Goal: Information Seeking & Learning: Check status

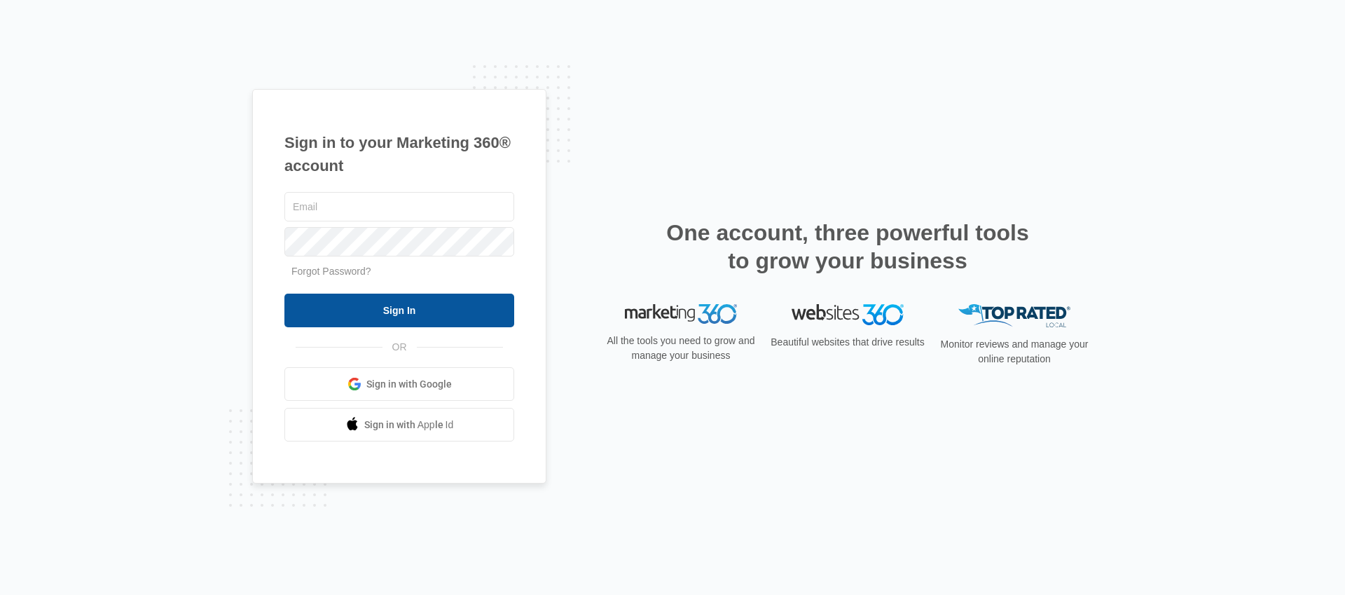
type input "[PERSON_NAME][EMAIL_ADDRESS][PERSON_NAME][DOMAIN_NAME]"
click at [394, 318] on input "Sign In" at bounding box center [399, 310] width 230 height 34
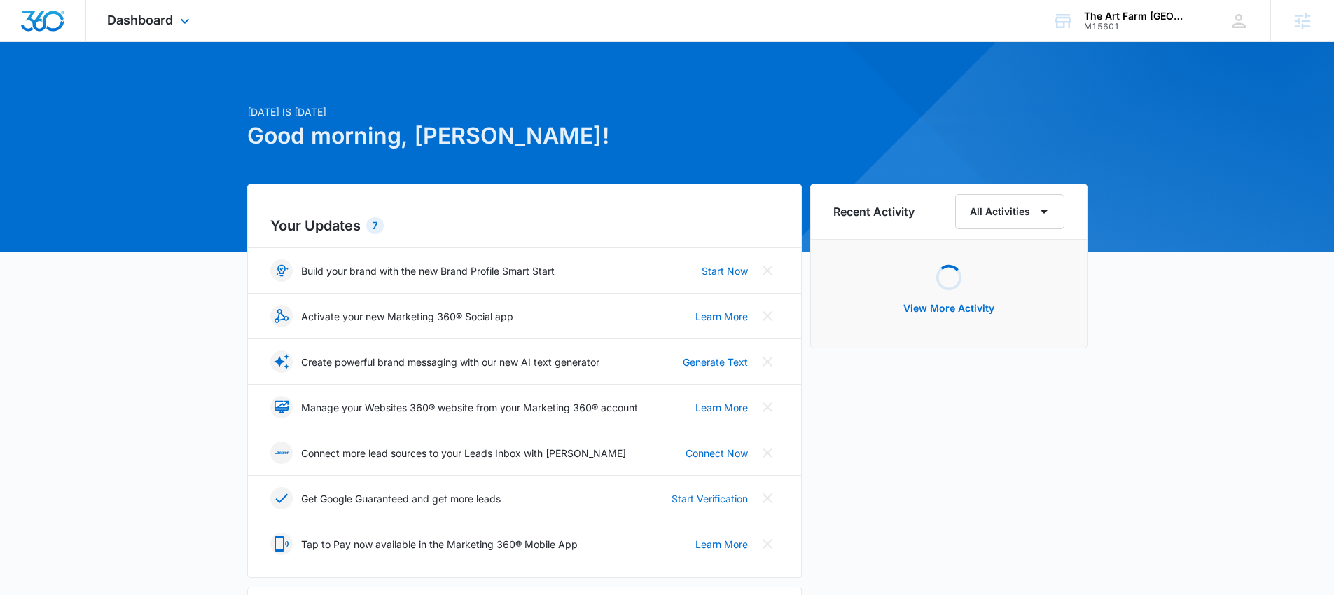
click at [132, 28] on div "Dashboard Apps Reputation Websites Forms CRM Email Social Shop Payments POS Con…" at bounding box center [150, 20] width 128 height 41
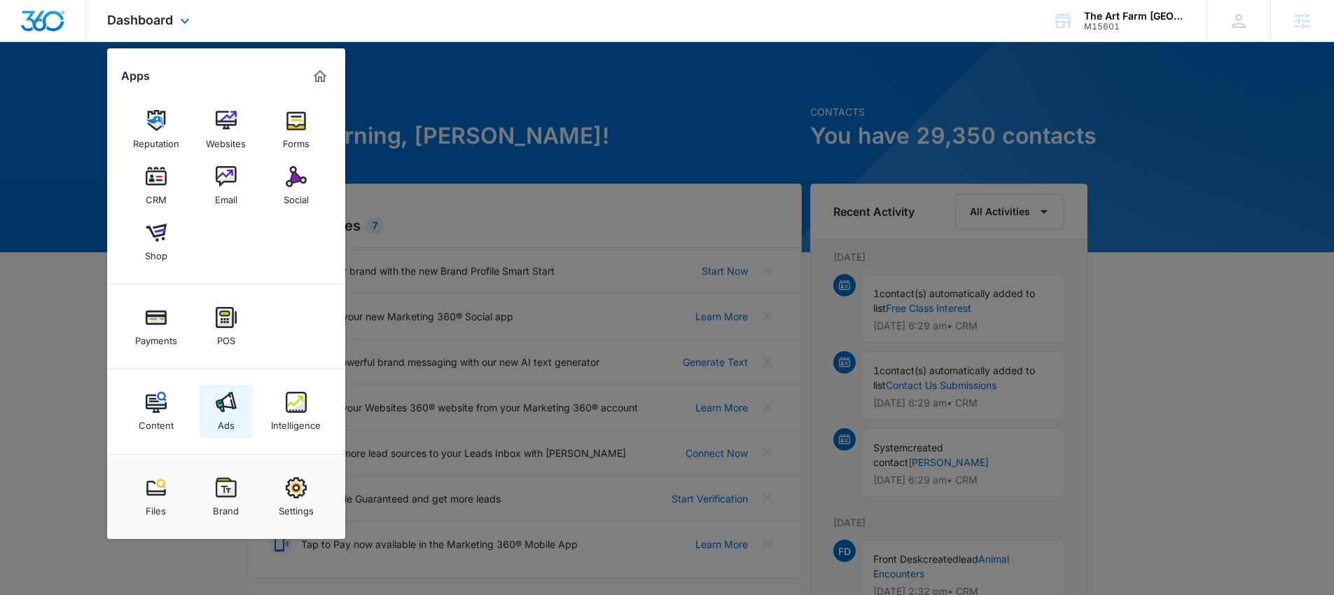
click at [213, 402] on link "Ads" at bounding box center [226, 410] width 53 height 53
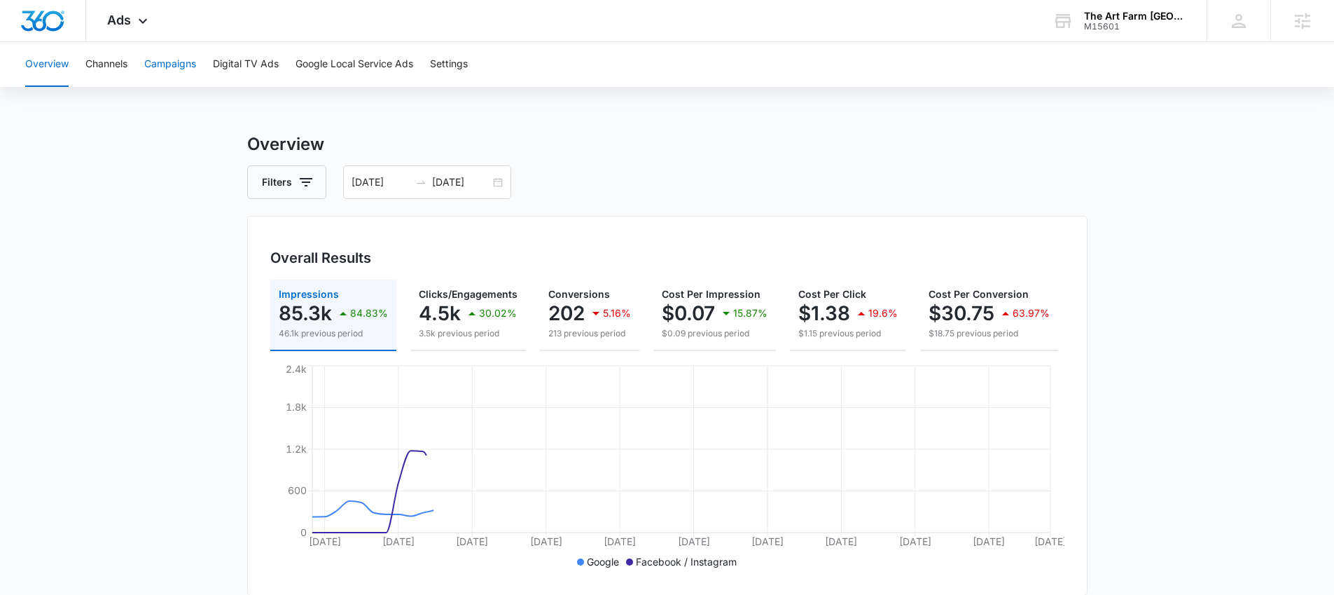
click at [172, 68] on button "Campaigns" at bounding box center [170, 64] width 52 height 45
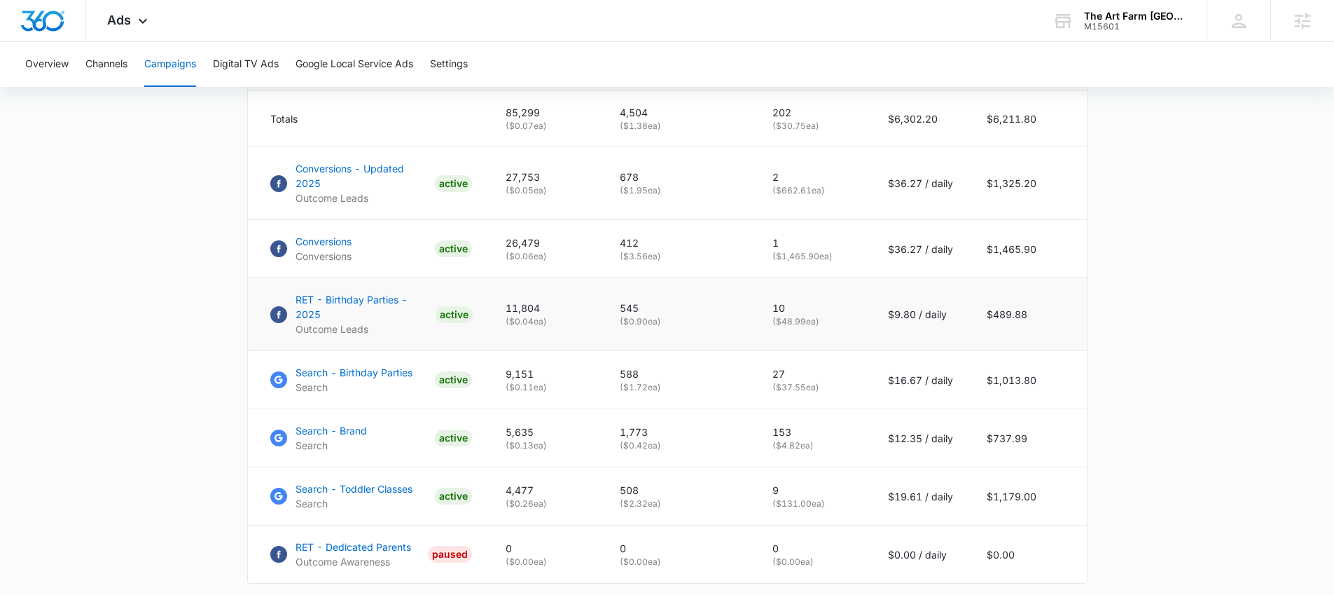
scroll to position [663, 0]
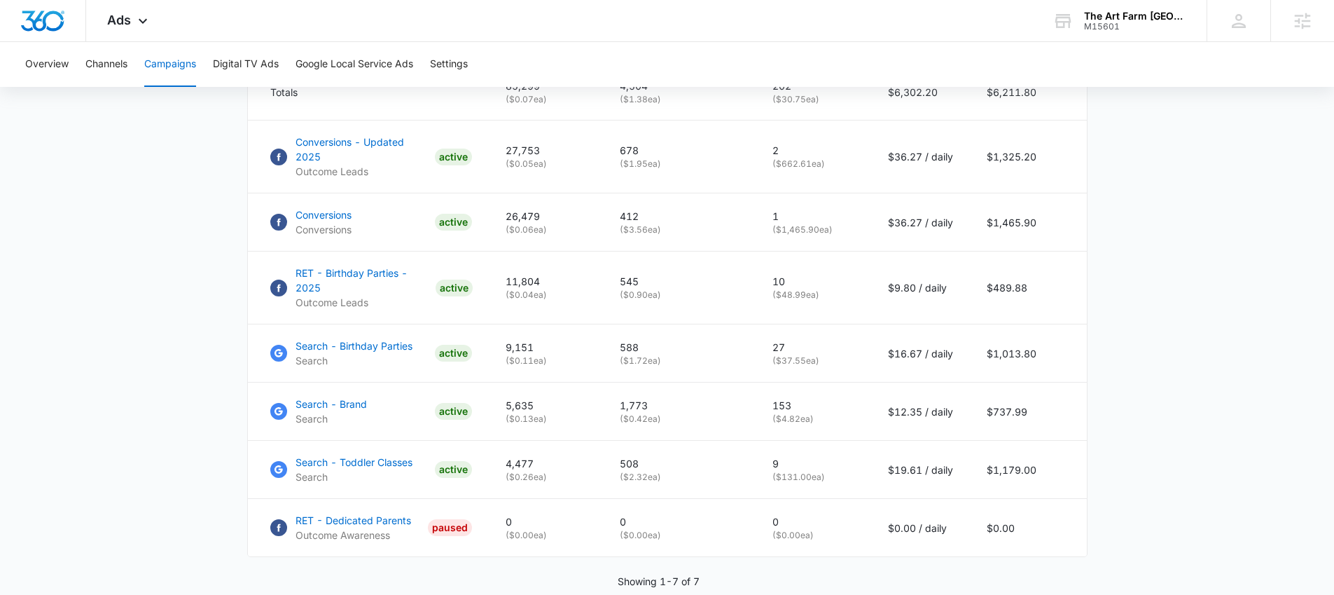
click at [193, 286] on main "Campaigns Filters 08/07/2025 10/06/2025 Overall Results Impressions 85.3k 84.83…" at bounding box center [667, 61] width 1334 height 1187
click at [197, 219] on main "Campaigns Filters 08/07/2025 10/06/2025 Overall Results Impressions 85.3k 84.83…" at bounding box center [667, 61] width 1334 height 1187
click at [173, 293] on main "Campaigns Filters 08/07/2025 10/06/2025 Overall Results Impressions 85.3k 84.83…" at bounding box center [667, 61] width 1334 height 1187
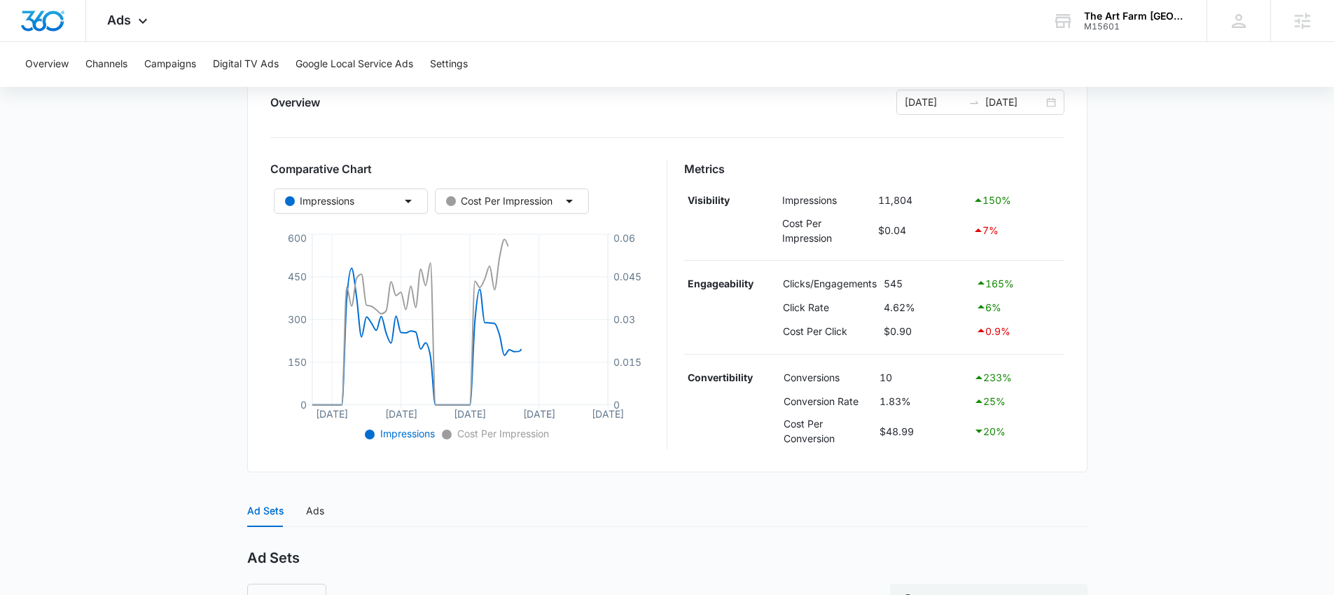
scroll to position [380, 0]
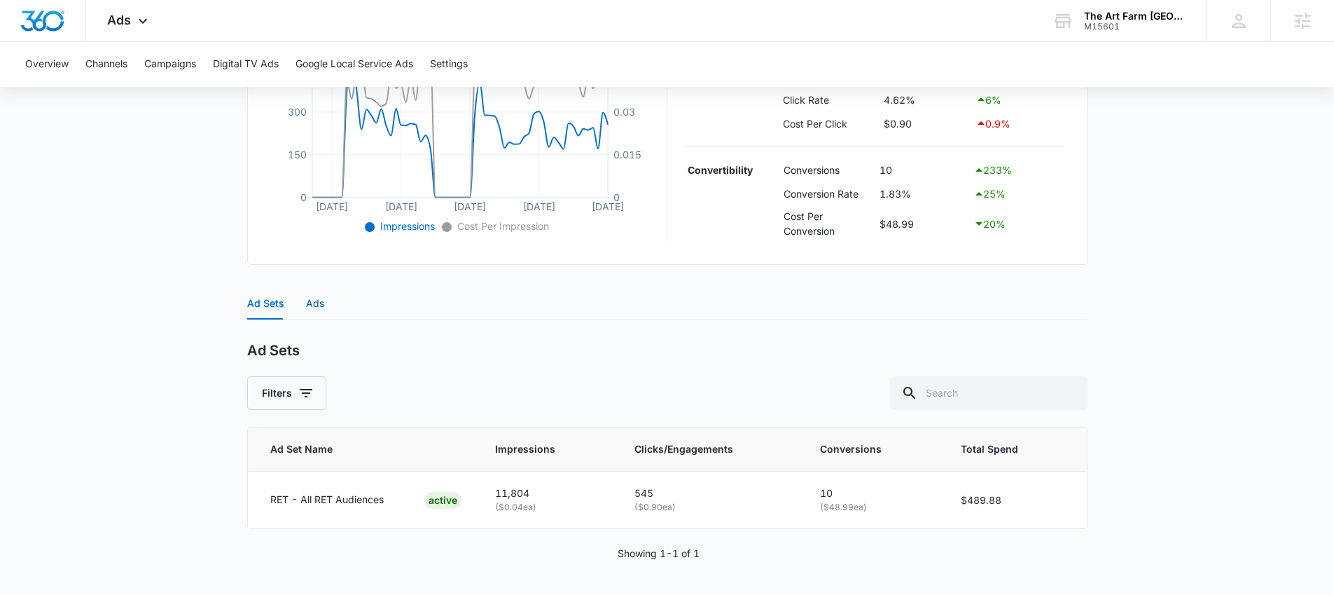
click at [307, 301] on div "Ads" at bounding box center [315, 303] width 18 height 15
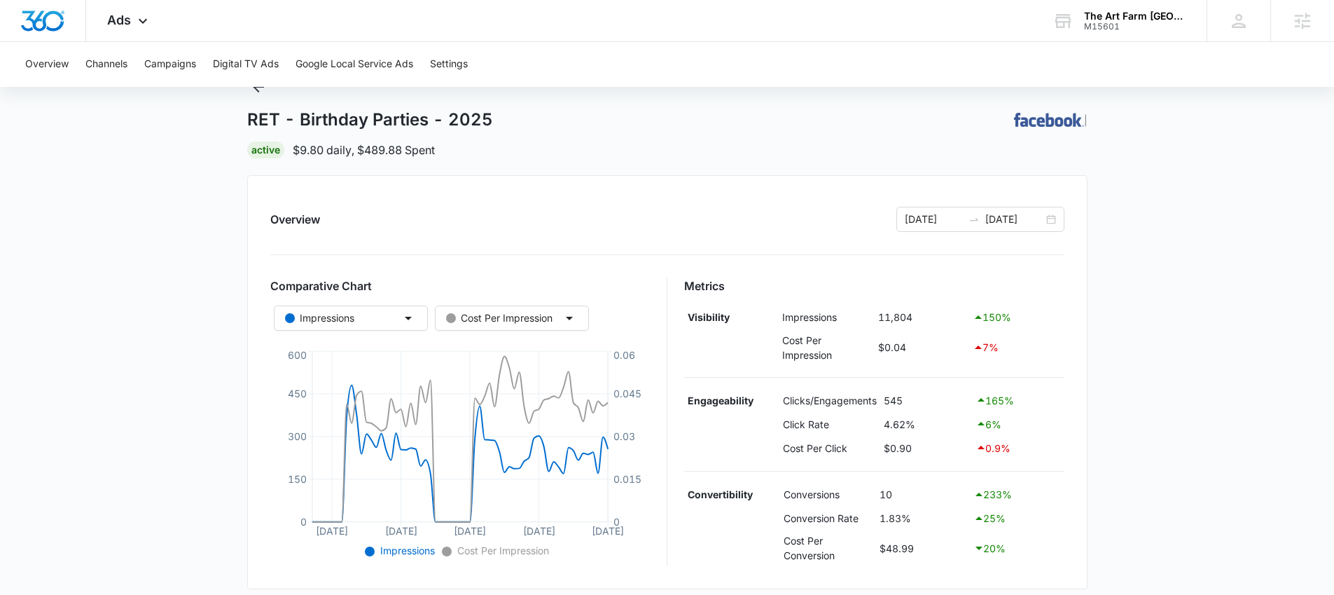
scroll to position [0, 0]
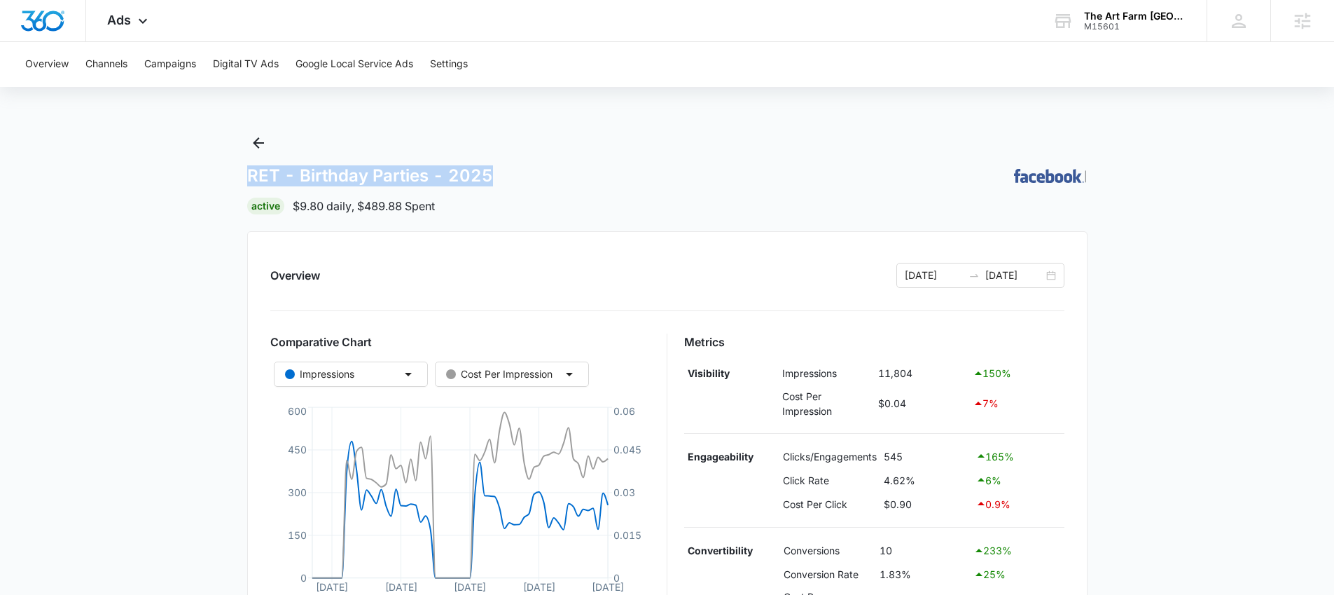
drag, startPoint x: 512, startPoint y: 172, endPoint x: 244, endPoint y: 170, distance: 268.2
copy h1 "RET - Birthday Parties - 2025"
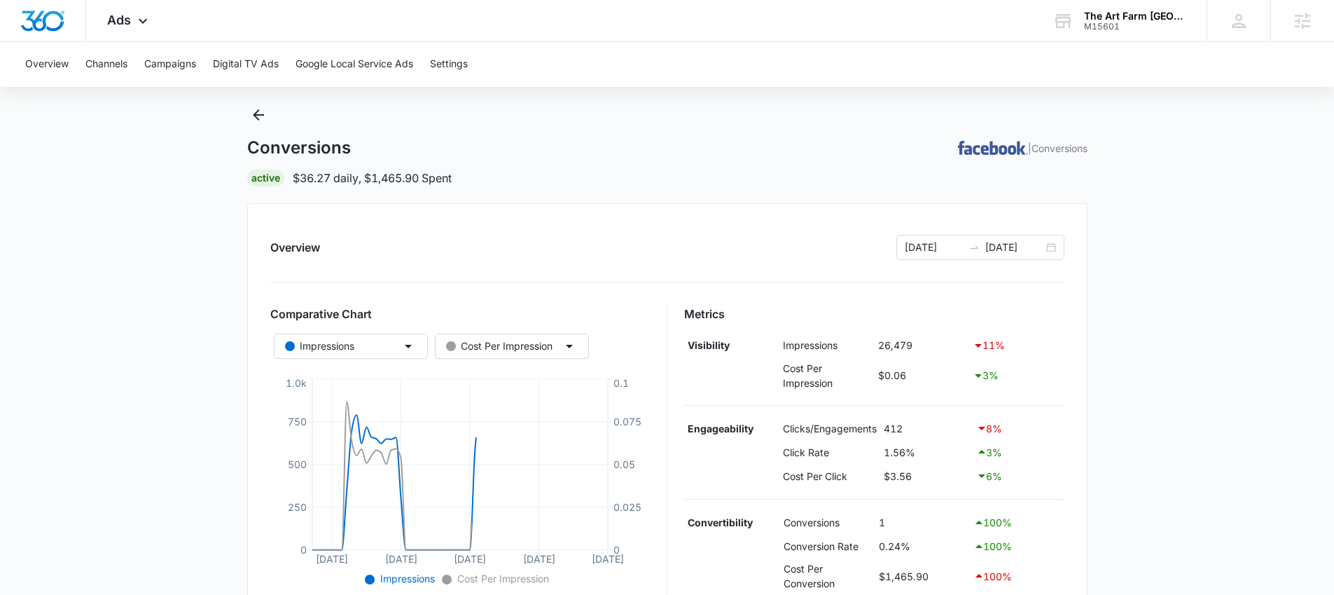
scroll to position [380, 0]
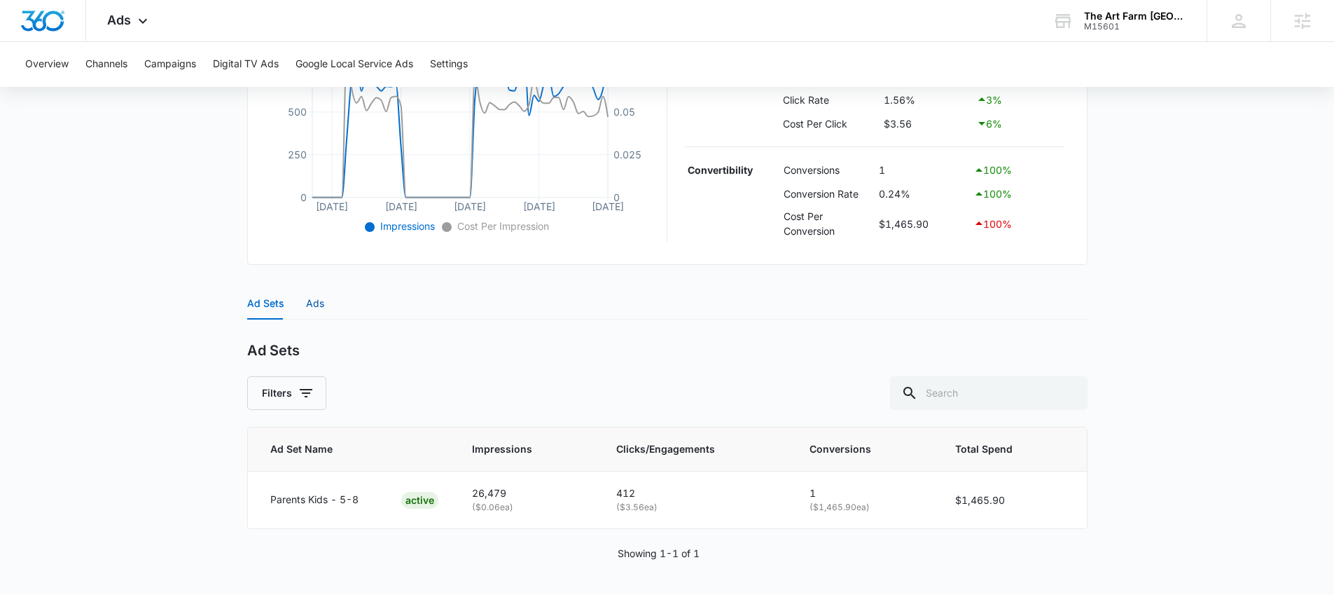
click at [316, 305] on div "Ads" at bounding box center [315, 303] width 18 height 15
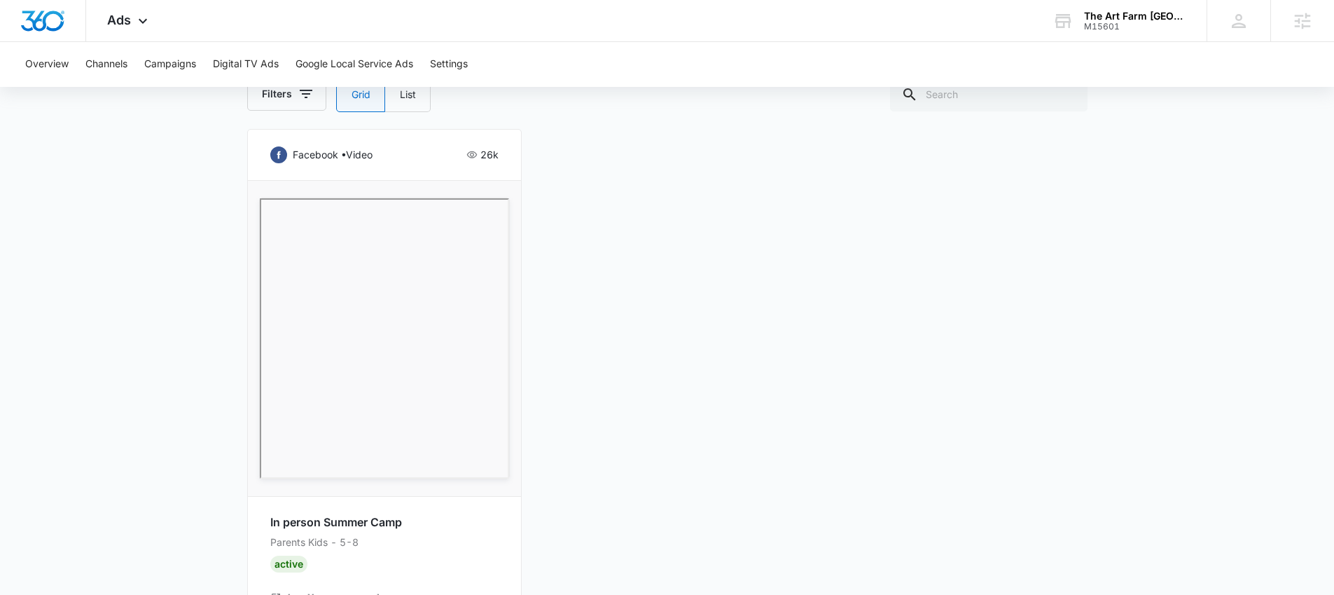
scroll to position [743, 0]
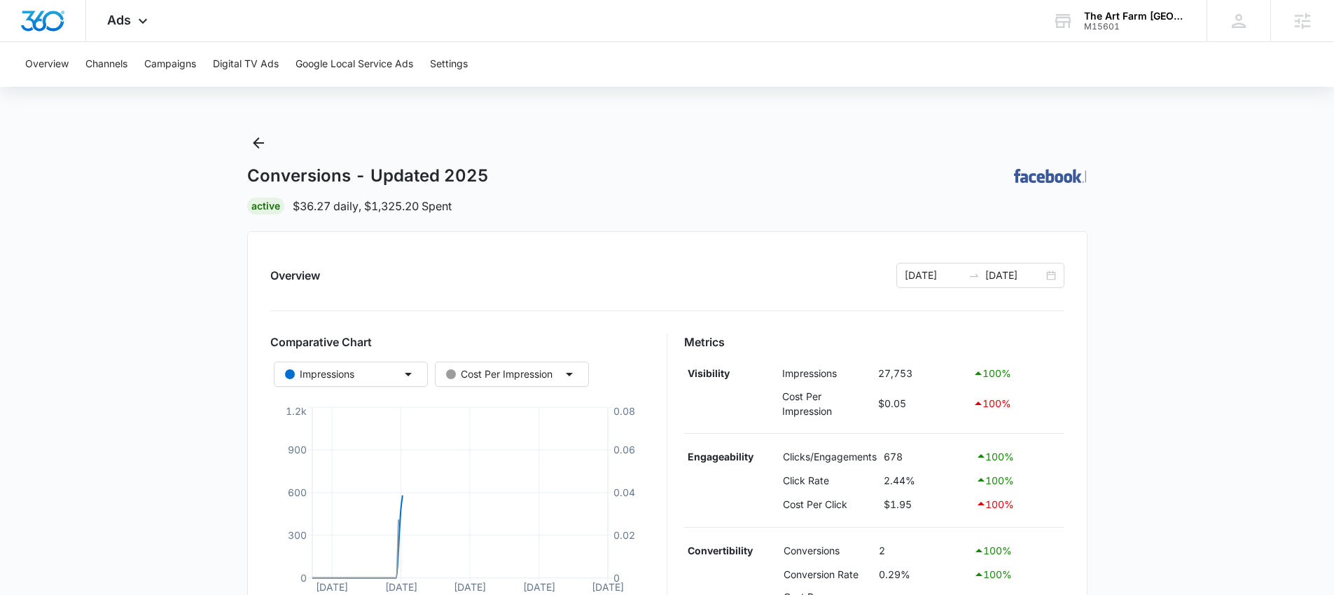
scroll to position [380, 0]
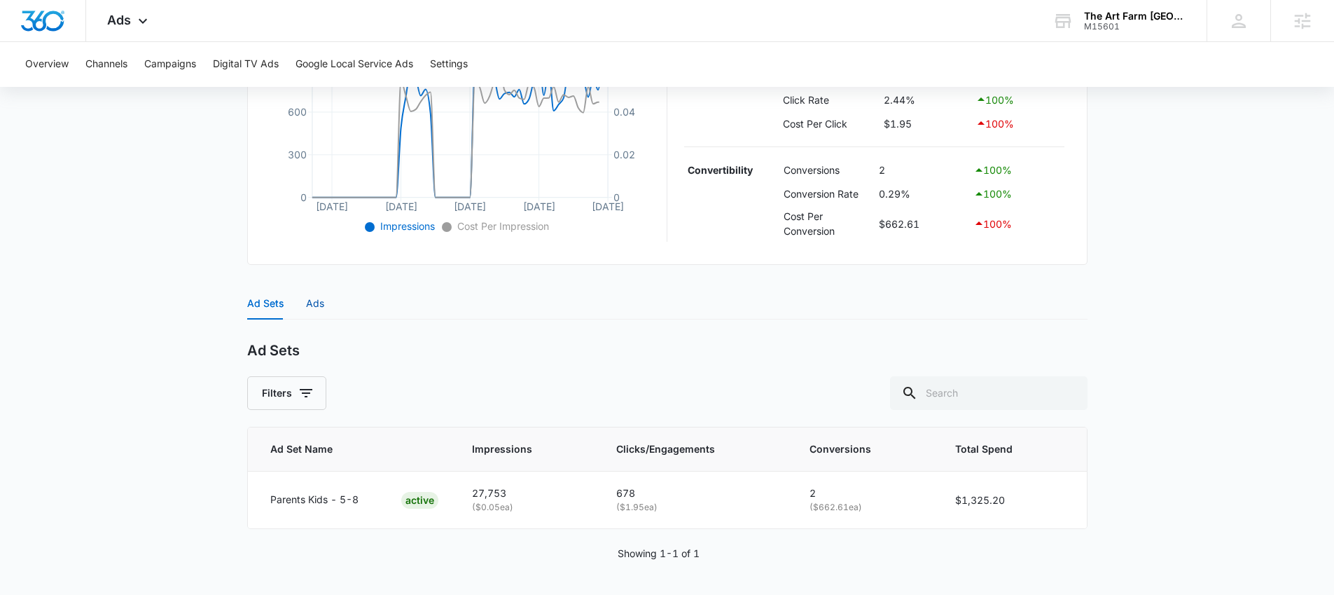
click at [314, 300] on div "Ads" at bounding box center [315, 303] width 18 height 15
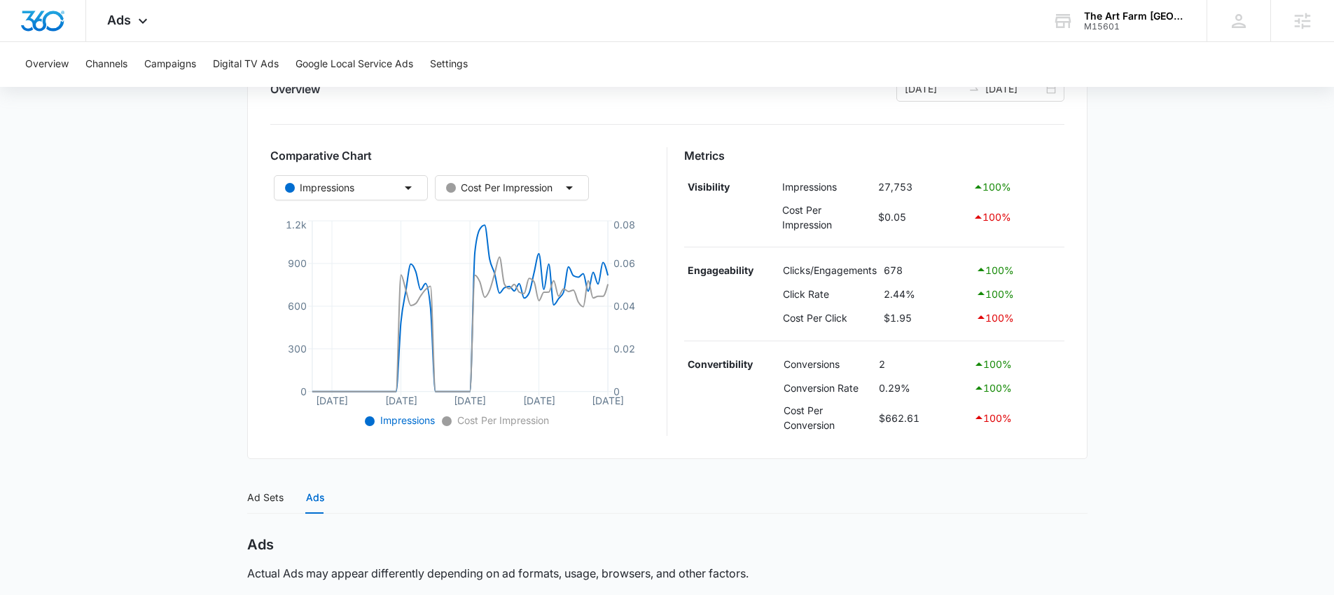
scroll to position [171, 0]
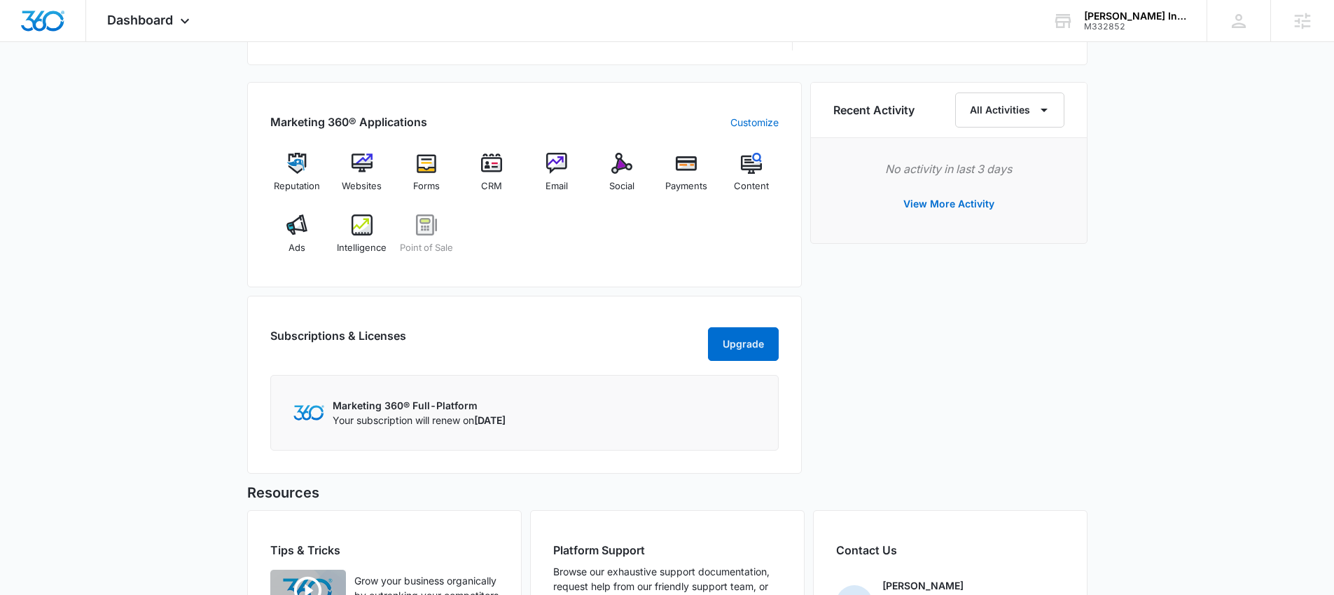
scroll to position [817, 0]
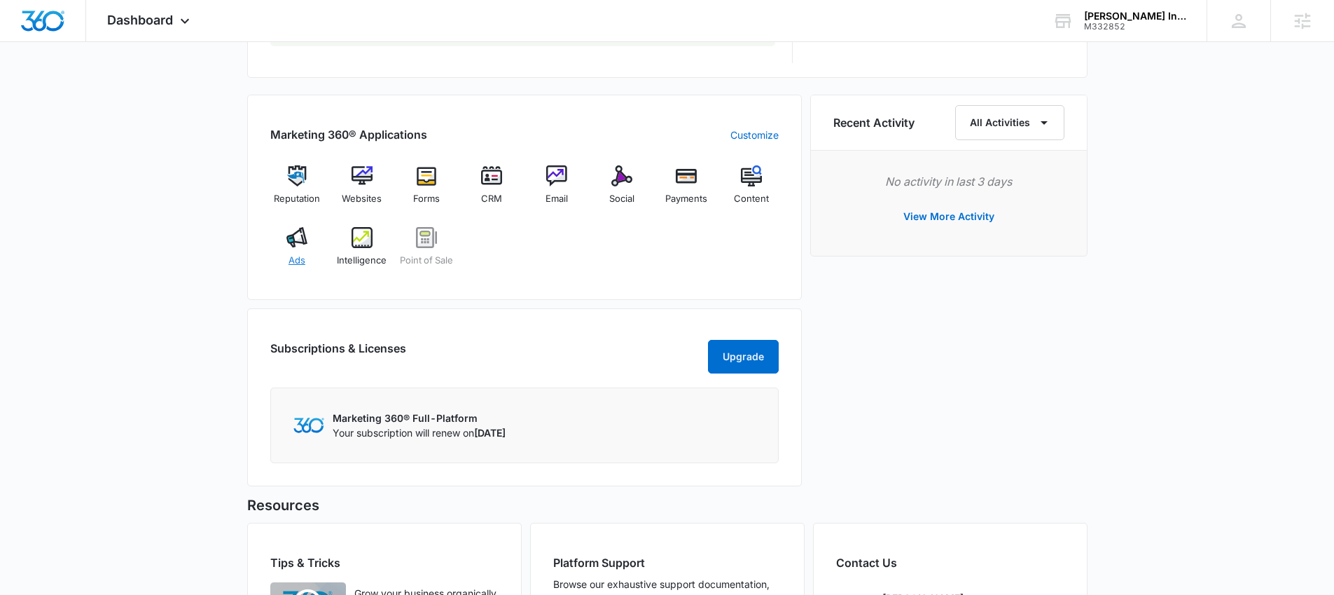
click at [291, 250] on div "Ads" at bounding box center [297, 252] width 54 height 50
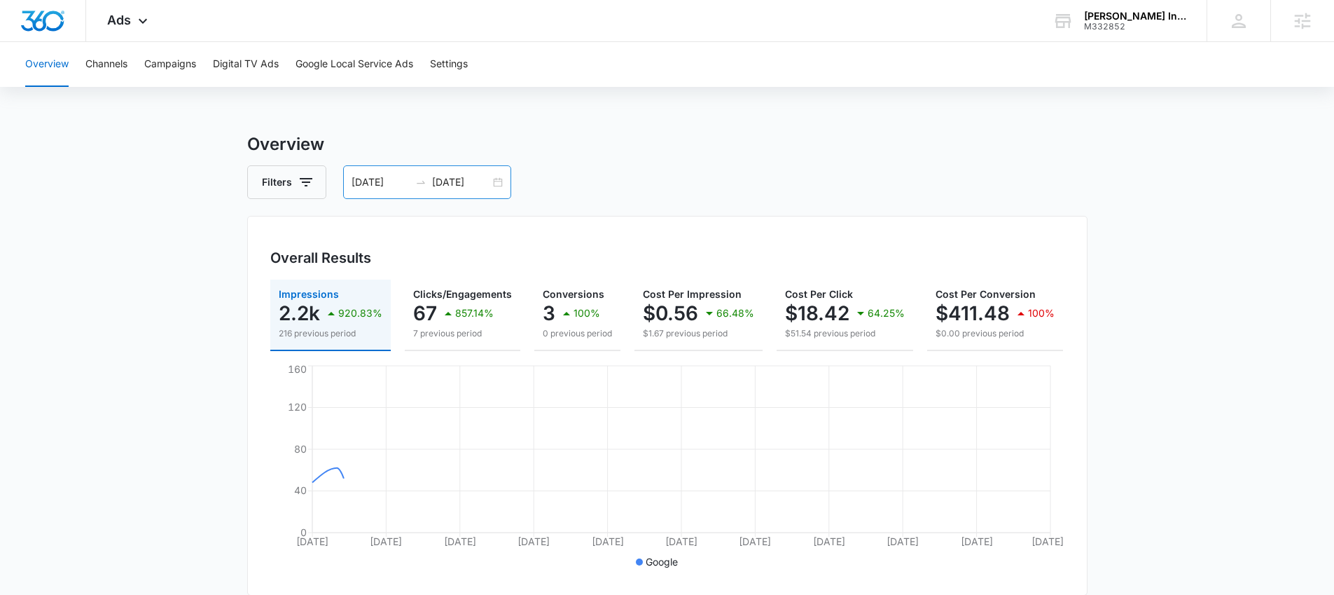
click at [401, 184] on input "08/31/2025" at bounding box center [381, 181] width 58 height 15
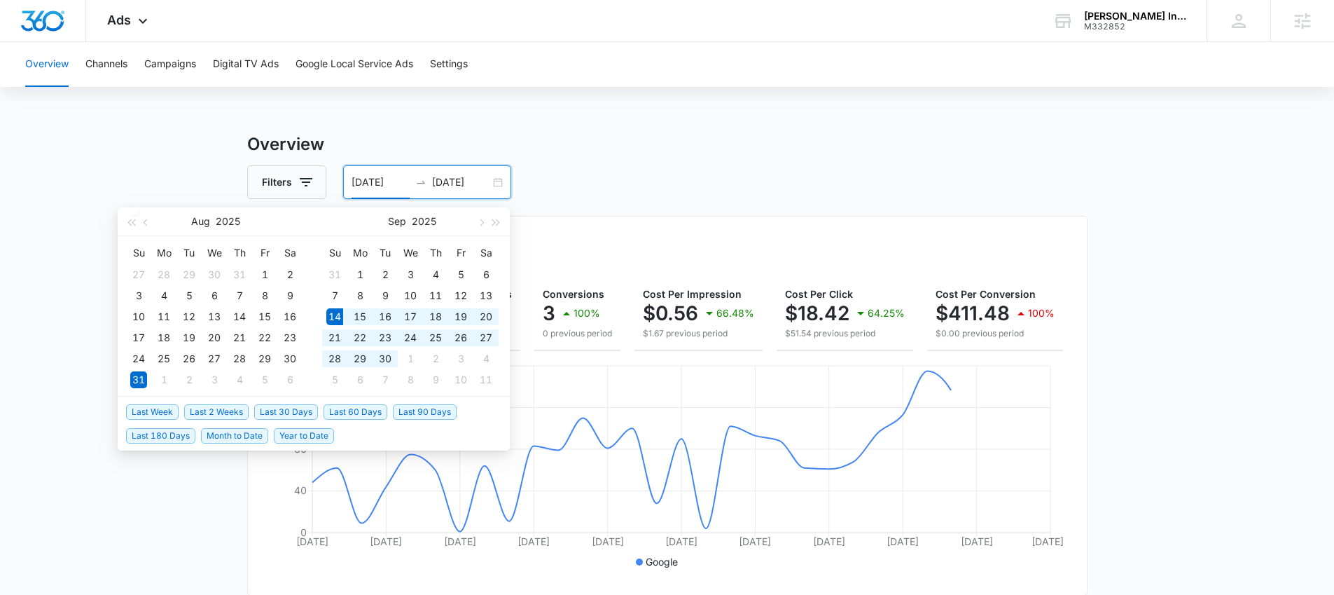
click at [278, 413] on span "Last 30 Days" at bounding box center [286, 411] width 64 height 15
type input "[DATE]"
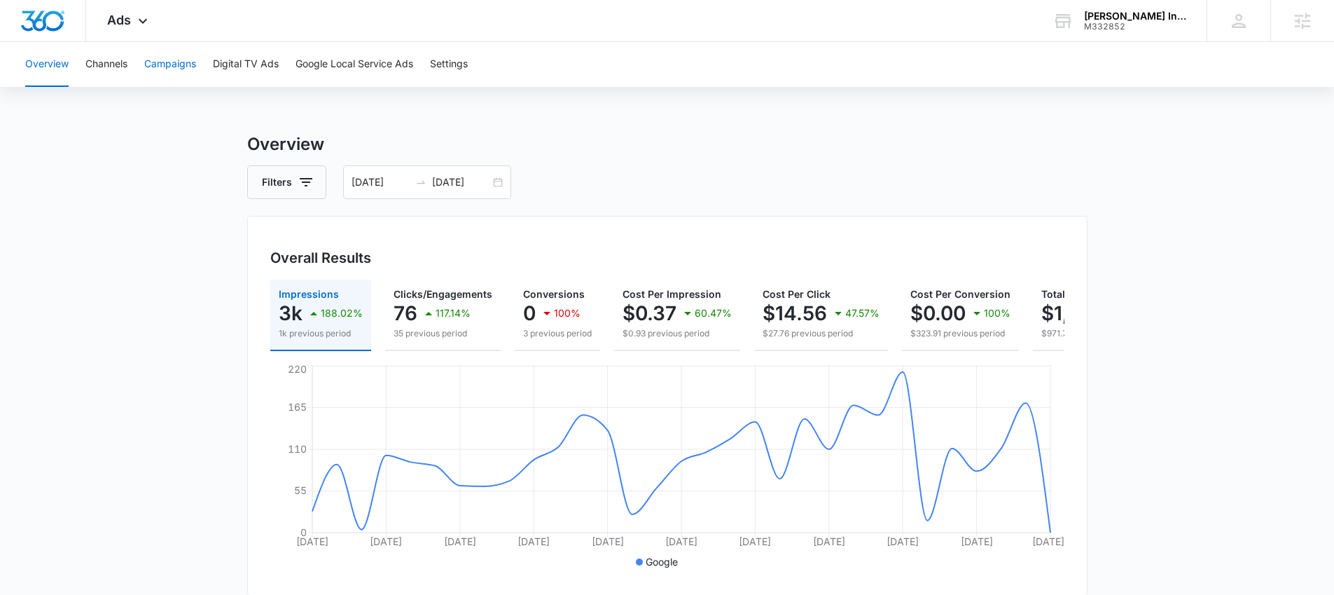
click at [172, 60] on button "Campaigns" at bounding box center [170, 64] width 52 height 45
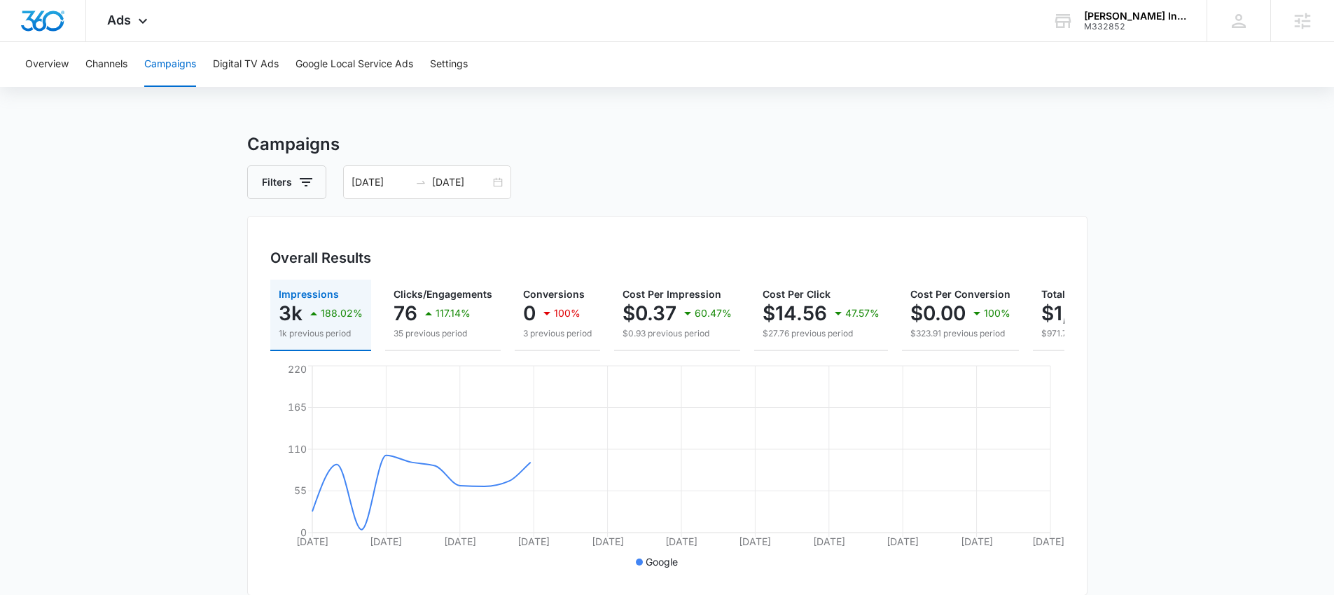
scroll to position [415, 0]
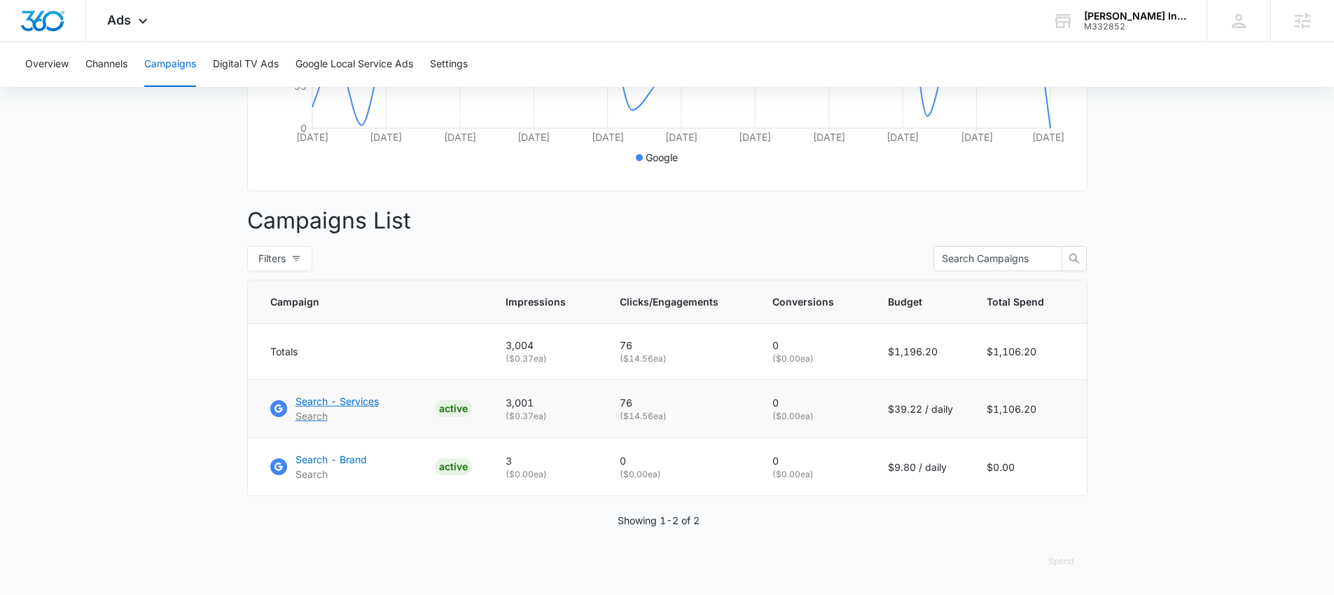
click at [358, 401] on p "Search - Services" at bounding box center [337, 401] width 83 height 15
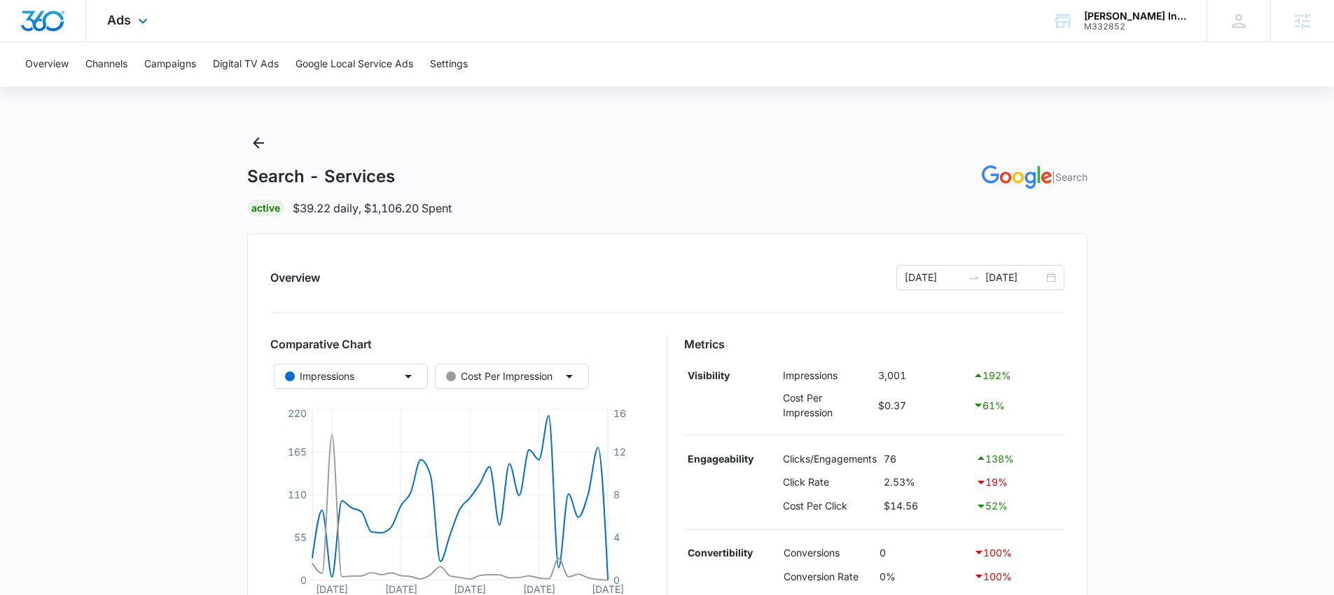
click at [134, 11] on div "Ads Apps Reputation Websites Forms CRM Email Social Payments POS Content Ads In…" at bounding box center [129, 20] width 86 height 41
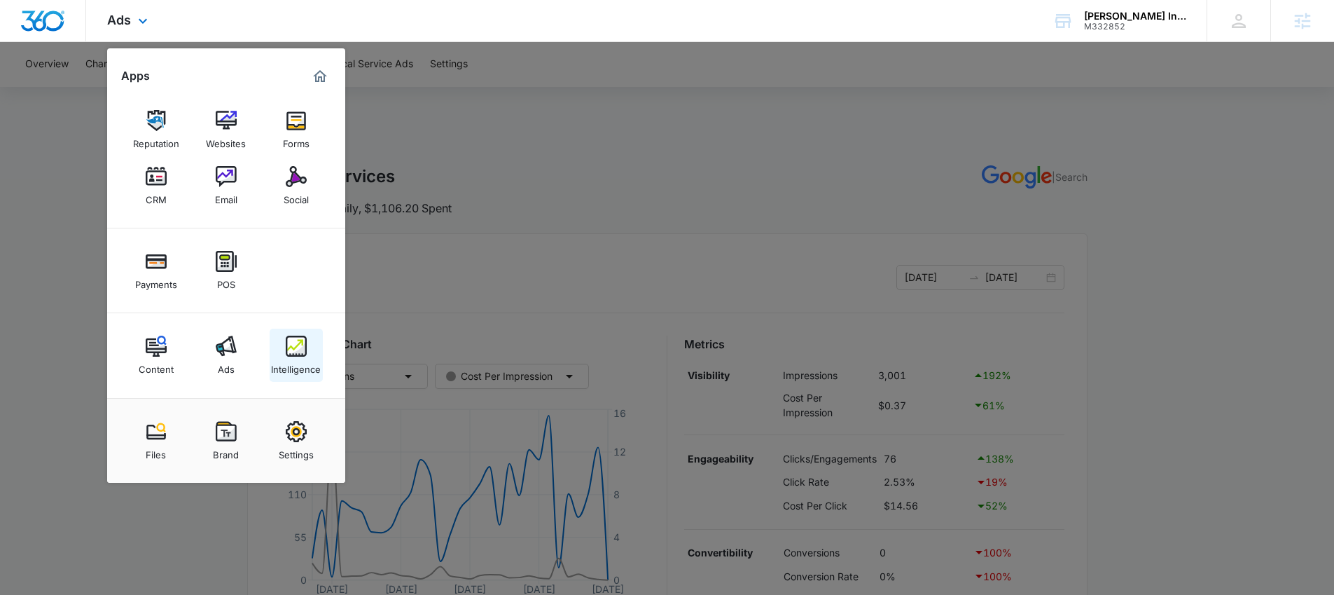
click at [299, 352] on img at bounding box center [296, 345] width 21 height 21
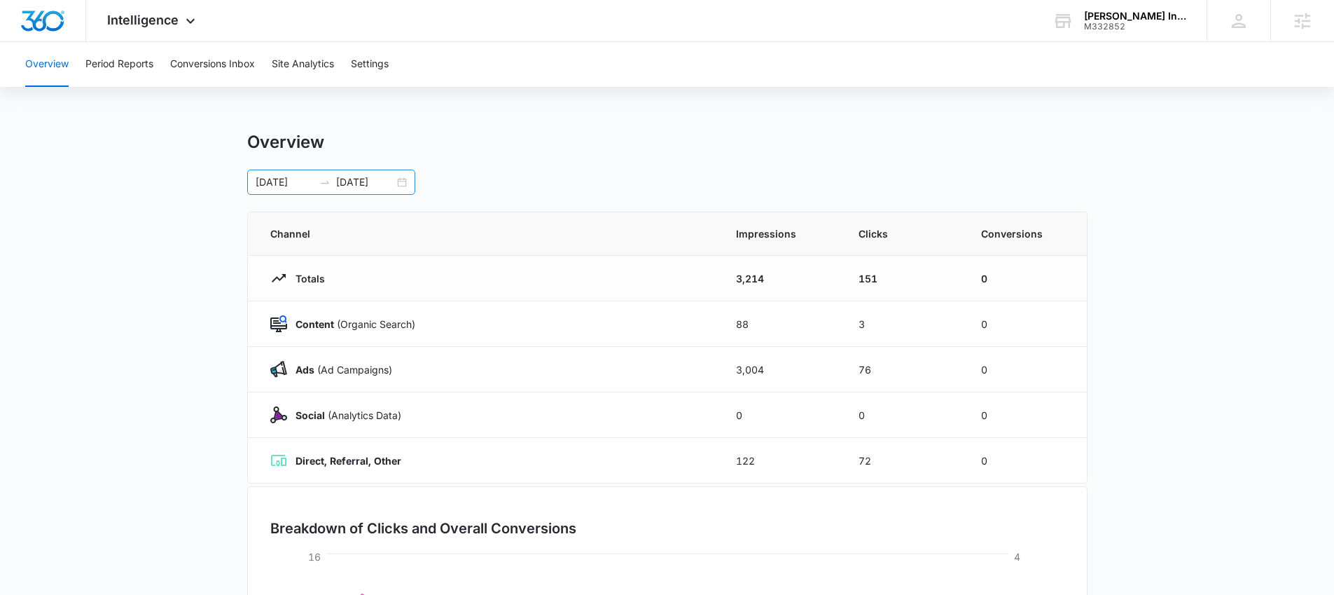
click at [320, 179] on icon "swap-right" at bounding box center [324, 181] width 11 height 11
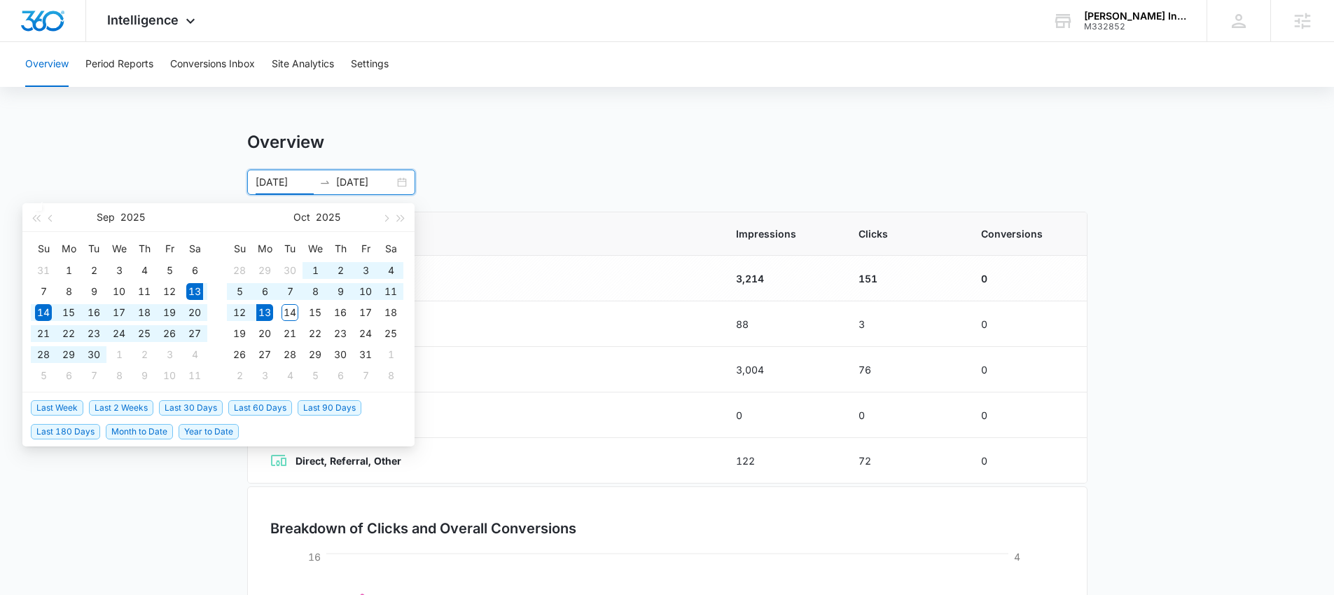
click at [185, 401] on span "Last 30 Days" at bounding box center [191, 407] width 64 height 15
type input "09/13/2025"
type input "[DATE]"
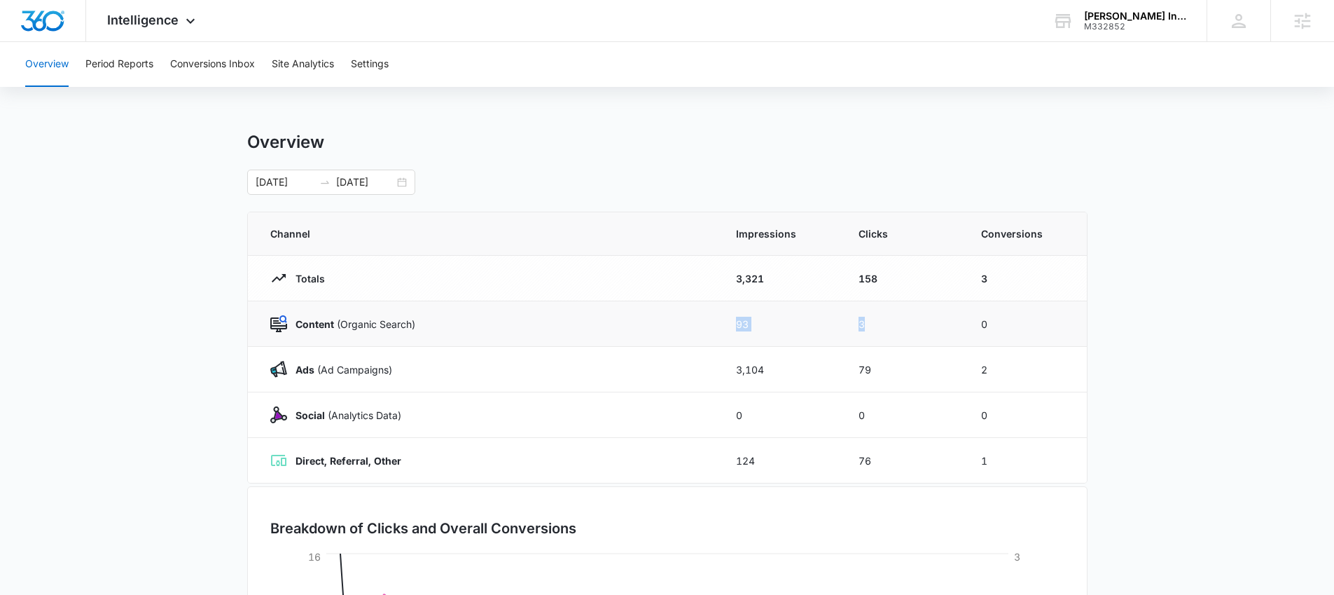
drag, startPoint x: 707, startPoint y: 321, endPoint x: 875, endPoint y: 323, distance: 168.1
click at [875, 323] on tr "Content (Organic Search) 93 3 0" at bounding box center [667, 324] width 839 height 46
click at [149, 293] on main "Overview 09/13/2025 10/13/2025 Sep 2025 Su Mo Tu We Th Fr Sa 31 1 2 3 4 5 6 7 8…" at bounding box center [667, 499] width 1334 height 735
click at [121, 62] on button "Period Reports" at bounding box center [119, 64] width 68 height 45
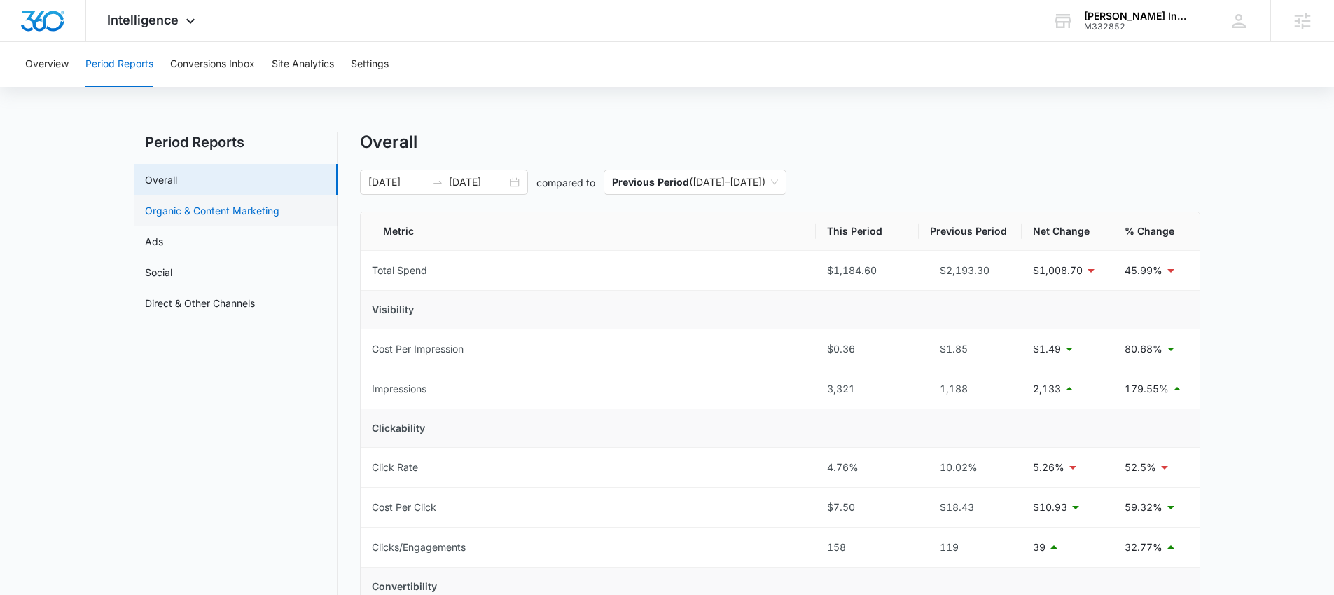
click at [230, 212] on link "Organic & Content Marketing" at bounding box center [212, 210] width 134 height 15
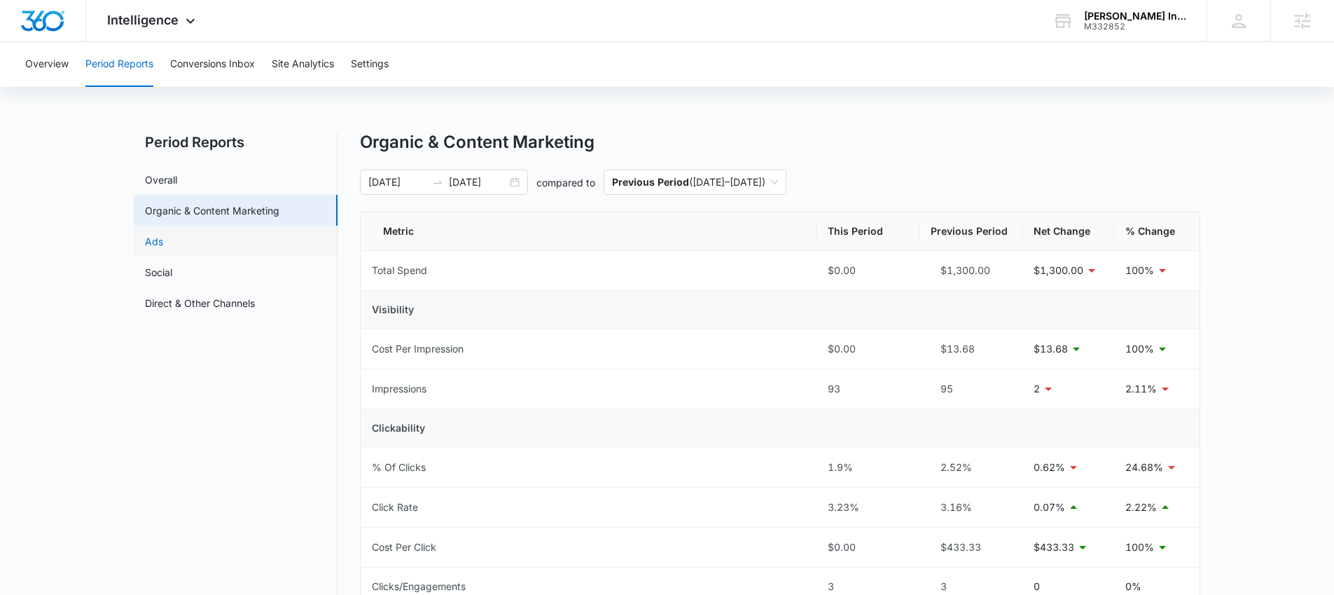
click at [163, 239] on link "Ads" at bounding box center [154, 241] width 18 height 15
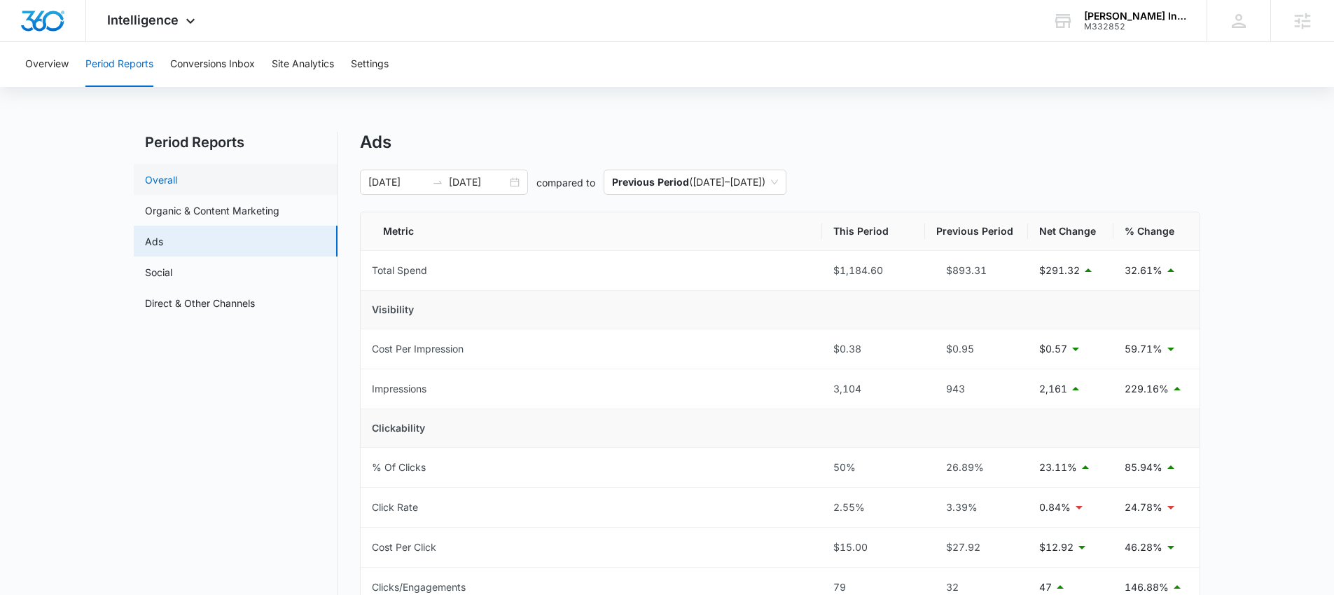
click at [172, 179] on link "Overall" at bounding box center [161, 179] width 32 height 15
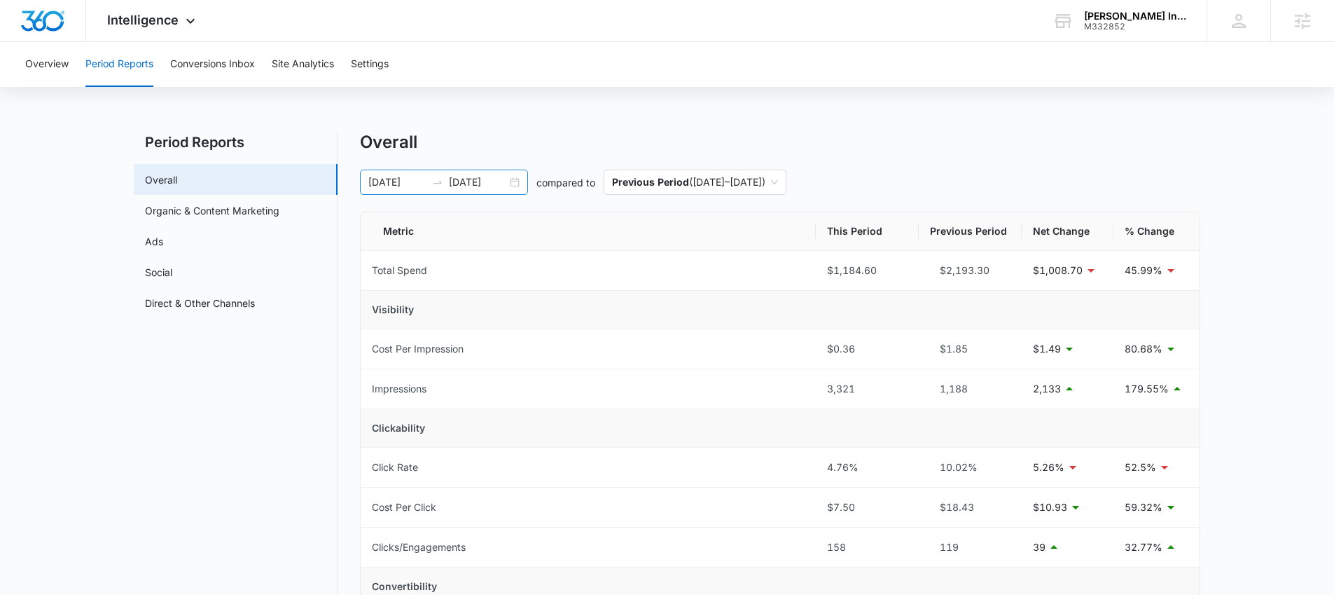
click at [449, 188] on div "[DATE]" at bounding box center [478, 181] width 58 height 15
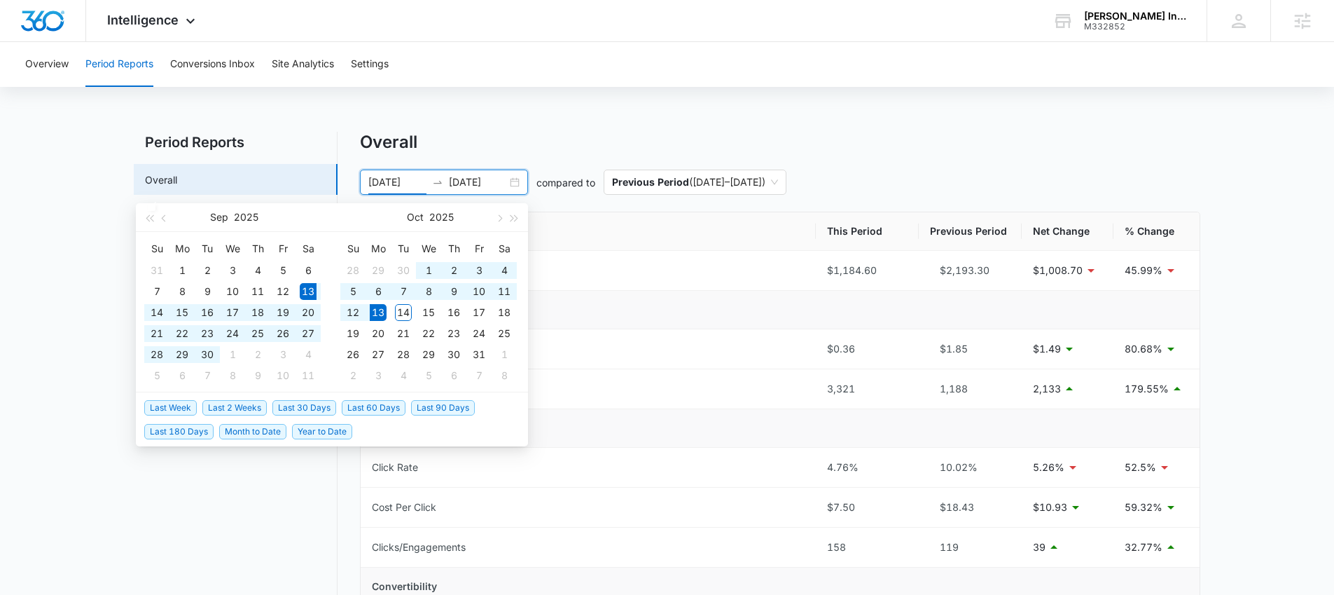
click at [288, 401] on span "Last 30 Days" at bounding box center [304, 407] width 64 height 15
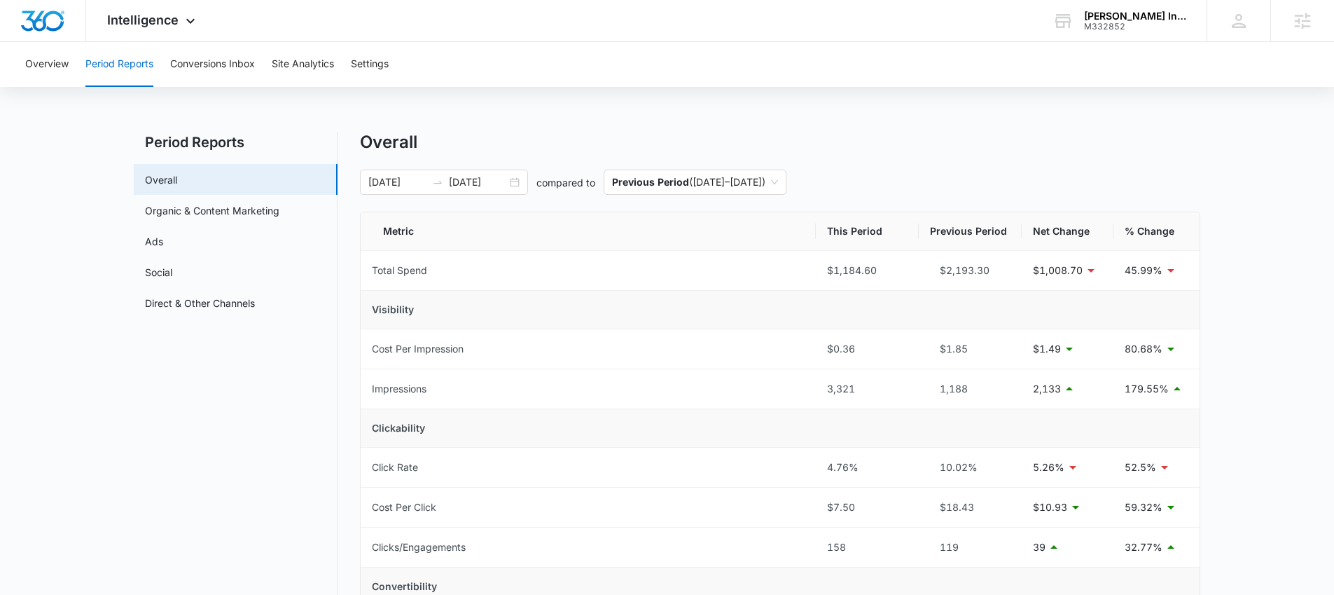
click at [383, 177] on input "[DATE]" at bounding box center [397, 181] width 58 height 15
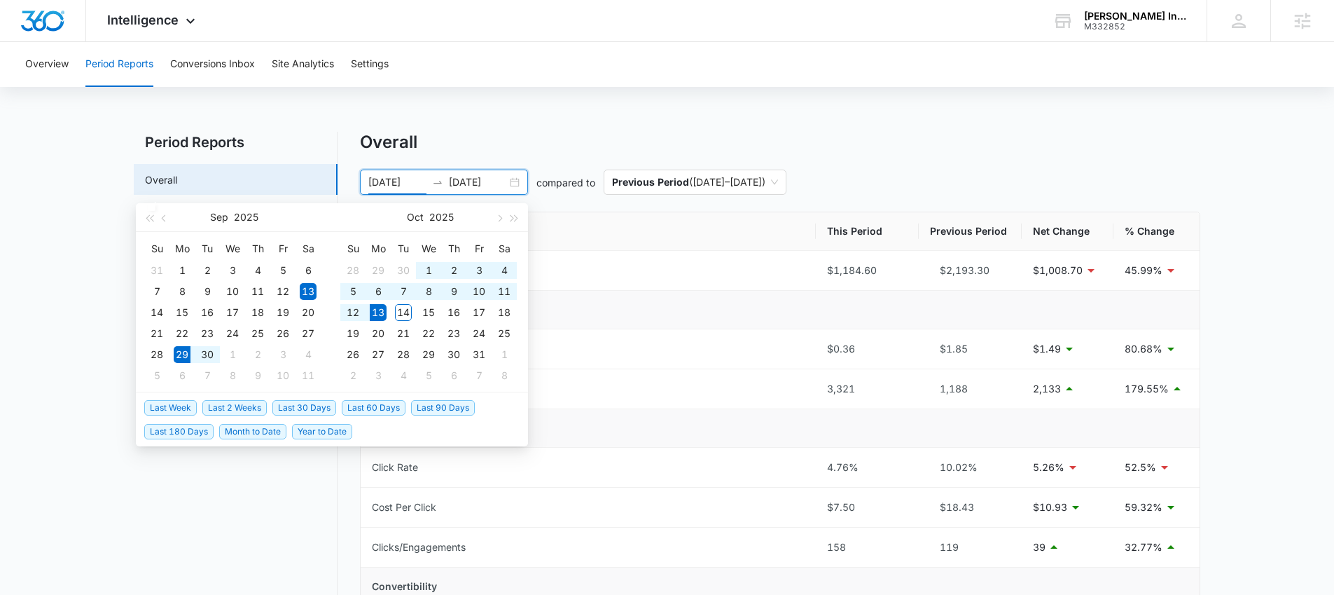
click at [241, 405] on span "Last 2 Weeks" at bounding box center [234, 407] width 64 height 15
type input "[DATE]"
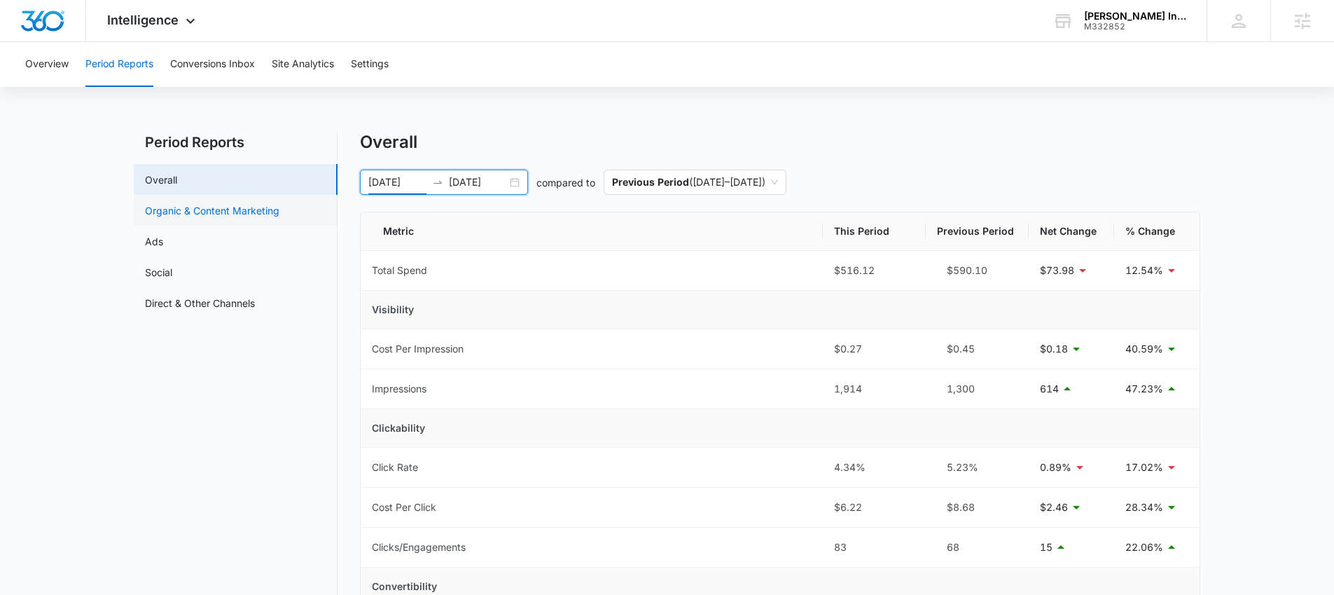
click at [205, 209] on link "Organic & Content Marketing" at bounding box center [212, 210] width 134 height 15
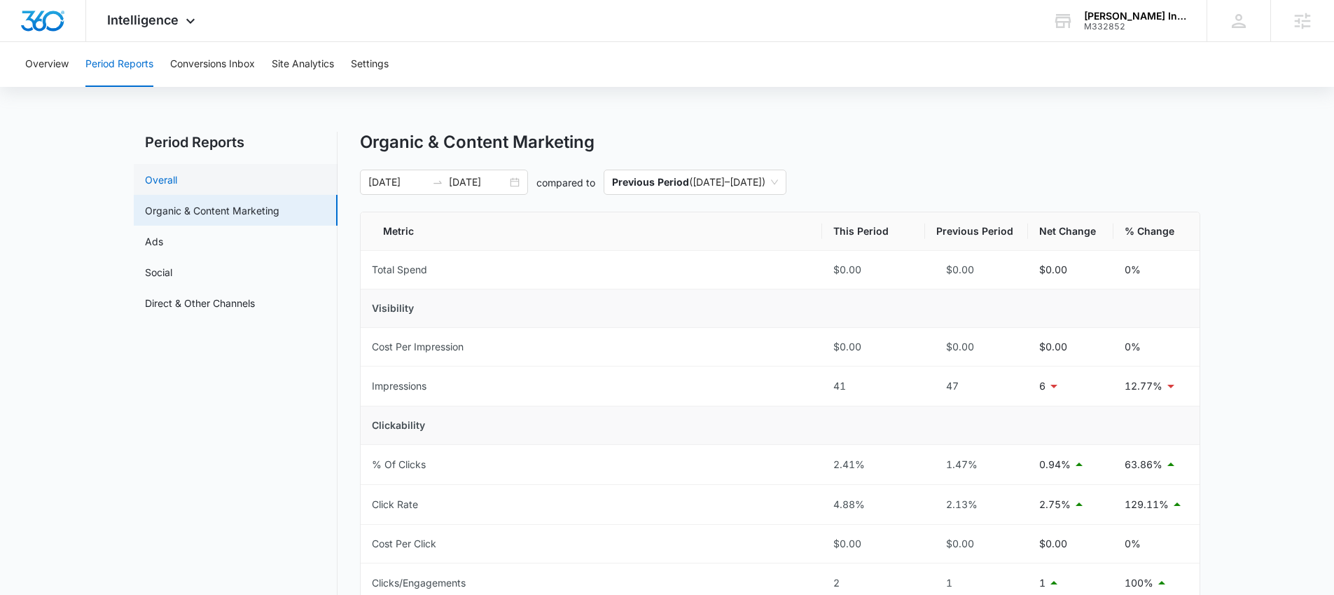
click at [177, 178] on link "Overall" at bounding box center [161, 179] width 32 height 15
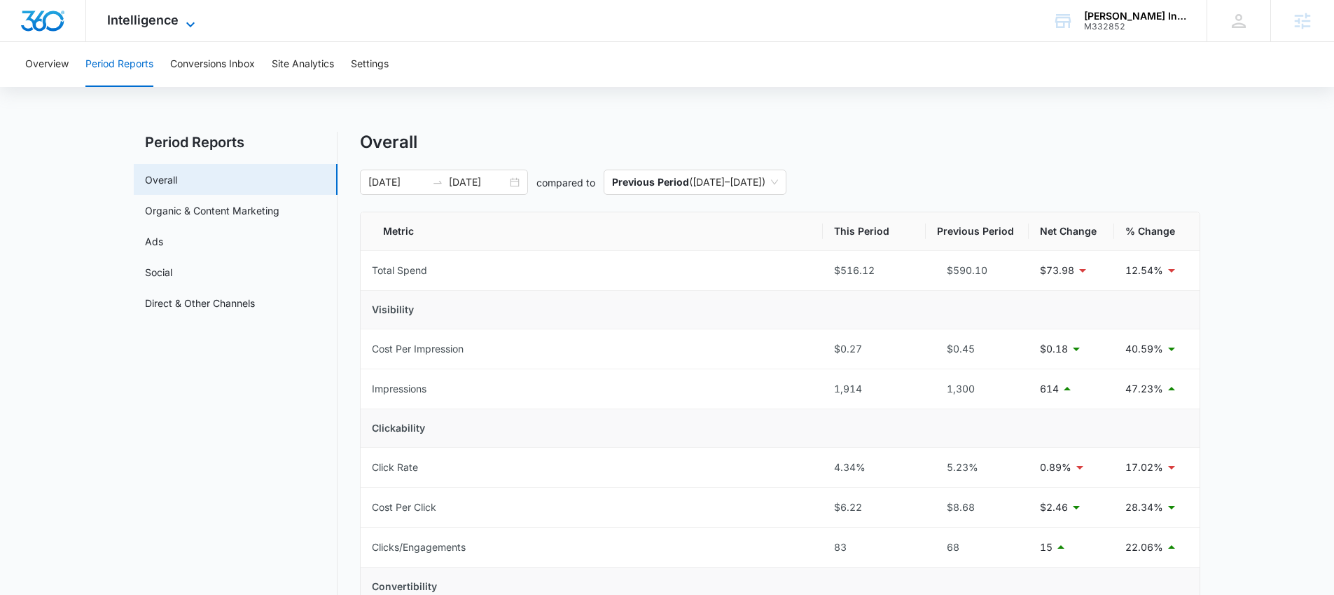
click at [136, 18] on span "Intelligence" at bounding box center [142, 20] width 71 height 15
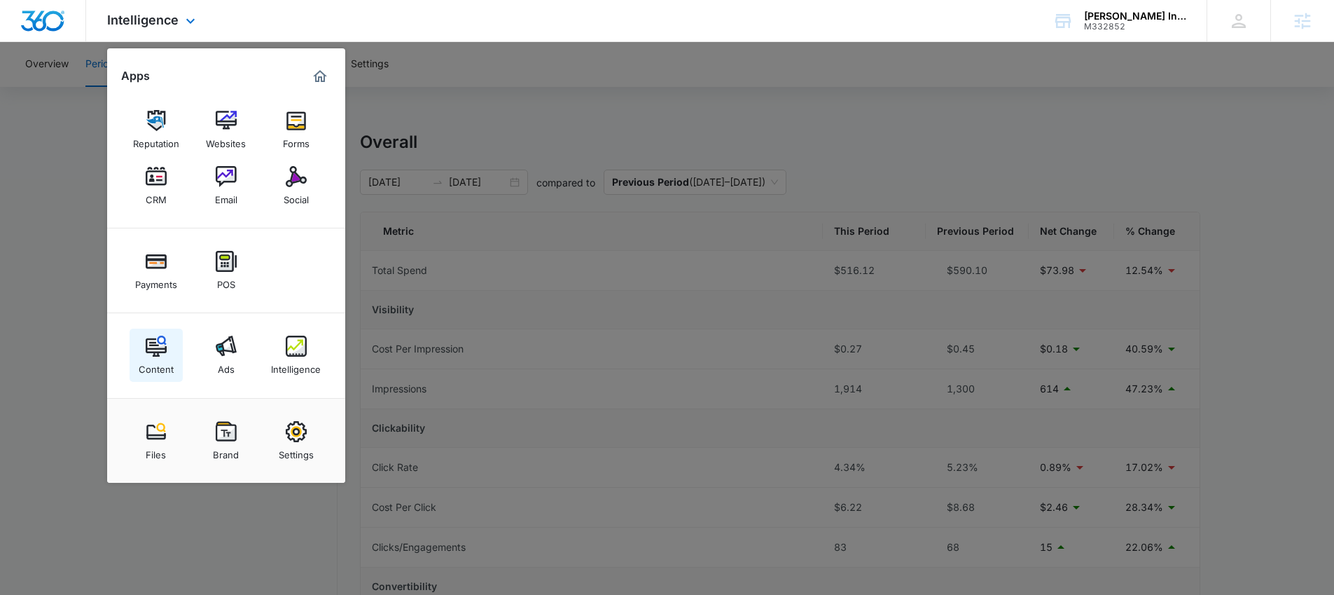
click at [156, 361] on div "Content" at bounding box center [156, 365] width 35 height 18
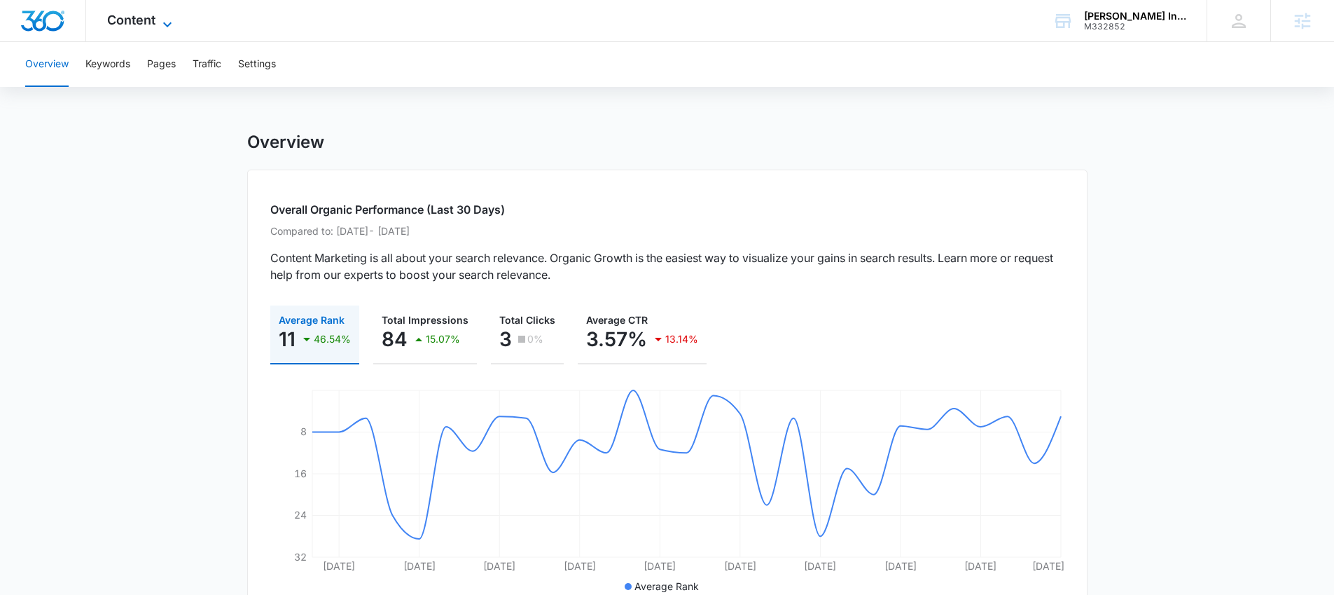
click at [113, 20] on span "Content" at bounding box center [131, 20] width 48 height 15
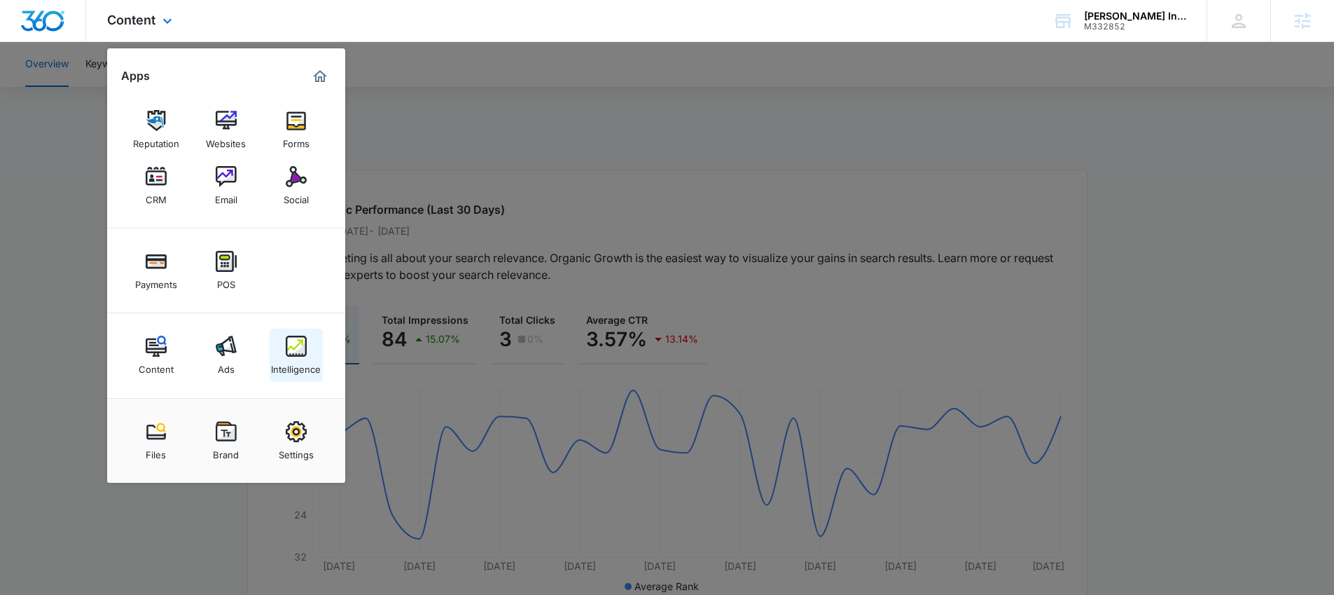
click at [298, 355] on img at bounding box center [296, 345] width 21 height 21
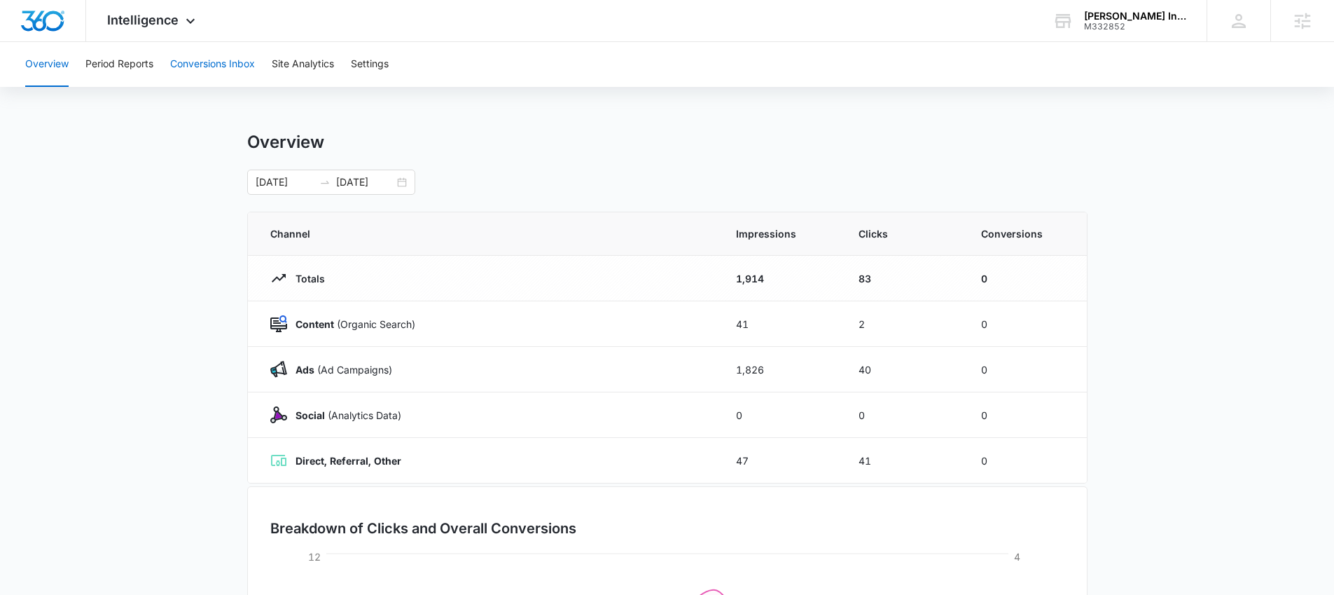
click at [208, 64] on button "Conversions Inbox" at bounding box center [212, 64] width 85 height 45
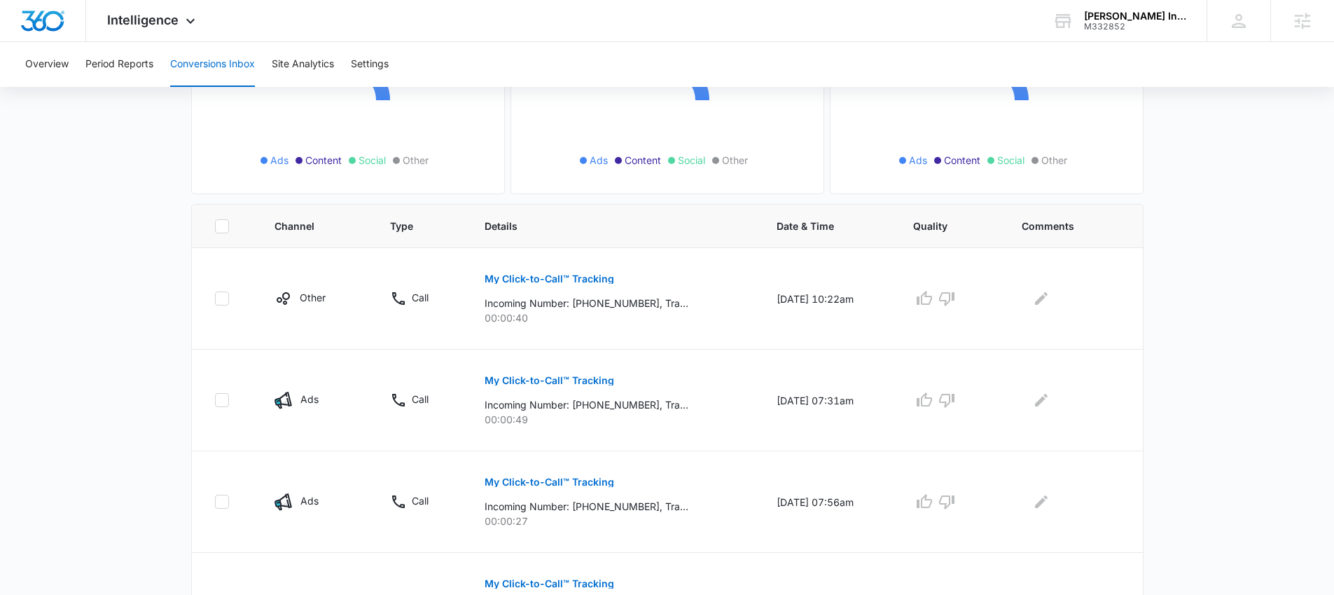
scroll to position [325, 0]
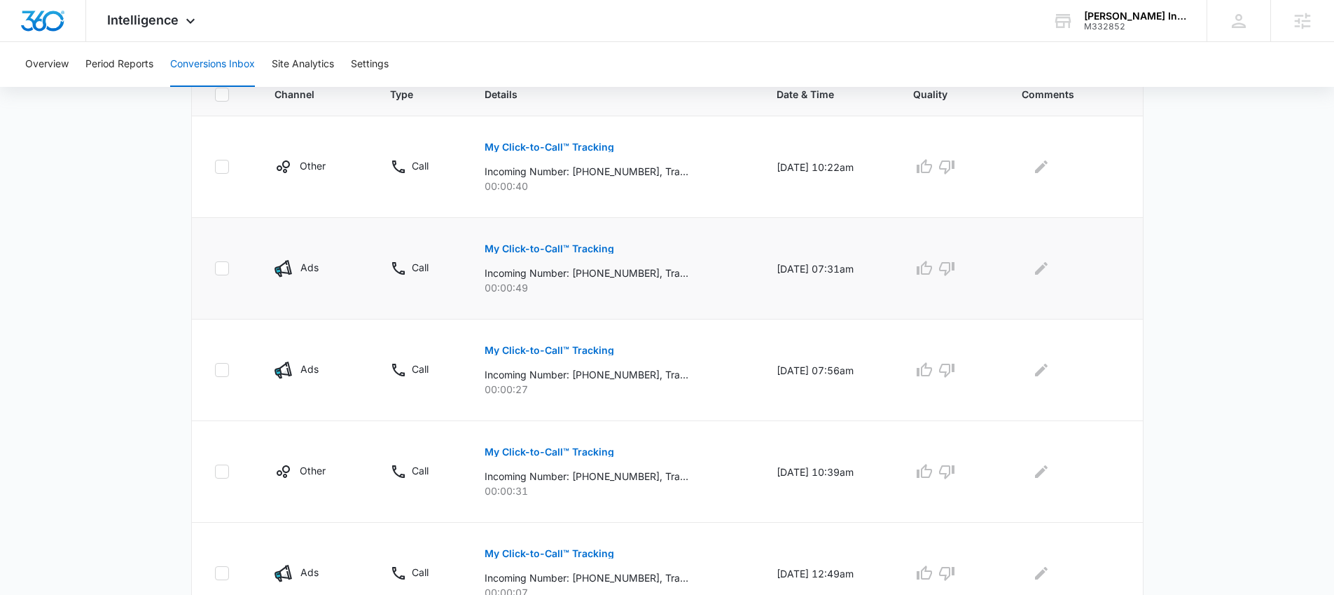
click at [529, 245] on p "My Click-to-Call™ Tracking" at bounding box center [550, 249] width 130 height 10
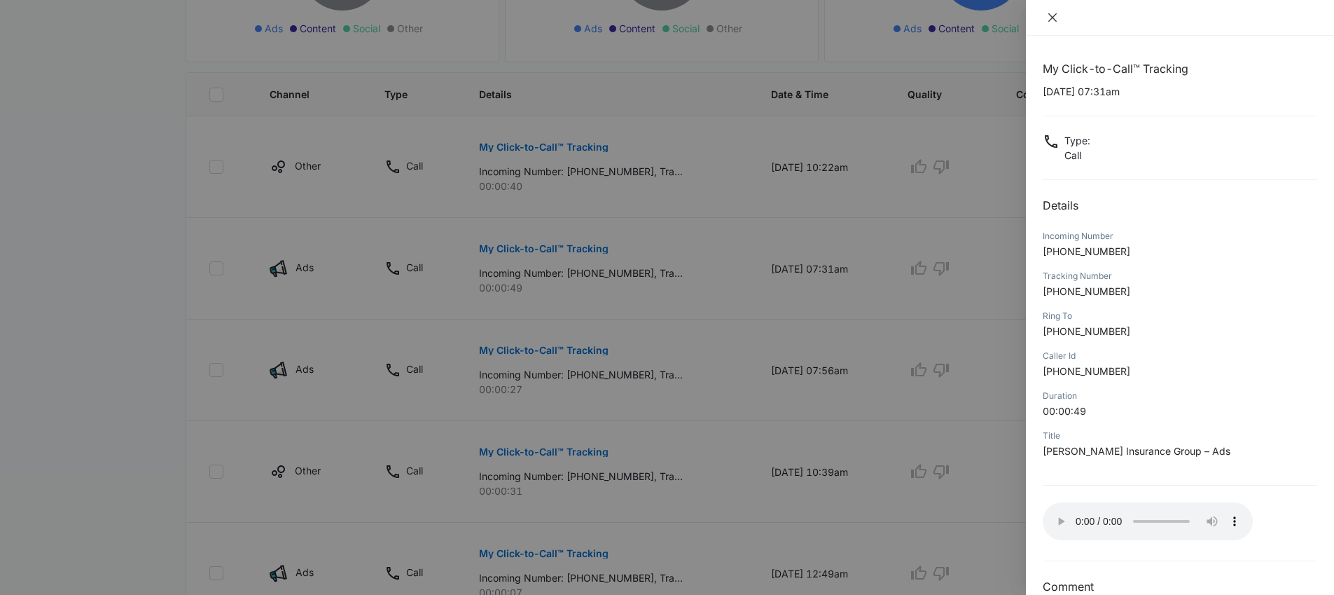
click at [1053, 17] on icon "close" at bounding box center [1052, 17] width 11 height 11
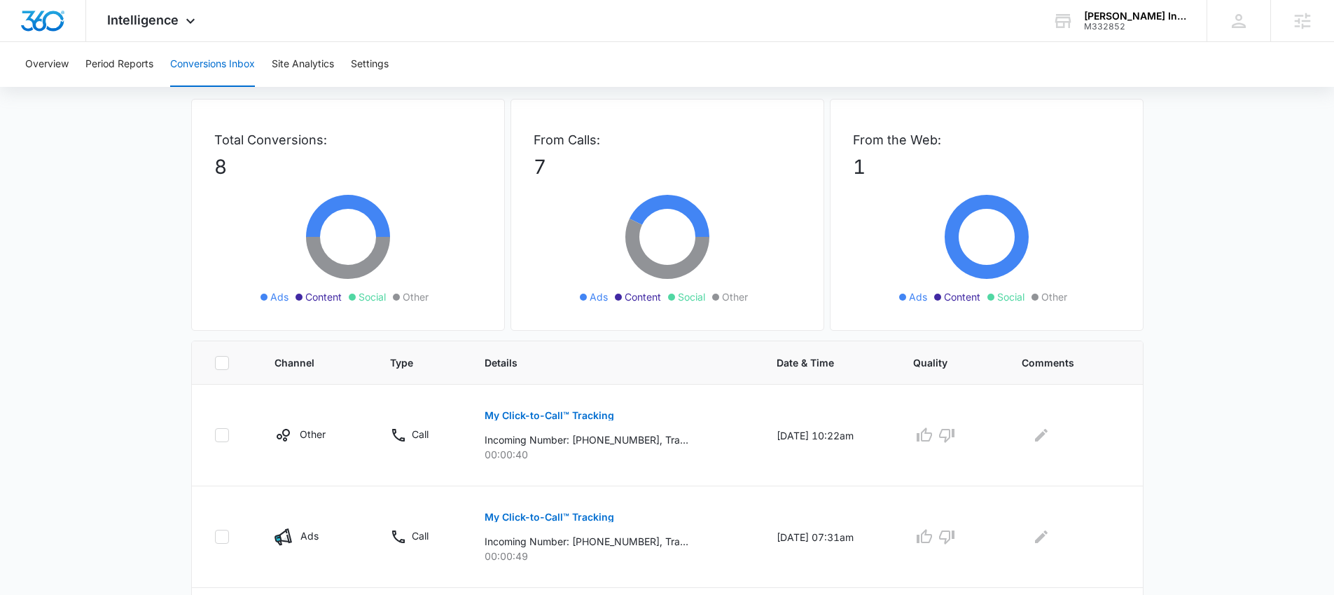
scroll to position [0, 0]
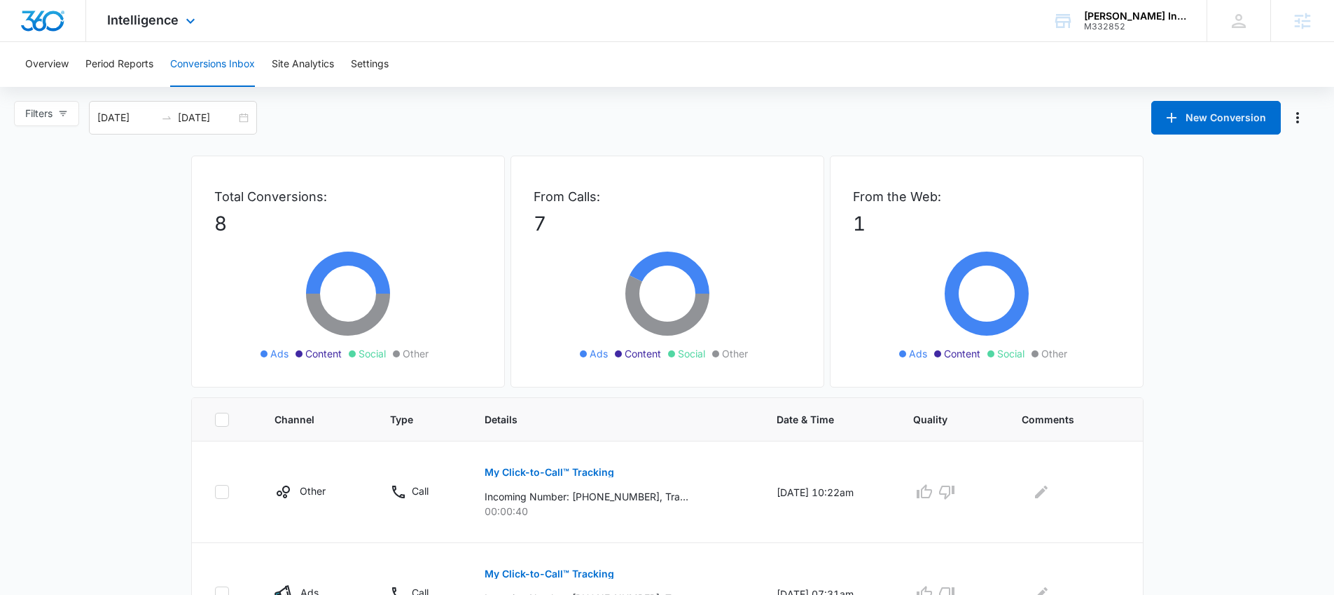
click at [126, 8] on div "Intelligence Apps Reputation Websites Forms CRM Email Social Payments POS Conte…" at bounding box center [153, 20] width 134 height 41
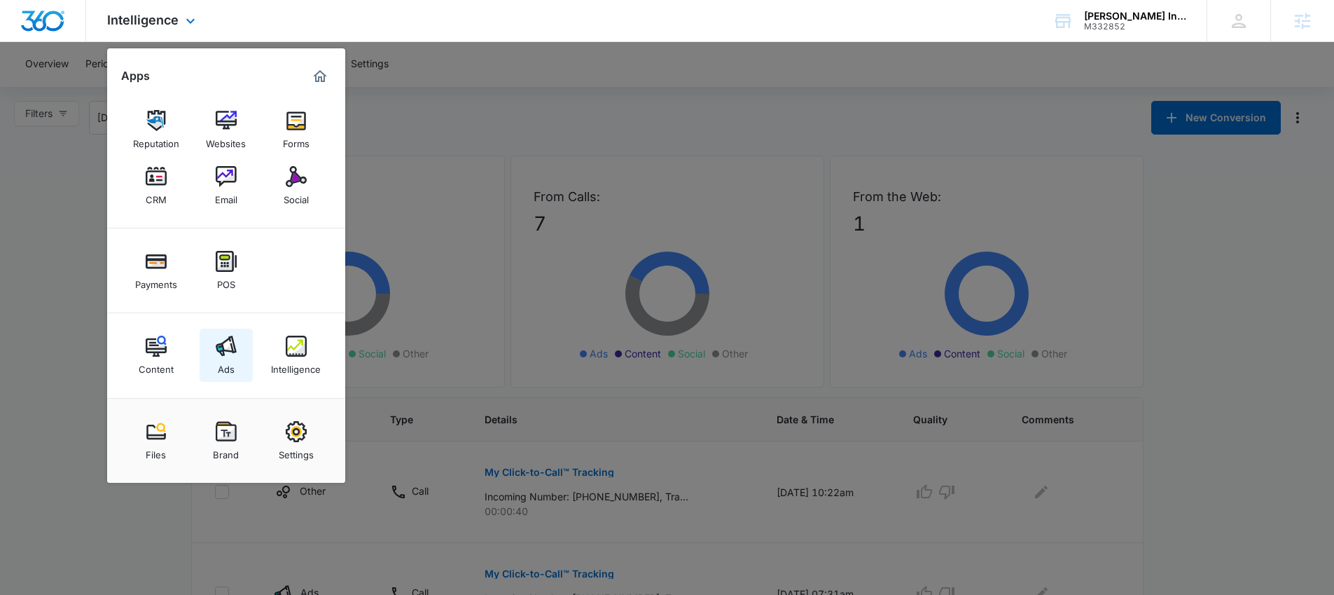
click at [234, 355] on img at bounding box center [226, 345] width 21 height 21
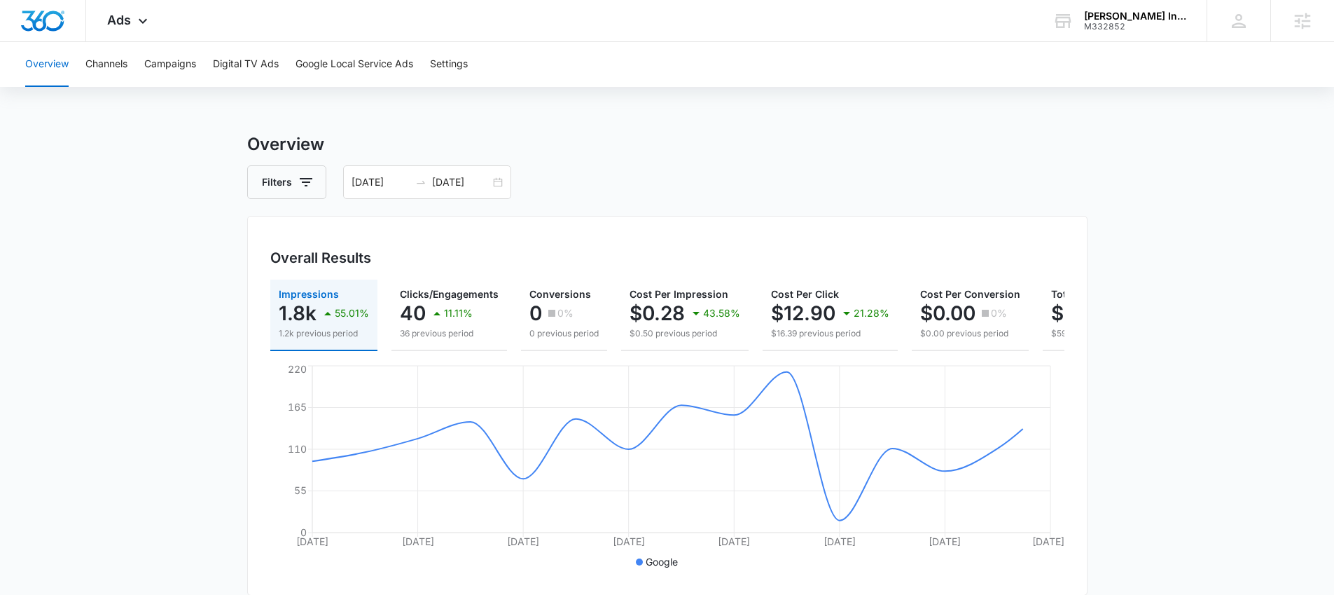
click at [120, 22] on span "Ads" at bounding box center [119, 20] width 24 height 15
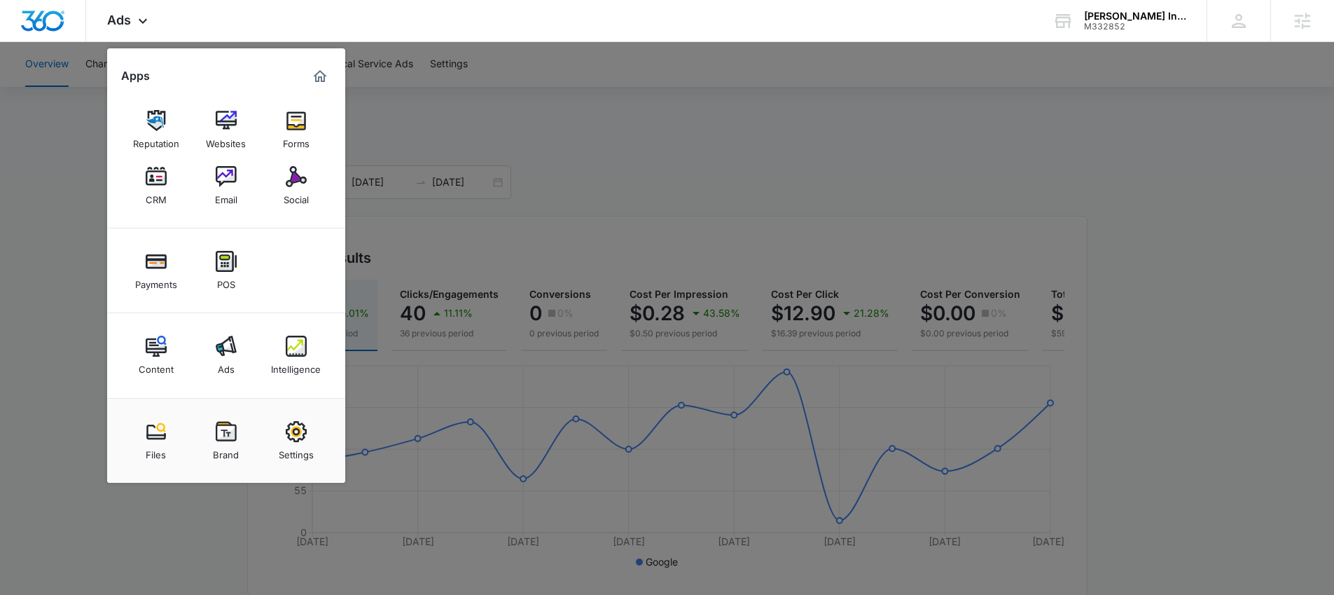
drag, startPoint x: 302, startPoint y: 345, endPoint x: 302, endPoint y: 338, distance: 7.7
click at [302, 345] on img at bounding box center [296, 345] width 21 height 21
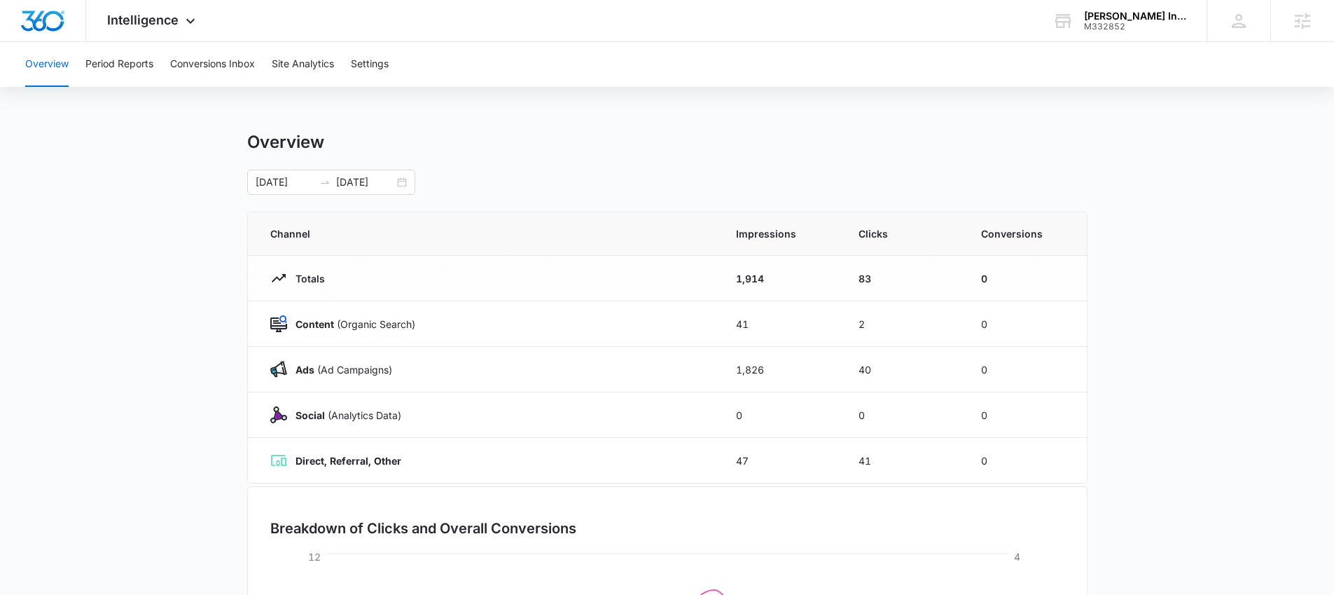
click at [238, 275] on main "Overview 09/29/2025 10/13/2025 Channel Impressions Clicks Conversions Totals 1,…" at bounding box center [667, 499] width 1334 height 735
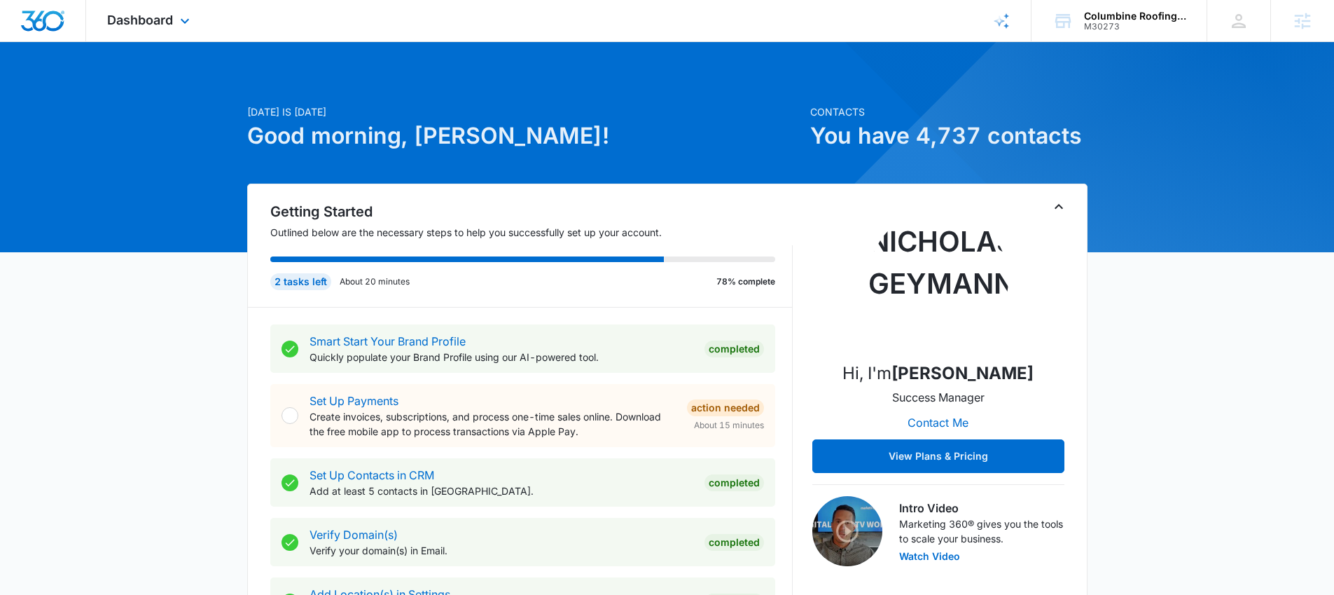
click at [152, 9] on div "Dashboard Apps Reputation Websites Forms CRM Email Social Shop Payments POS Con…" at bounding box center [150, 20] width 128 height 41
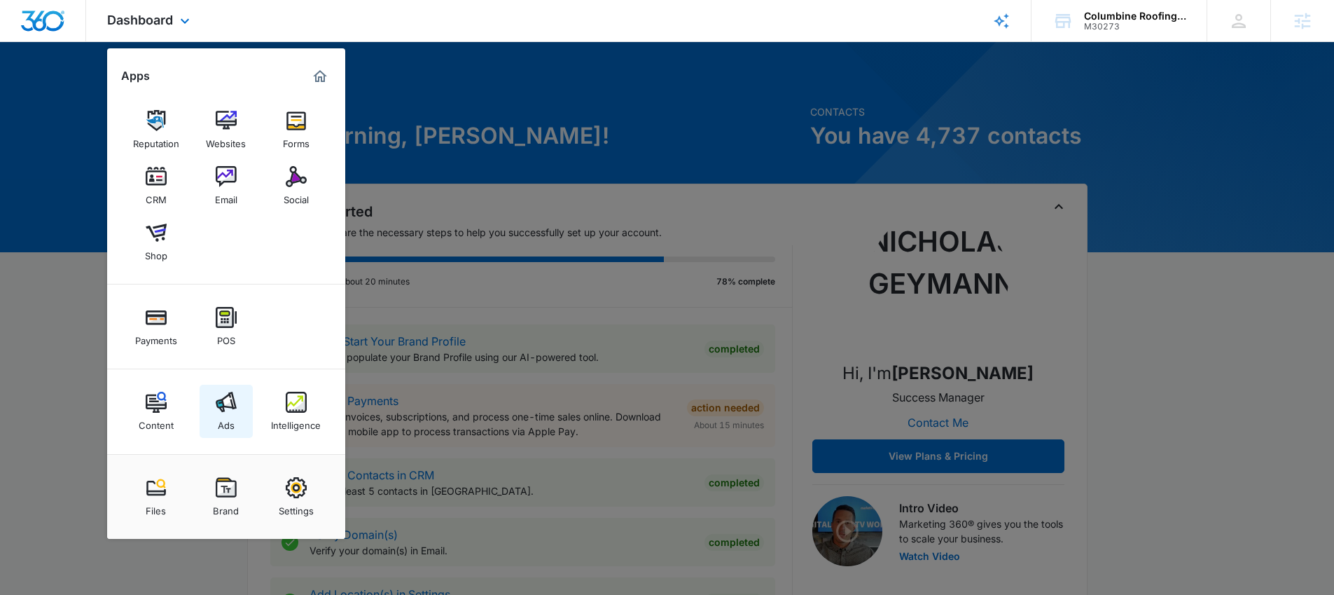
click at [218, 417] on div "Ads" at bounding box center [226, 421] width 17 height 18
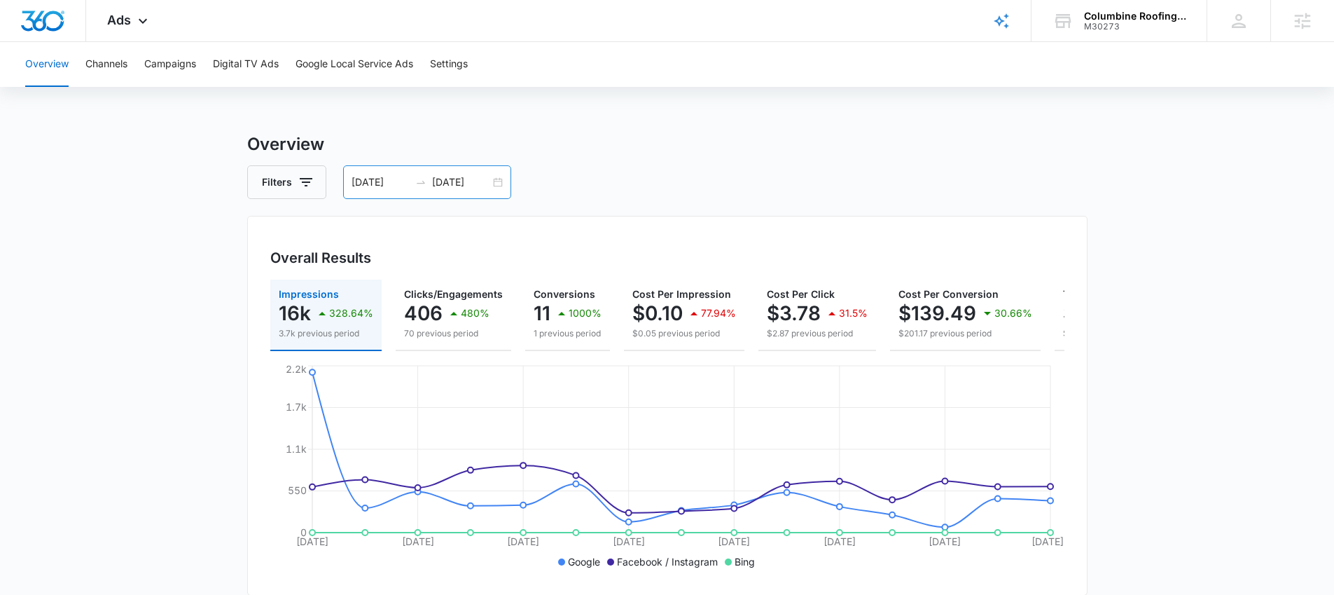
click at [385, 181] on input "09/16/2025" at bounding box center [381, 181] width 58 height 15
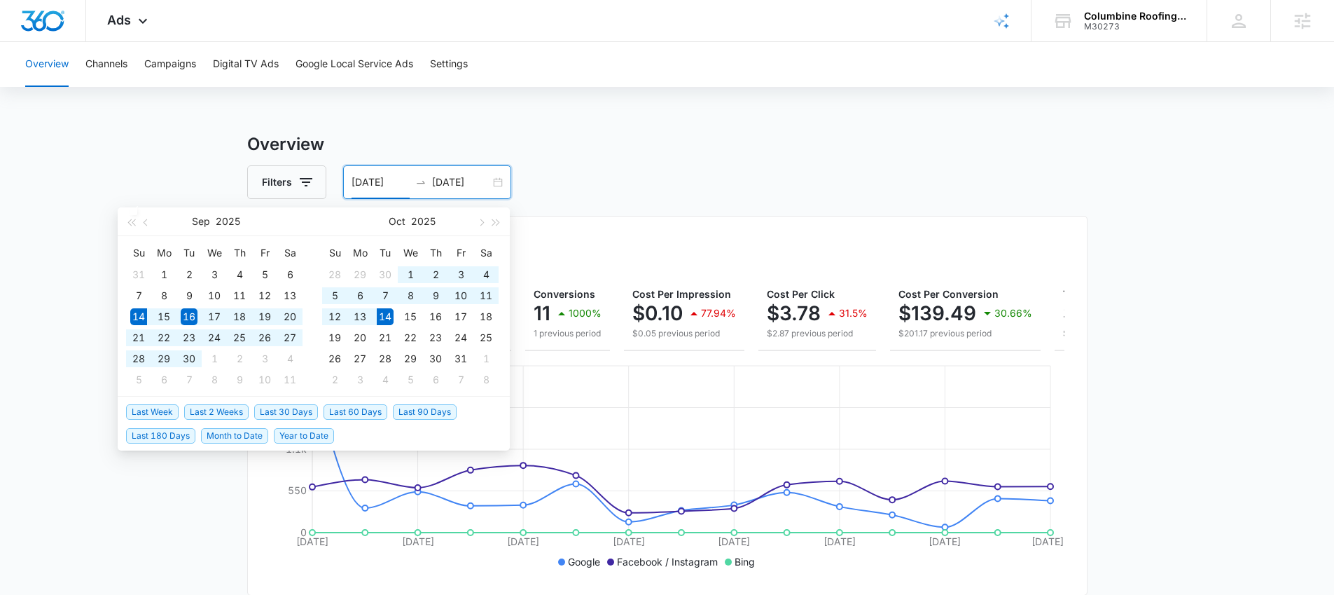
click at [278, 409] on span "Last 30 Days" at bounding box center [286, 411] width 64 height 15
type input "[DATE]"
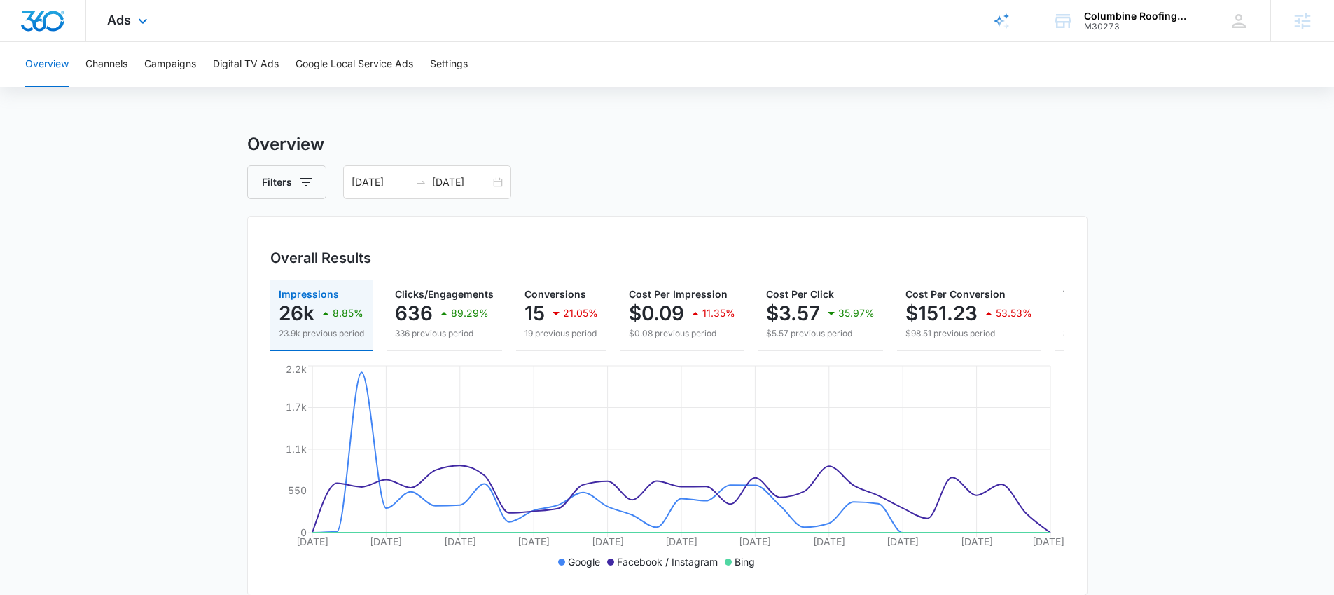
click at [105, 15] on div "Ads Apps Reputation Websites Forms CRM Email Social Shop Payments POS Content A…" at bounding box center [129, 20] width 86 height 41
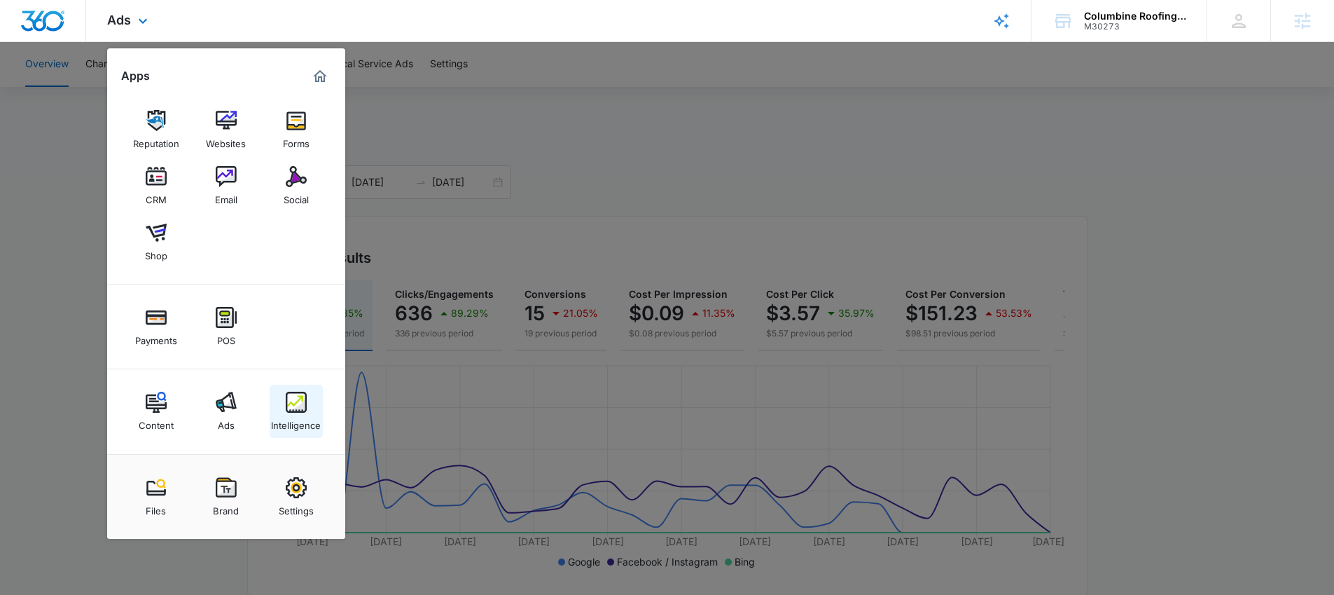
click at [298, 410] on img at bounding box center [296, 401] width 21 height 21
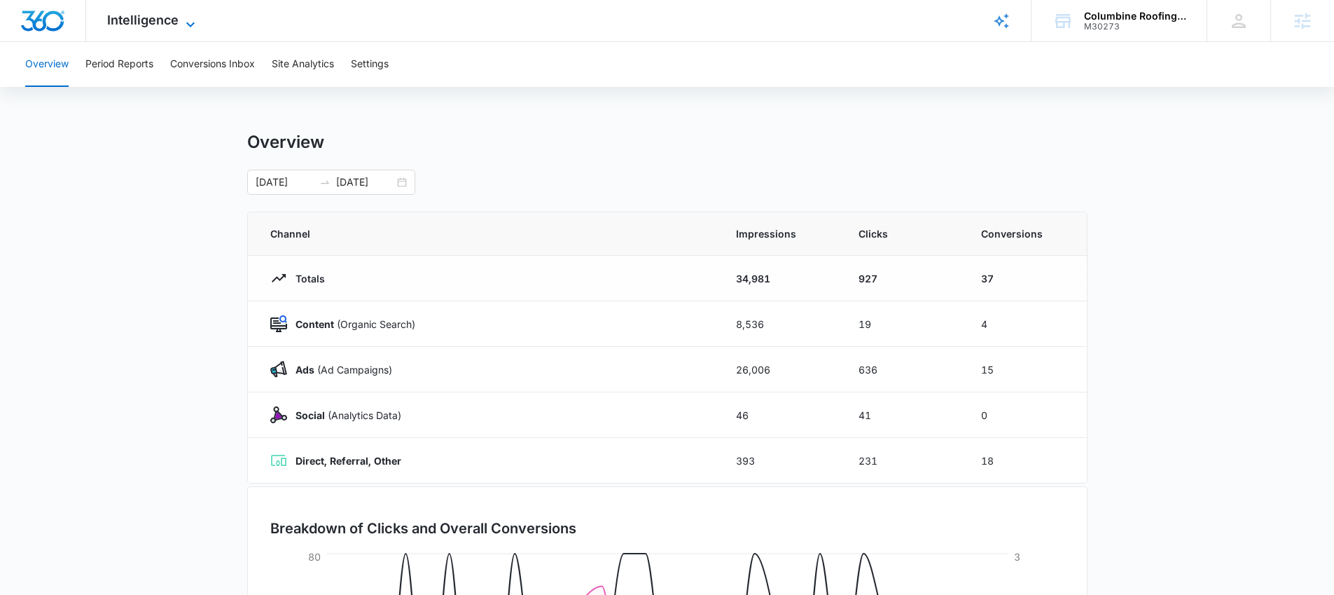
click at [123, 14] on span "Intelligence" at bounding box center [142, 20] width 71 height 15
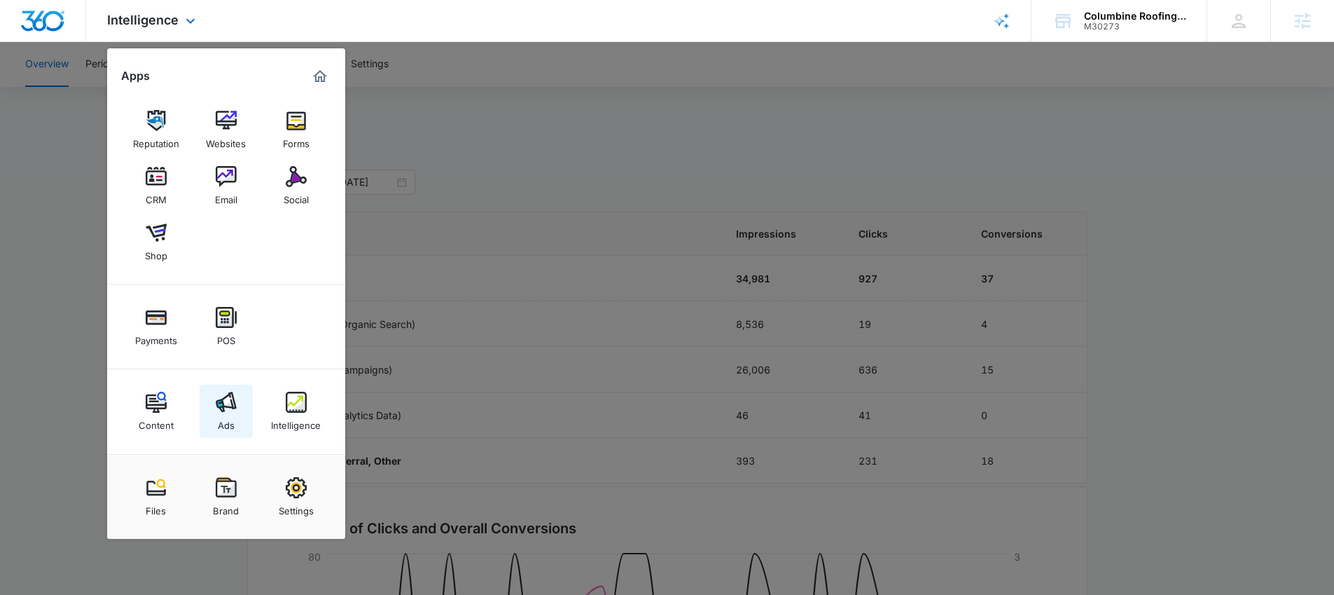
click at [211, 402] on link "Ads" at bounding box center [226, 410] width 53 height 53
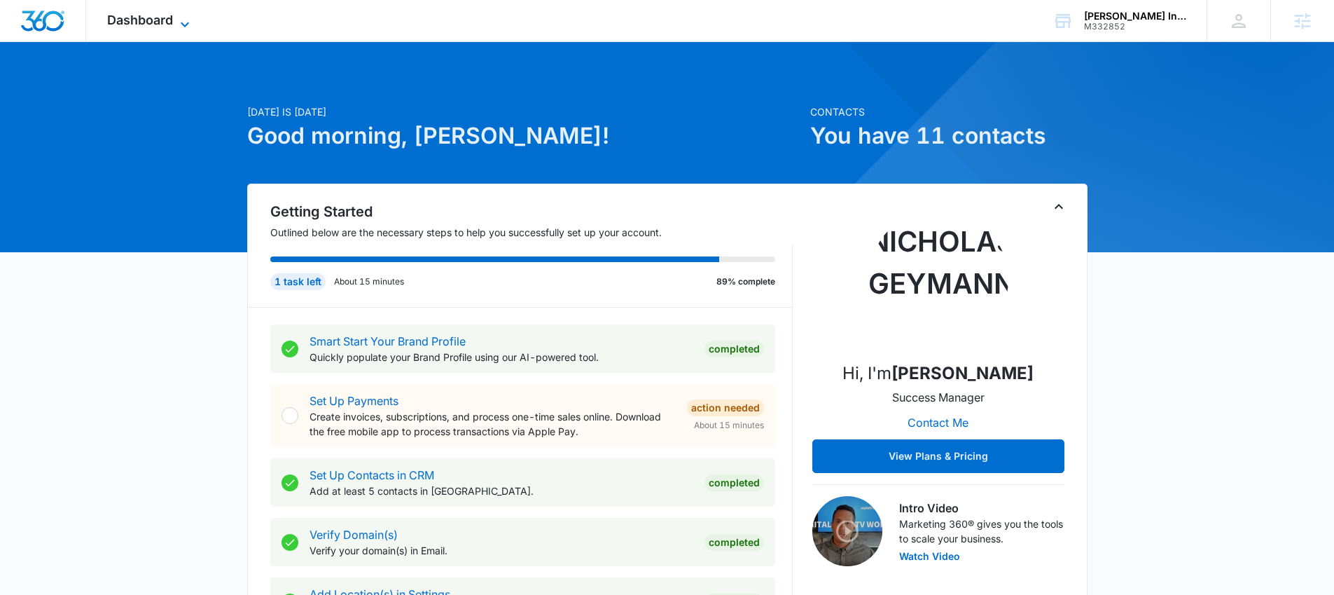
click at [154, 18] on span "Dashboard" at bounding box center [140, 20] width 66 height 15
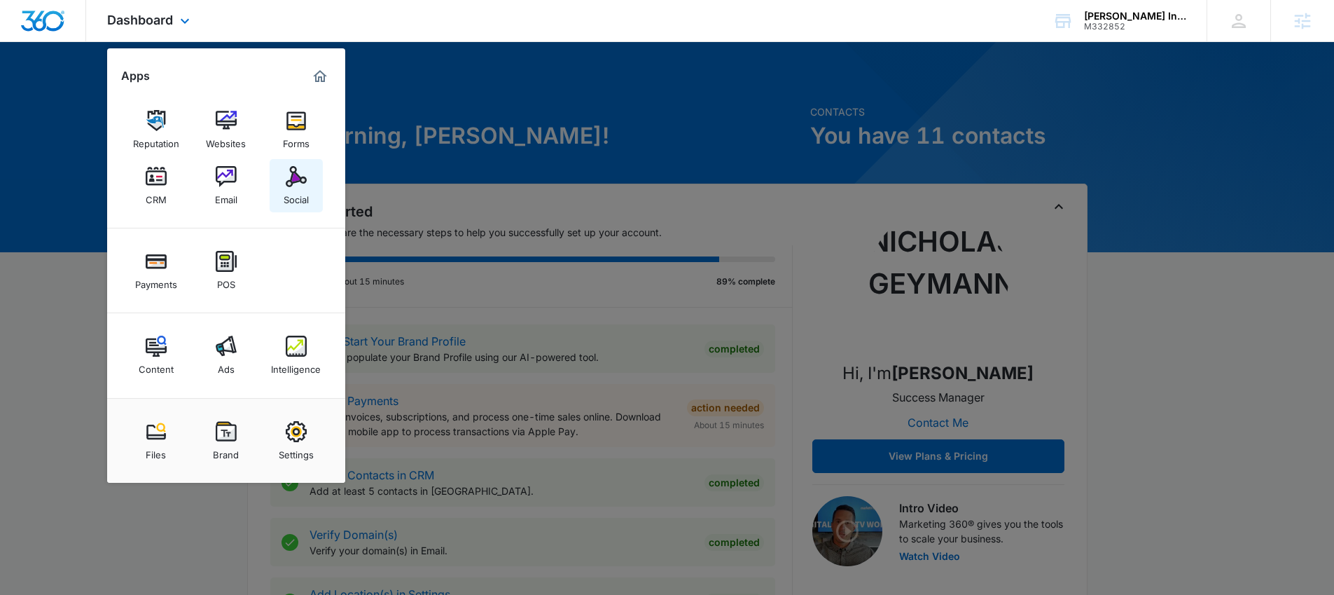
click at [289, 193] on div "Social" at bounding box center [296, 196] width 25 height 18
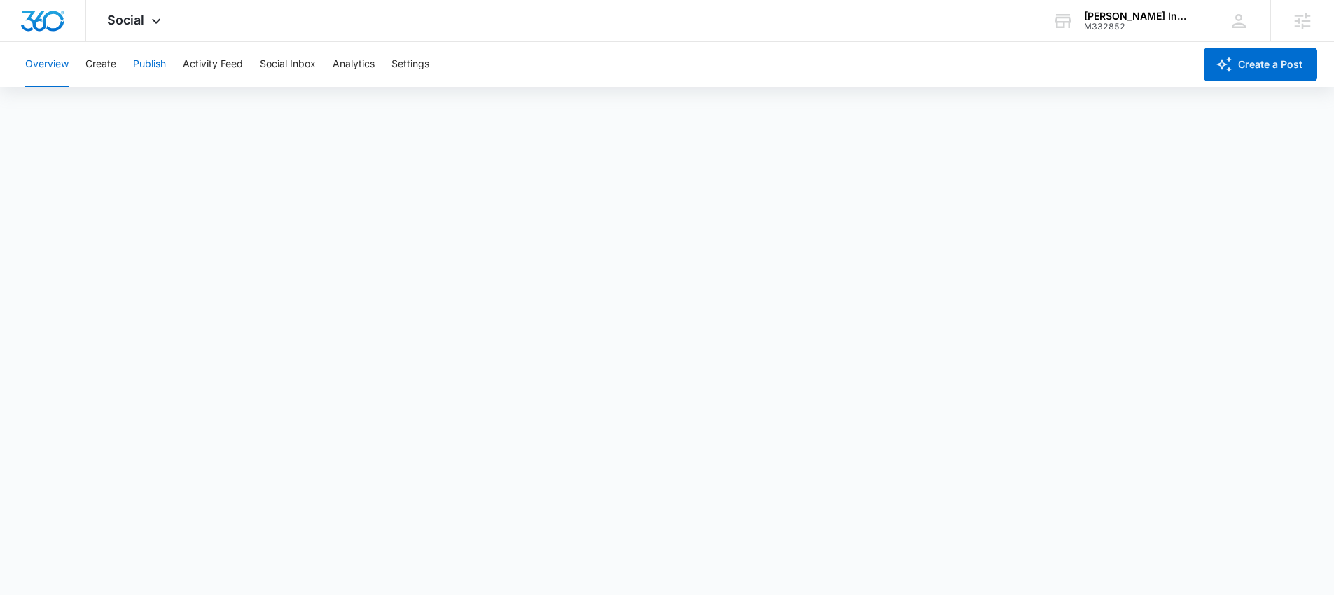
click at [152, 64] on button "Publish" at bounding box center [149, 64] width 33 height 45
click at [415, 69] on button "Settings" at bounding box center [410, 64] width 38 height 45
click at [137, 15] on span "Social" at bounding box center [125, 20] width 37 height 15
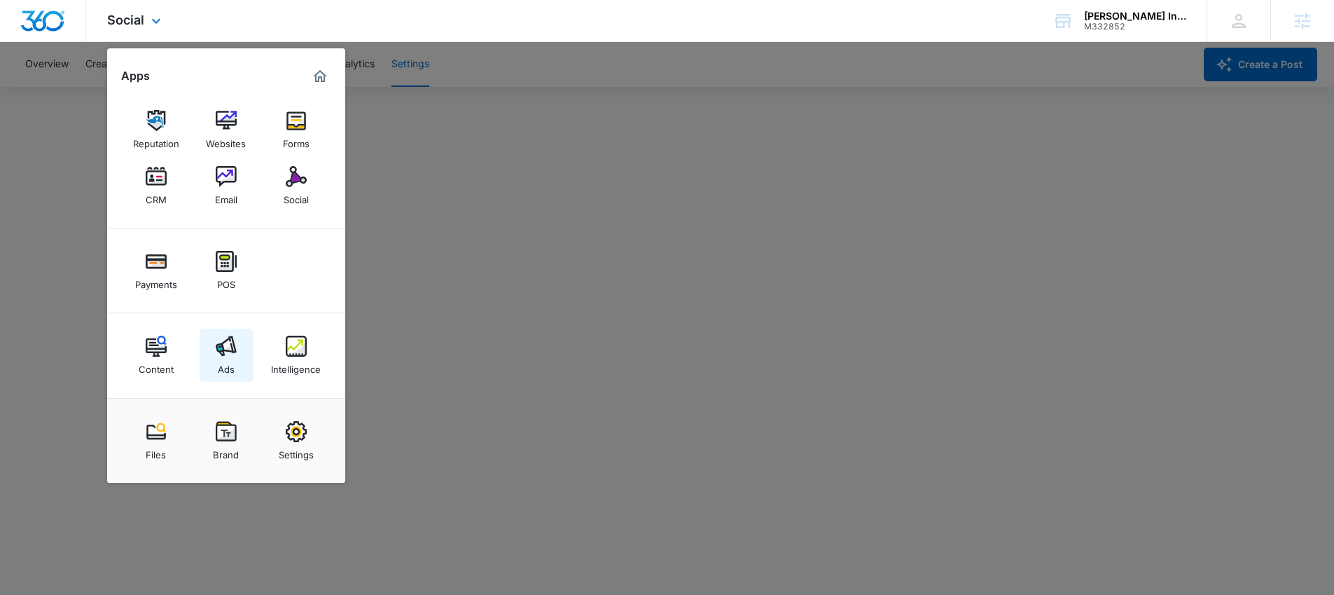
click at [216, 352] on img at bounding box center [226, 345] width 21 height 21
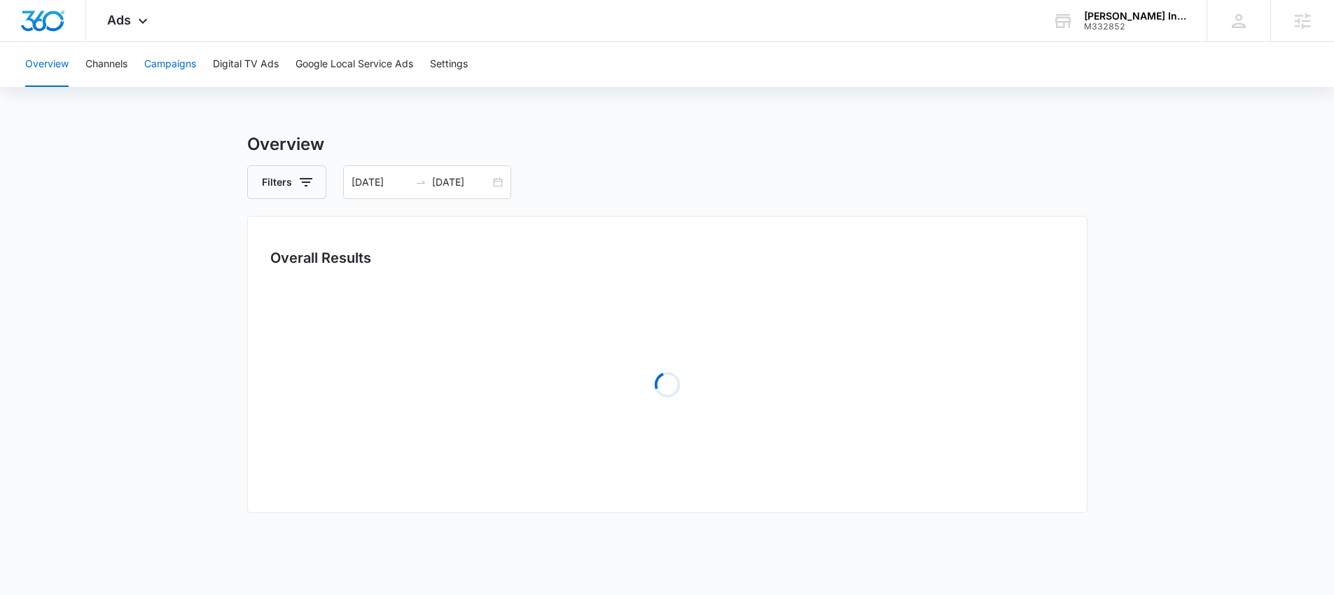
click at [166, 60] on button "Campaigns" at bounding box center [170, 64] width 52 height 45
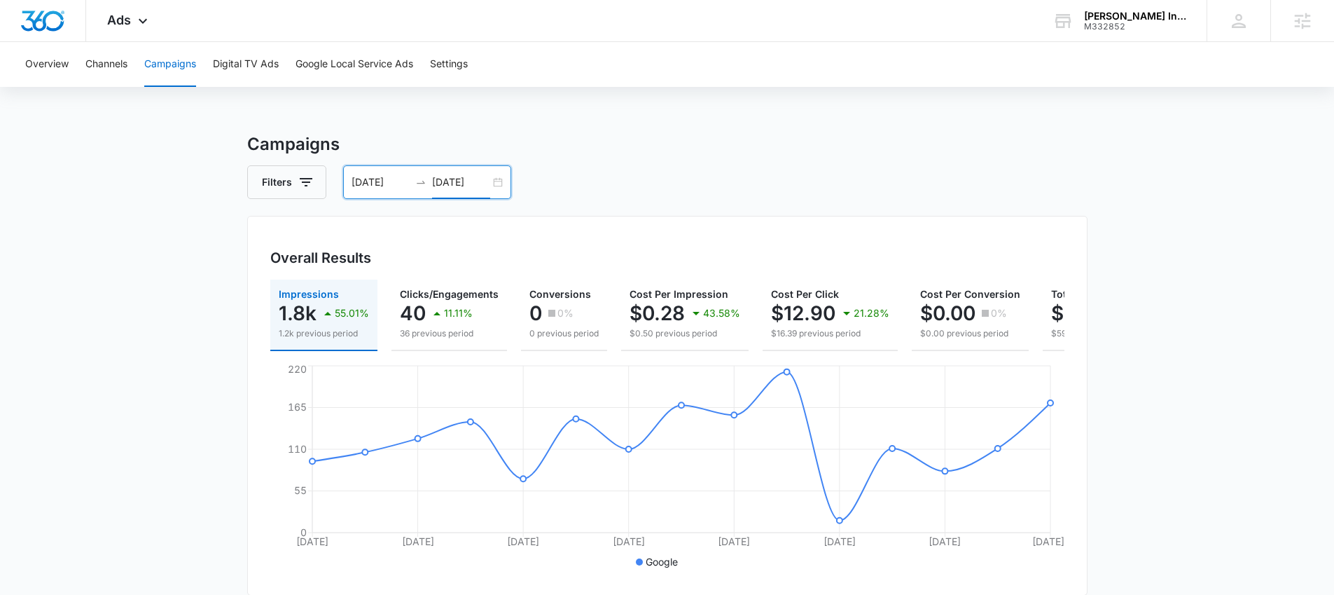
click at [433, 176] on input "[DATE]" at bounding box center [461, 181] width 58 height 15
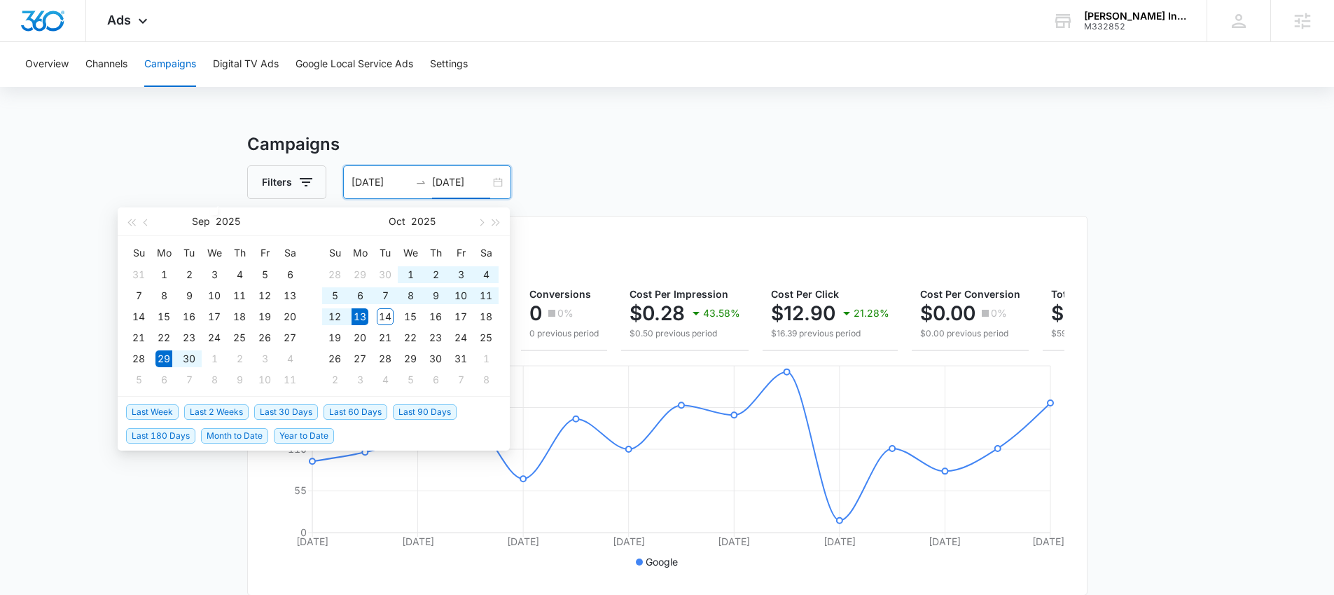
type input "[DATE]"
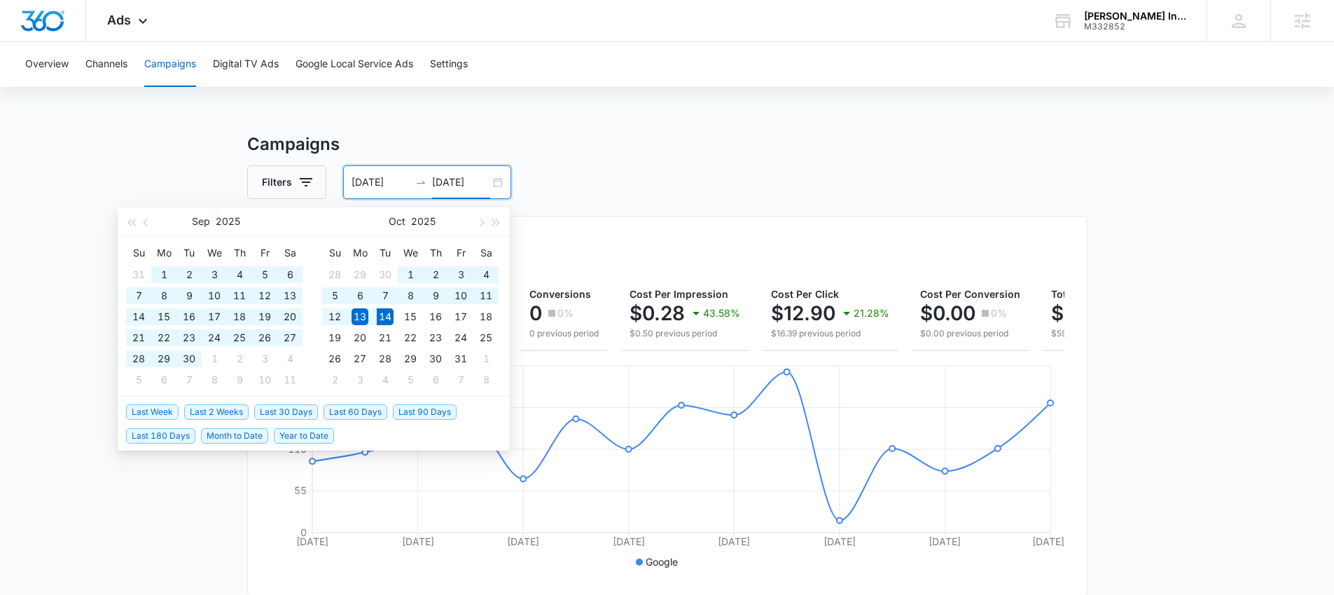
click at [354, 415] on span "Last 60 Days" at bounding box center [356, 411] width 64 height 15
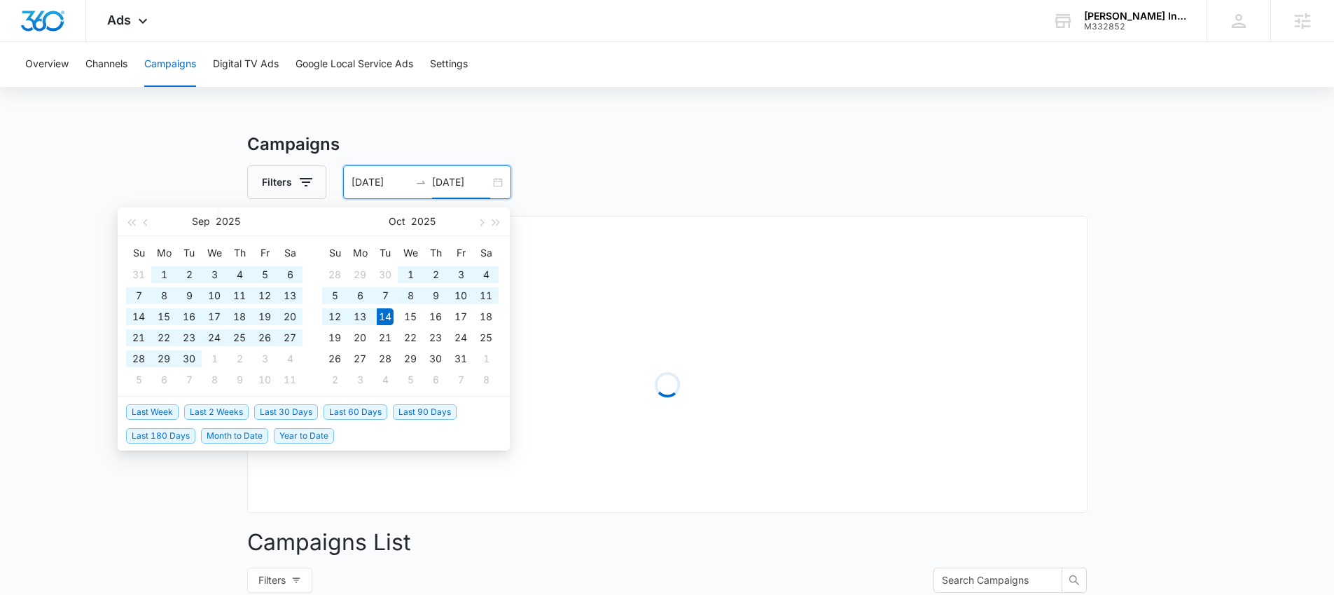
type input "[DATE]"
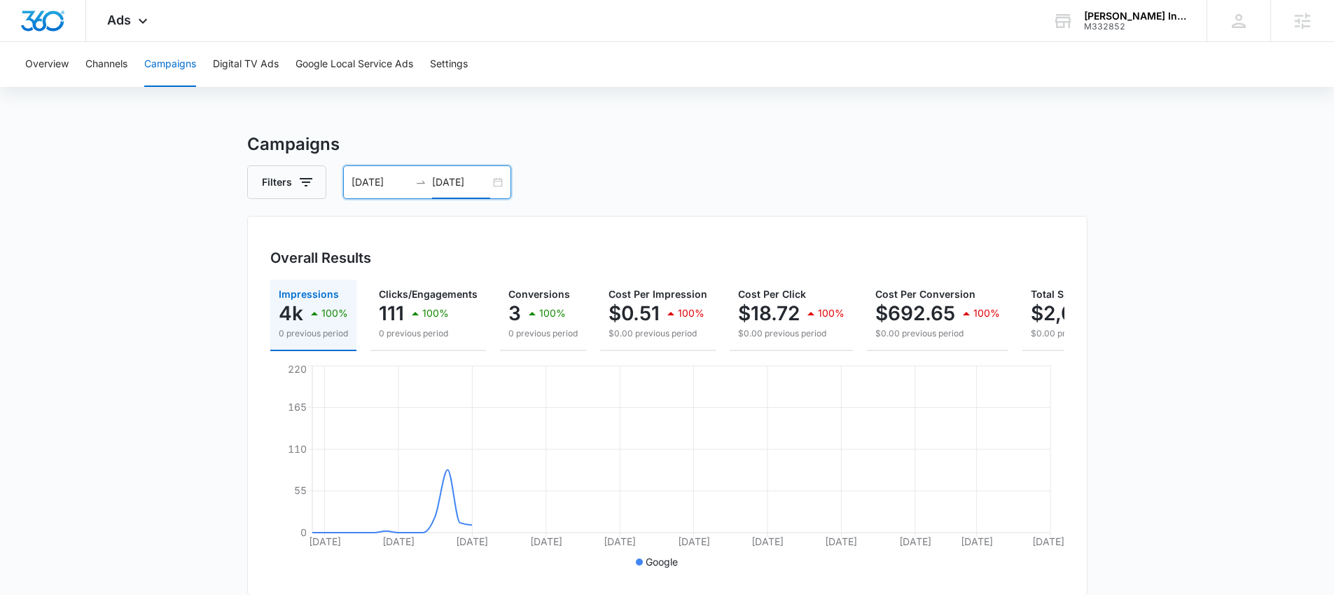
click at [149, 286] on main "Campaigns Filters [DATE] [DATE] Overall Results Impressions 4k 100% 0 previous …" at bounding box center [667, 565] width 1334 height 867
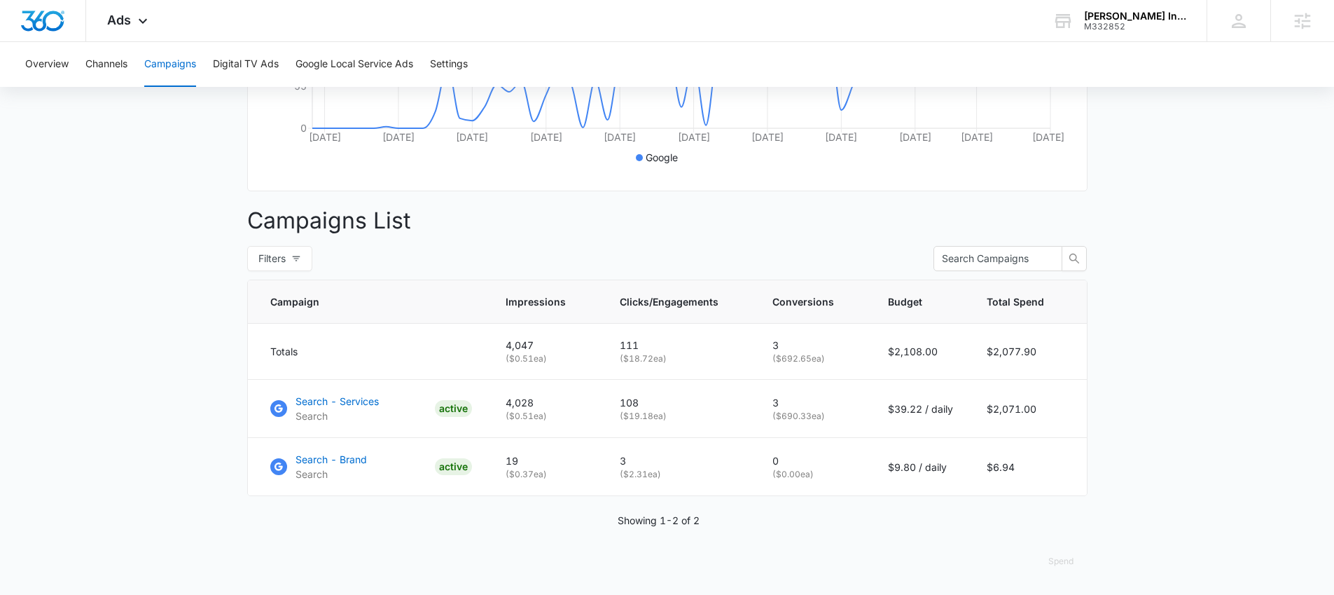
scroll to position [415, 0]
drag, startPoint x: 646, startPoint y: 343, endPoint x: 599, endPoint y: 343, distance: 46.9
click at [599, 343] on tr "Totals 4,047 ( $0.51 ea) 111 ( $18.72 ea) 3 ( $692.65 ea) $2,108.00 $2,077.90" at bounding box center [667, 352] width 839 height 56
click at [142, 337] on main "Campaigns Filters [DATE] [DATE] Overall Results Impressions 4k 100% 0 previous …" at bounding box center [667, 161] width 1334 height 867
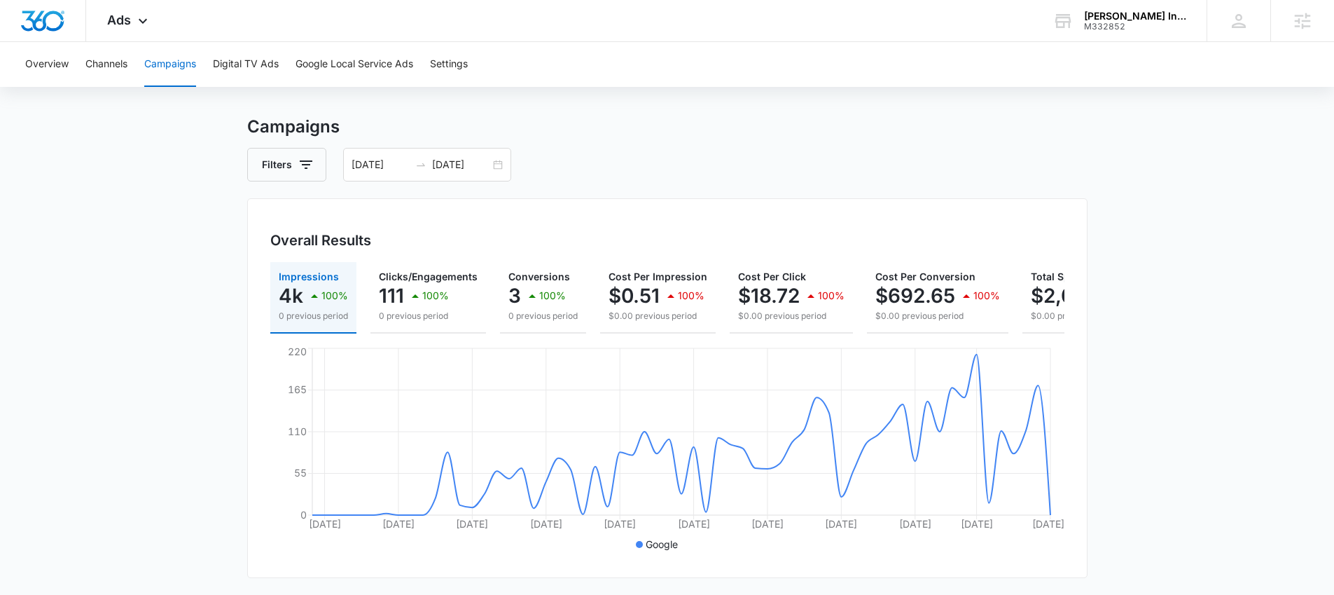
scroll to position [0, 0]
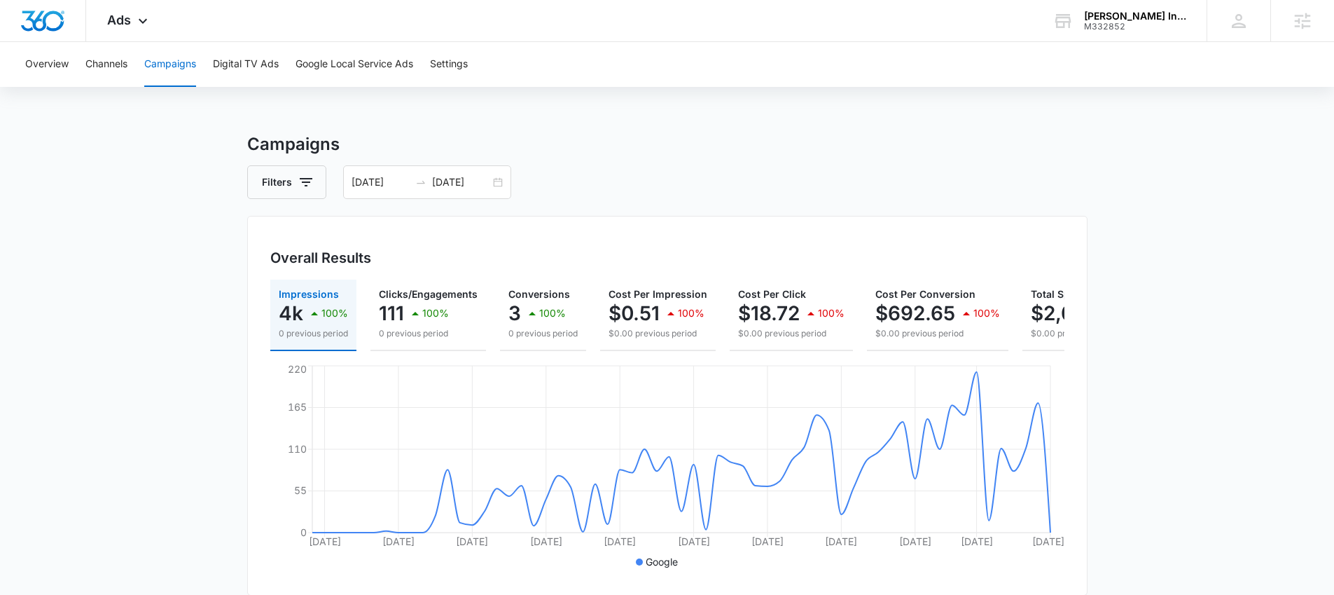
click at [153, 224] on main "Campaigns Filters [DATE] [DATE] Overall Results Impressions 4k 100% 0 previous …" at bounding box center [667, 565] width 1334 height 867
click at [177, 223] on main "Campaigns Filters [DATE] [DATE] Overall Results Impressions 4k 100% 0 previous …" at bounding box center [667, 565] width 1334 height 867
click at [211, 207] on main "Campaigns Filters [DATE] [DATE] Overall Results Impressions 4k 100% 0 previous …" at bounding box center [667, 565] width 1334 height 867
click at [140, 186] on main "Campaigns Filters [DATE] [DATE] Overall Results Impressions 4k 100% 0 previous …" at bounding box center [667, 565] width 1334 height 867
click at [391, 178] on input "[DATE]" at bounding box center [381, 181] width 58 height 15
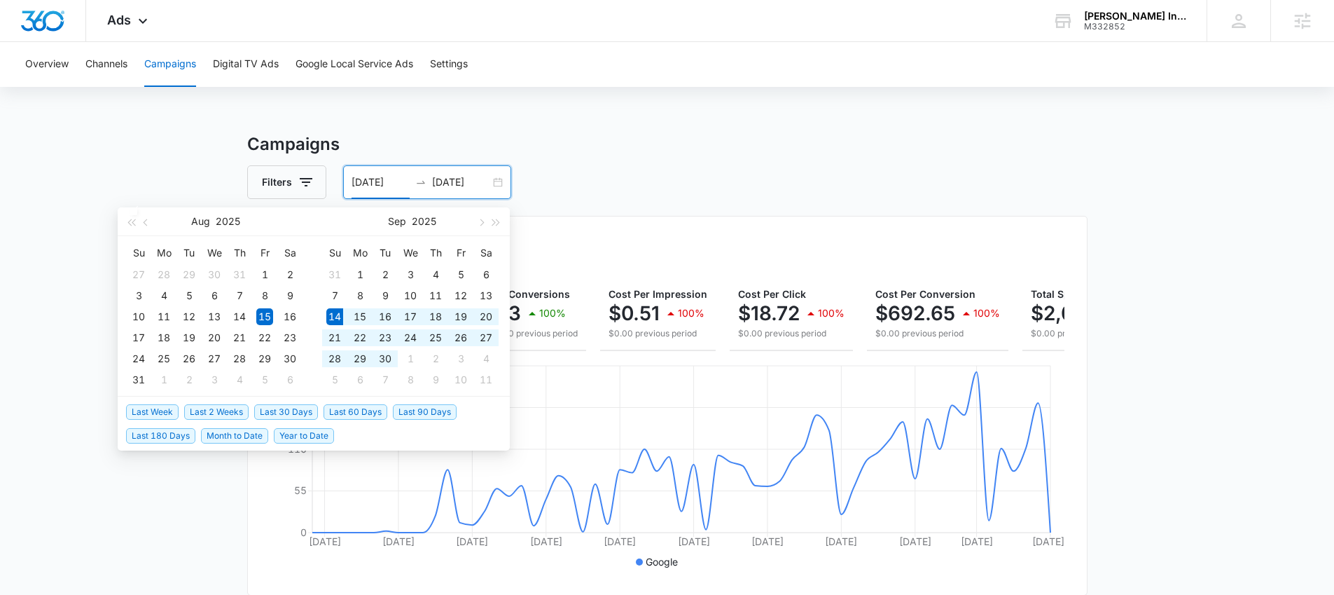
click at [276, 413] on span "Last 30 Days" at bounding box center [286, 411] width 64 height 15
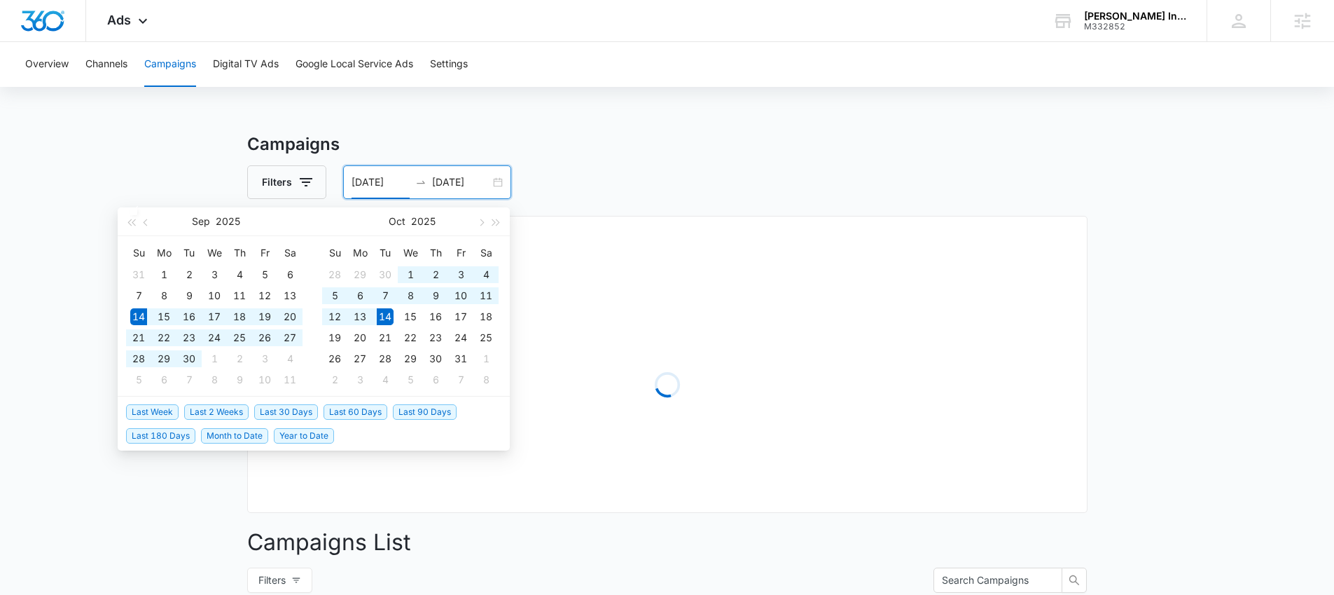
type input "[DATE]"
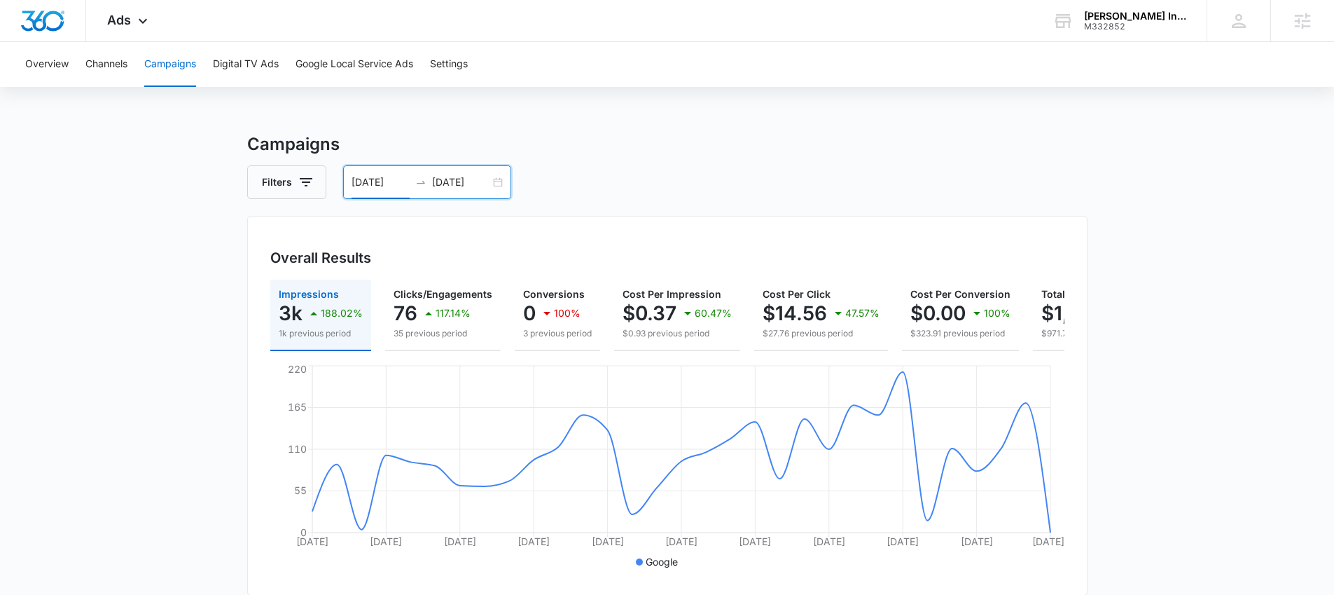
click at [191, 342] on main "Campaigns Filters [DATE] [DATE] Overall Results Impressions 3k 188.02% 1k previ…" at bounding box center [667, 565] width 1334 height 867
click at [173, 193] on main "Campaigns Filters [DATE] [DATE] Overall Results Impressions 3k 188.02% 1k previ…" at bounding box center [667, 565] width 1334 height 867
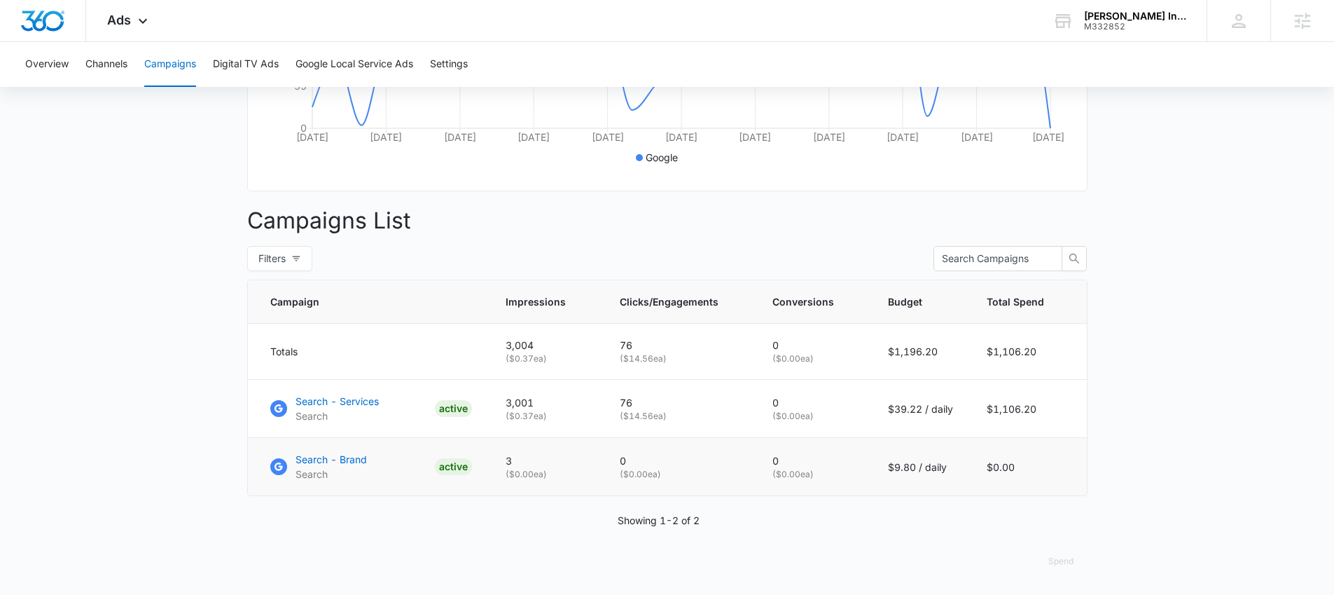
scroll to position [415, 0]
click at [146, 335] on main "Campaigns Filters [DATE] [DATE] Overall Results Impressions 3k 188.02% 1k previ…" at bounding box center [667, 161] width 1334 height 867
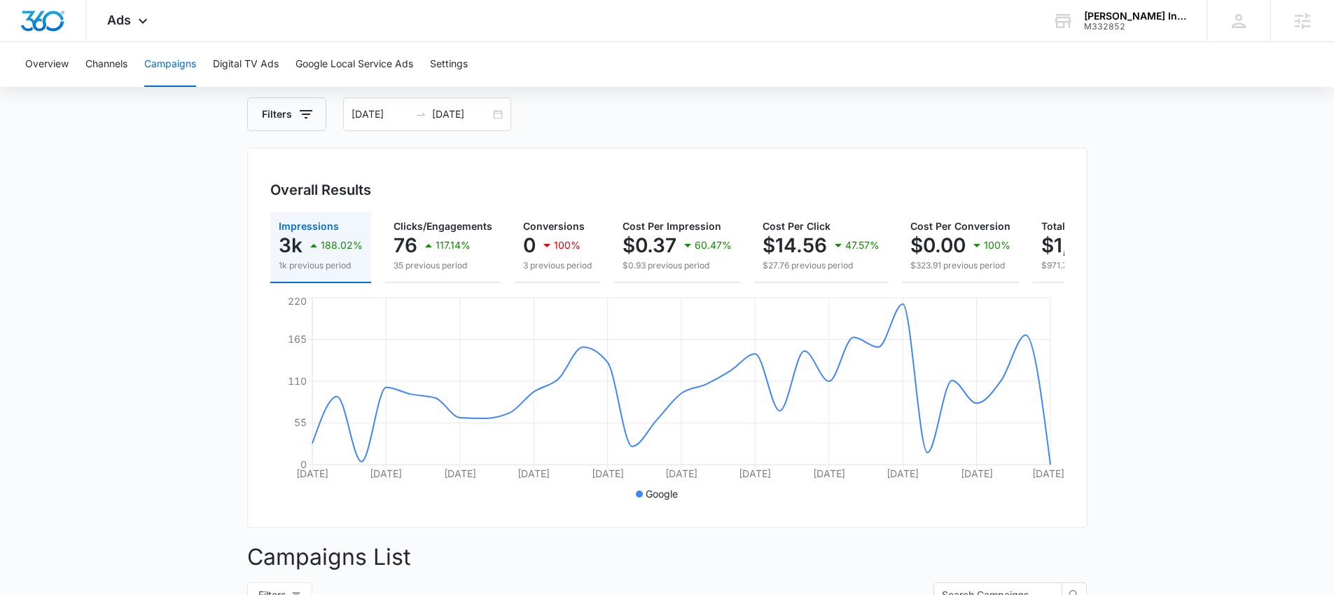
scroll to position [69, 0]
click at [175, 268] on main "Campaigns Filters [DATE] [DATE] Overall Results Impressions 3k 188.02% 1k previ…" at bounding box center [667, 496] width 1334 height 867
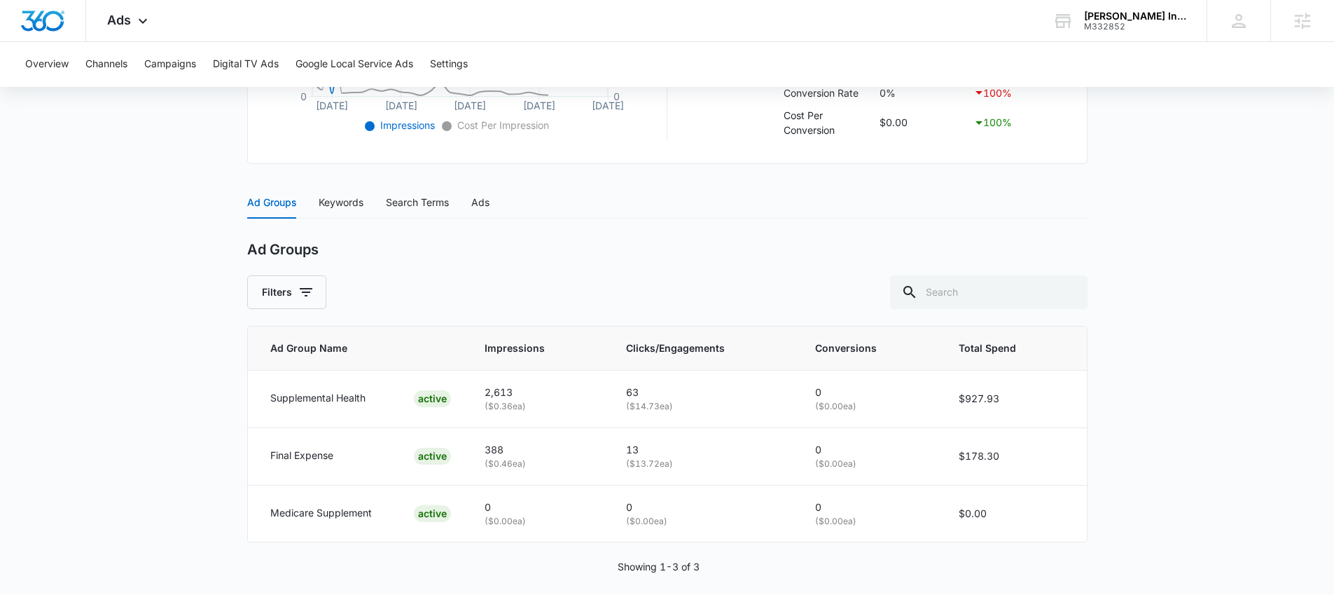
scroll to position [496, 0]
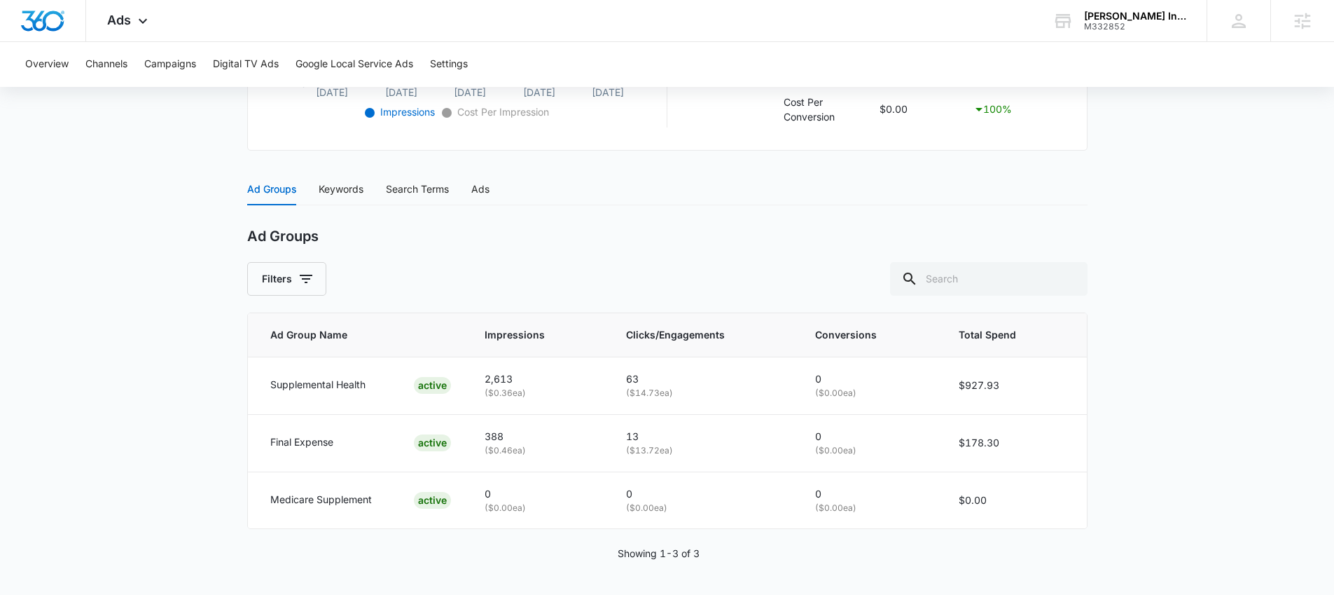
click at [134, 203] on main "Search - Services | Search Active $39.22 daily , $1,106.20 Spent Overview 09/14…" at bounding box center [667, 114] width 1334 height 959
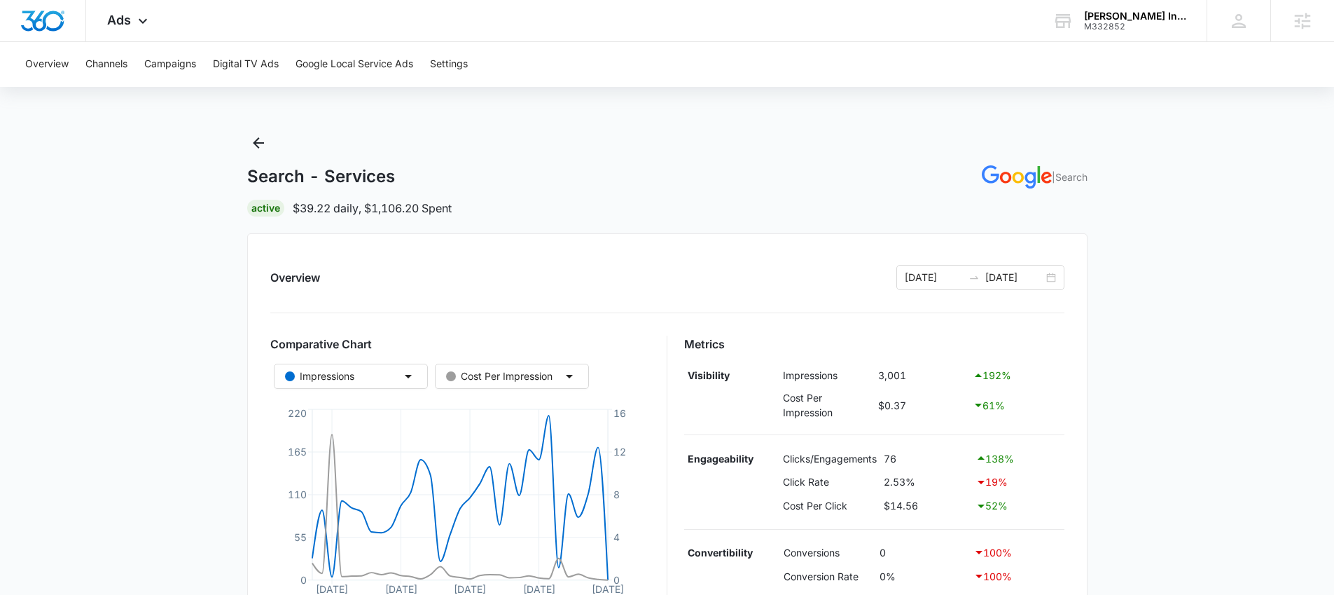
scroll to position [3, 0]
click at [117, 6] on div "Ads Apps Reputation Websites Forms CRM Email Social Payments POS Content Ads In…" at bounding box center [129, 20] width 86 height 41
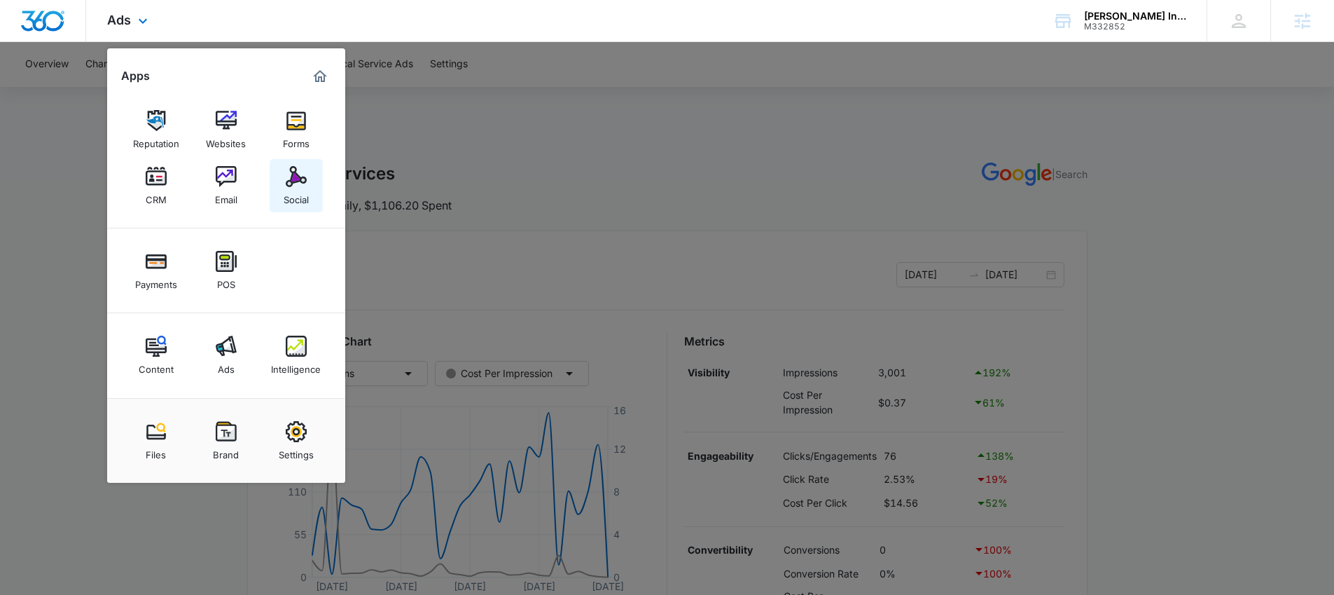
click at [292, 172] on img at bounding box center [296, 176] width 21 height 21
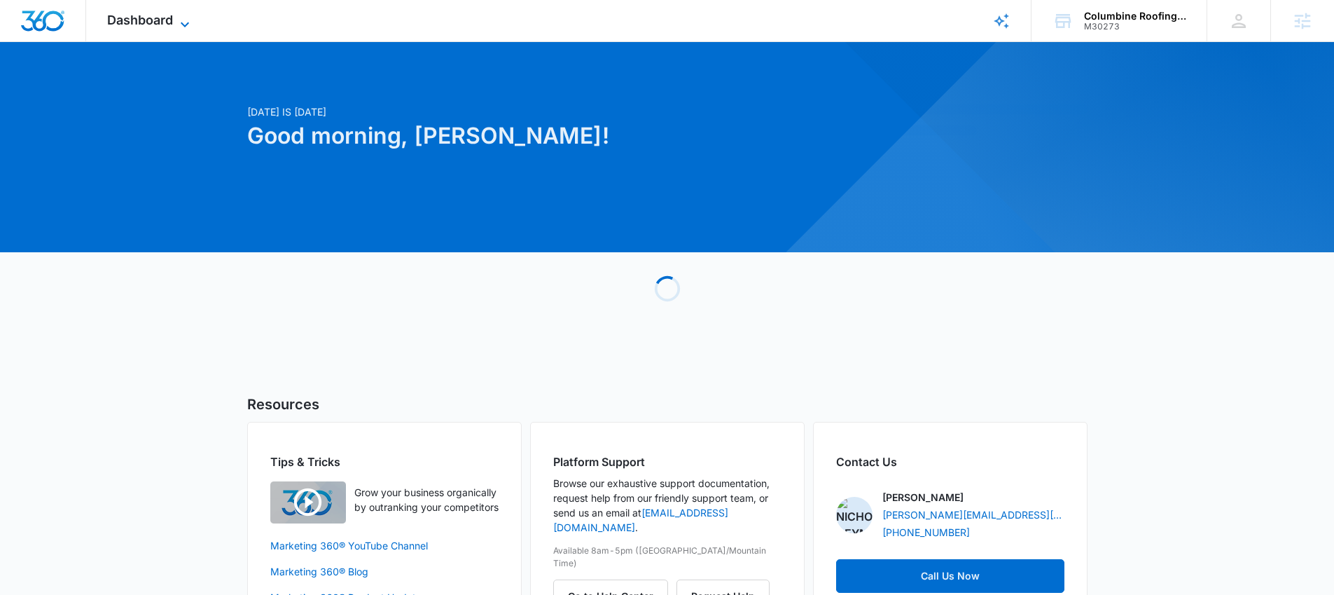
click at [151, 13] on span "Dashboard" at bounding box center [140, 20] width 66 height 15
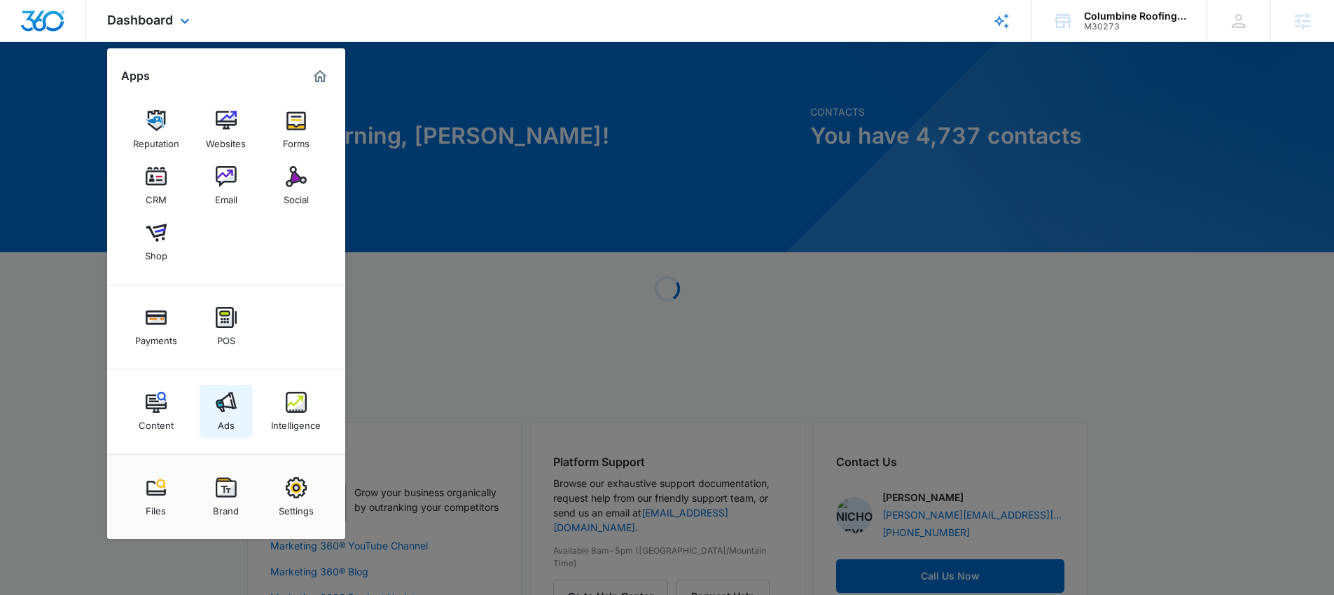
click at [226, 412] on div "Ads" at bounding box center [226, 421] width 17 height 18
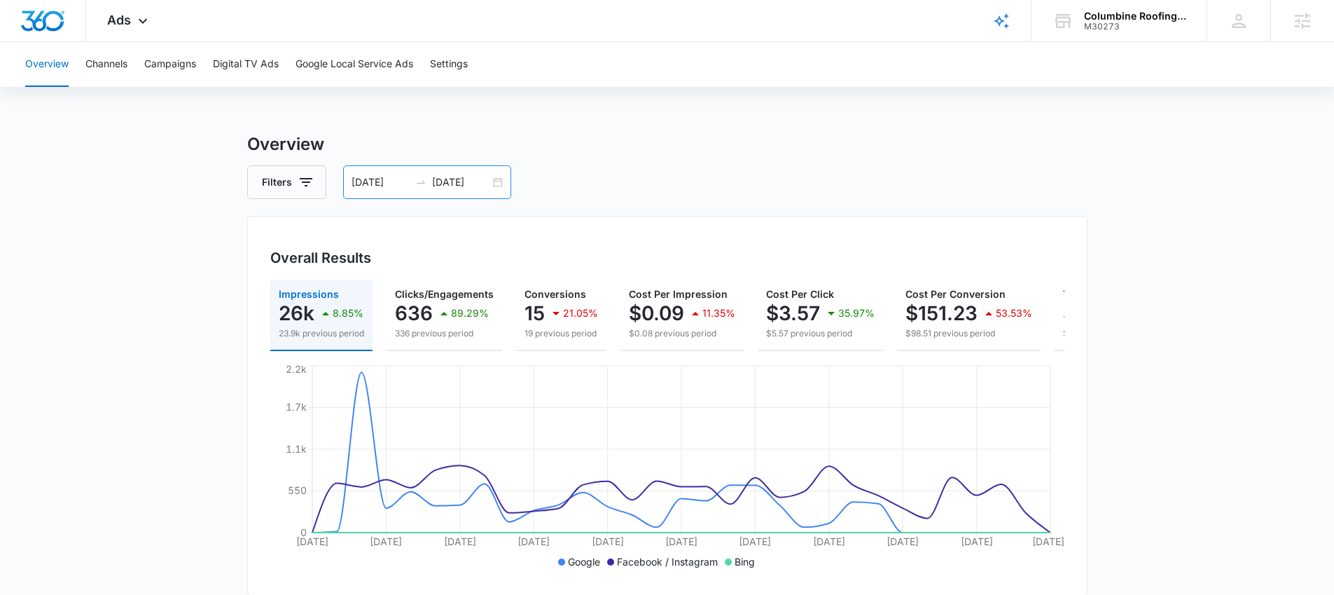
click at [419, 181] on icon "swap-right" at bounding box center [420, 181] width 11 height 11
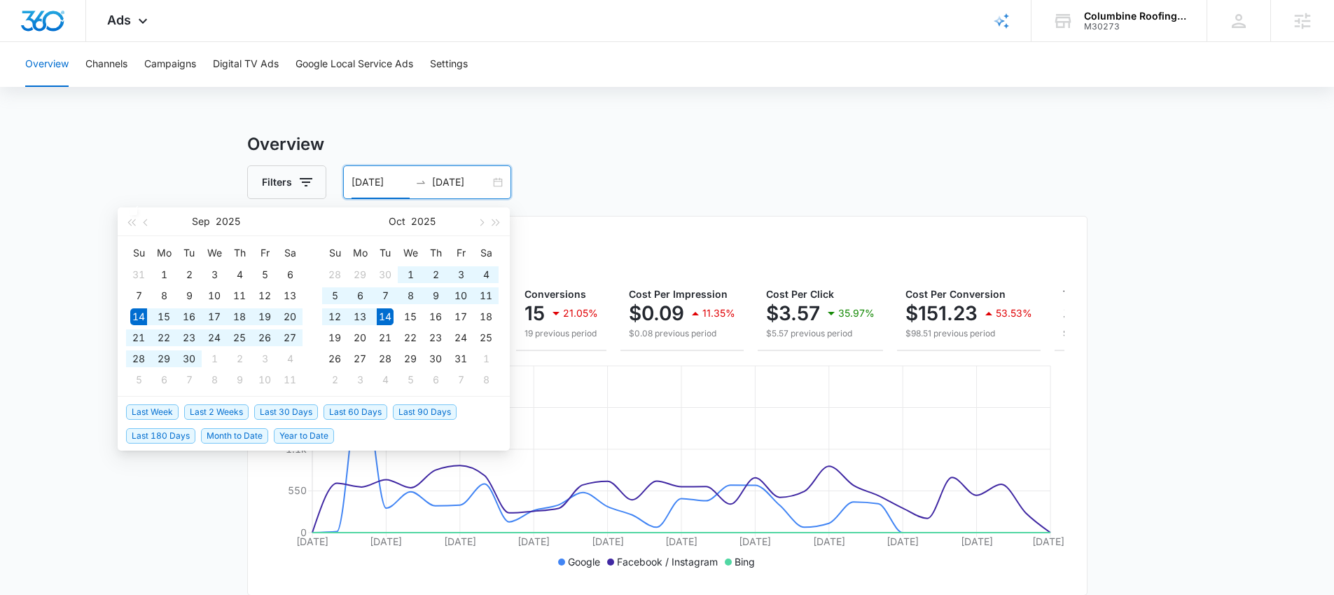
type input "[DATE]"
click at [272, 405] on span "Last 30 Days" at bounding box center [286, 411] width 64 height 15
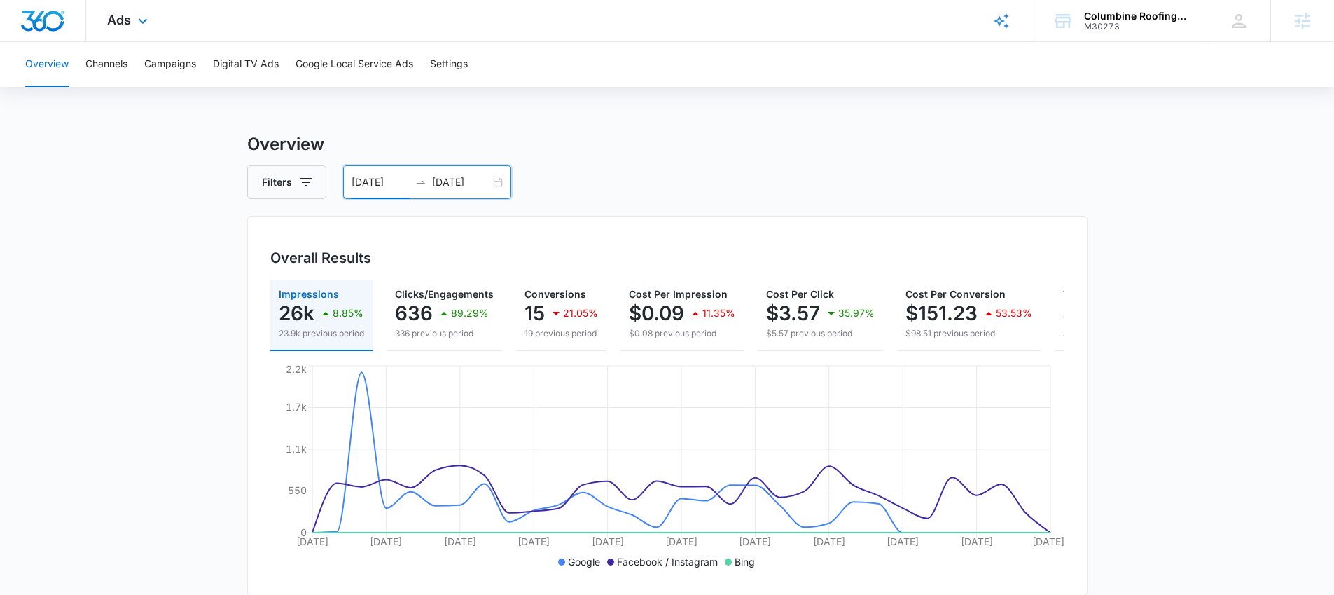
click at [106, 29] on div "Ads Apps Reputation Websites Forms CRM Email Social Shop Payments POS Content A…" at bounding box center [129, 20] width 86 height 41
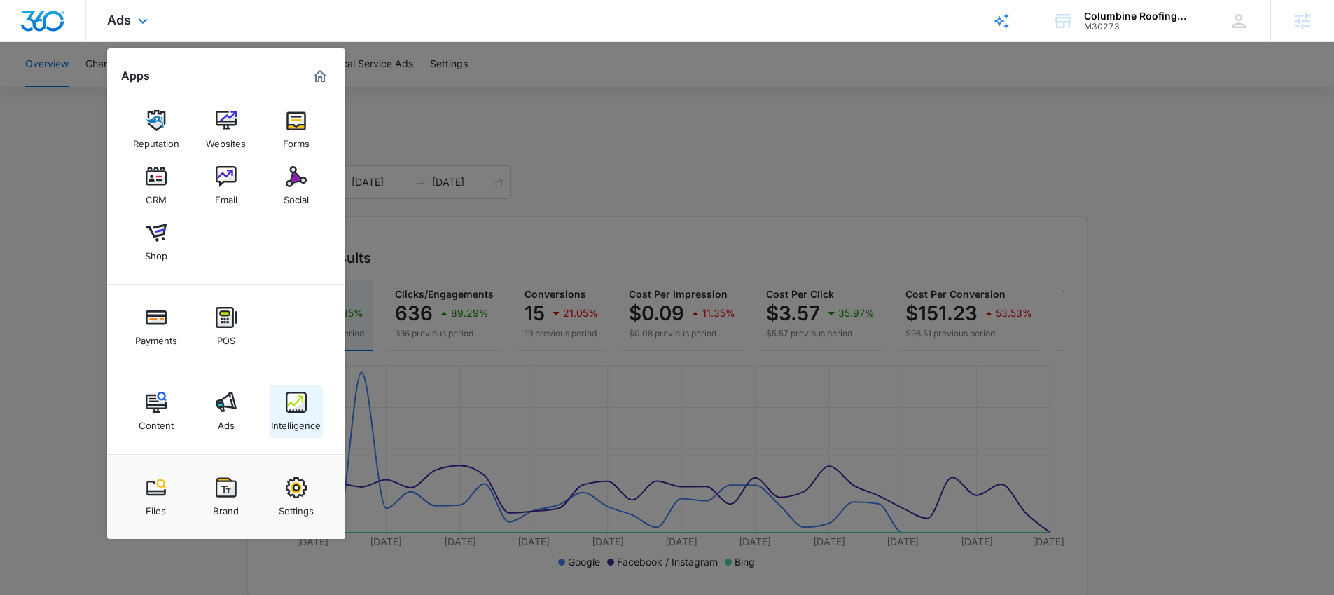
click at [293, 419] on div "Intelligence" at bounding box center [296, 421] width 50 height 18
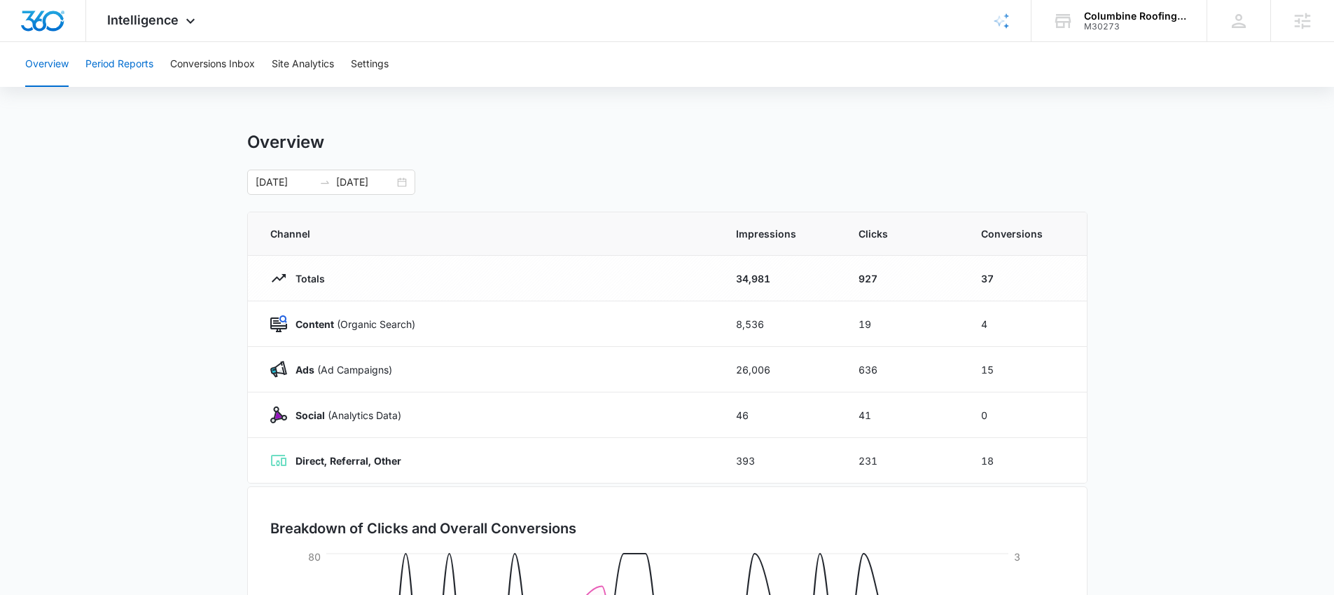
click at [109, 61] on button "Period Reports" at bounding box center [119, 64] width 68 height 45
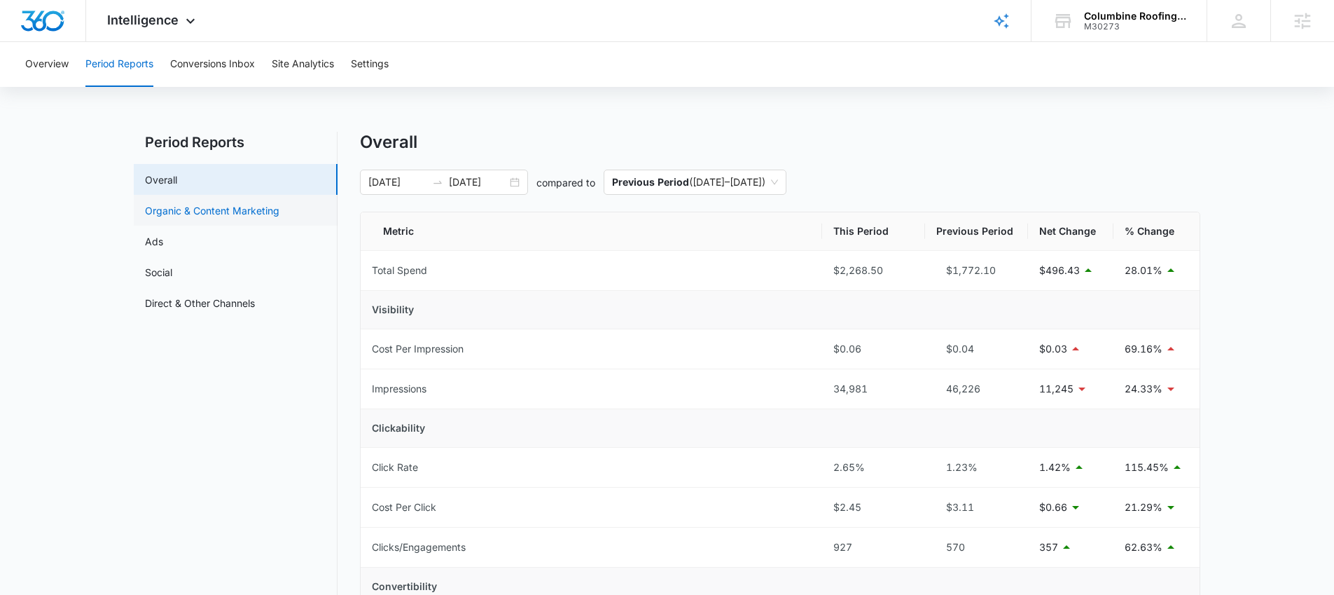
click at [167, 210] on link "Organic & Content Marketing" at bounding box center [212, 210] width 134 height 15
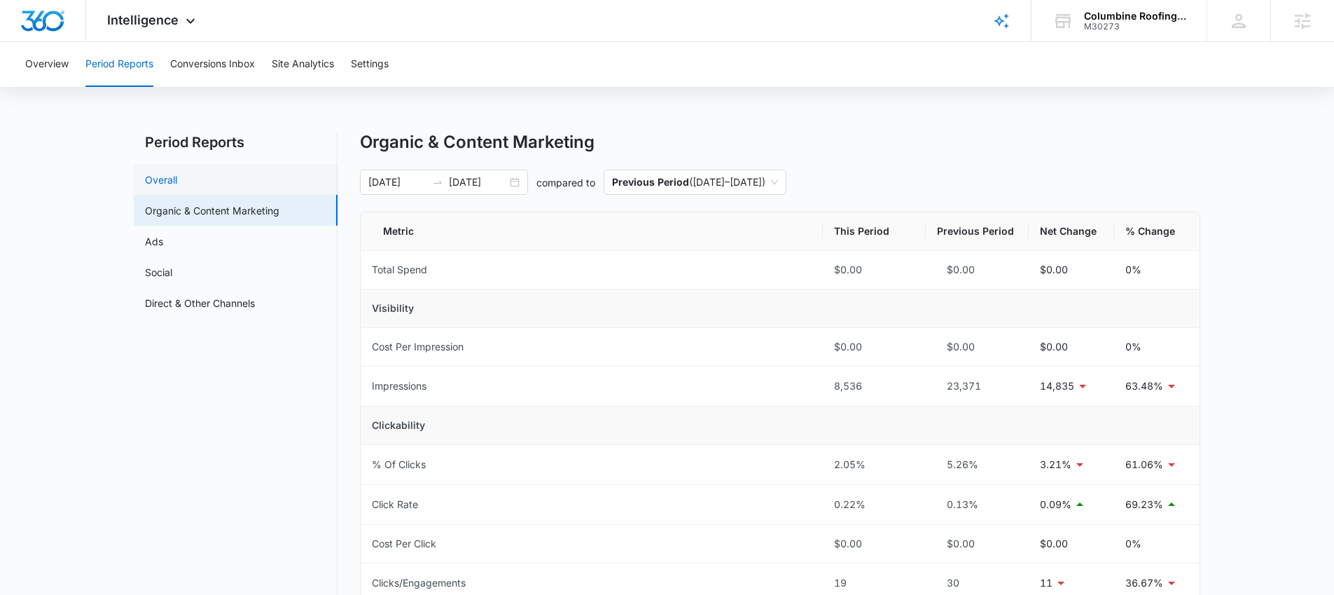
click at [160, 176] on link "Overall" at bounding box center [161, 179] width 32 height 15
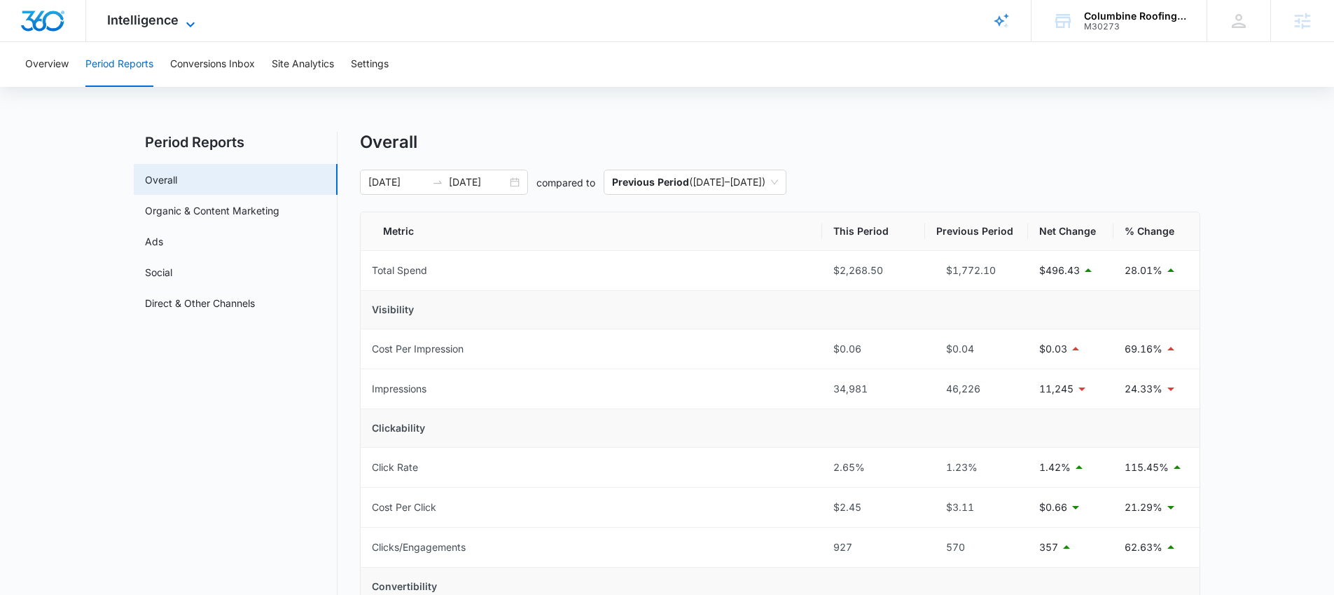
click at [147, 19] on span "Intelligence" at bounding box center [142, 20] width 71 height 15
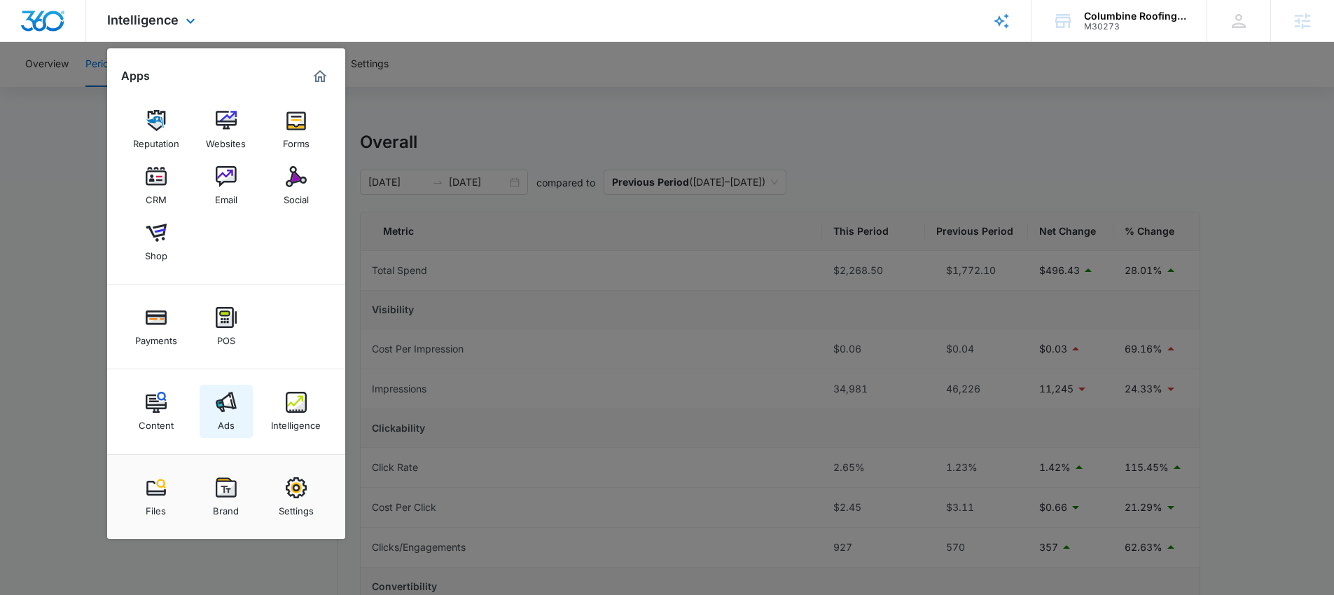
click at [220, 401] on img at bounding box center [226, 401] width 21 height 21
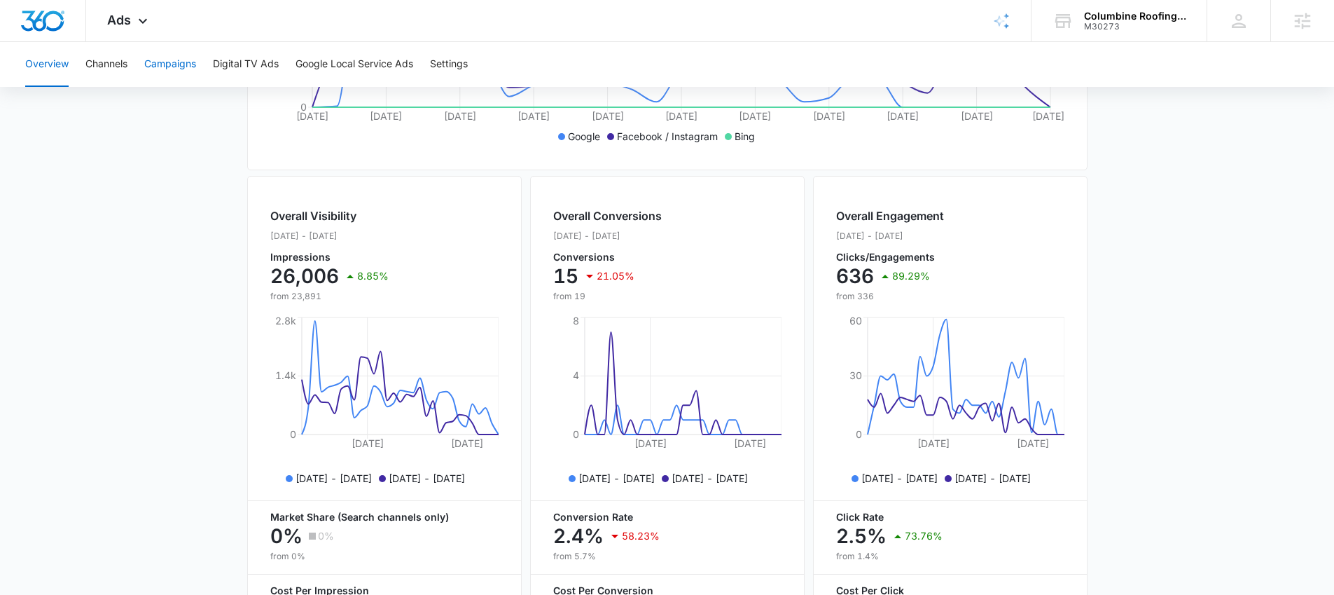
scroll to position [422, 0]
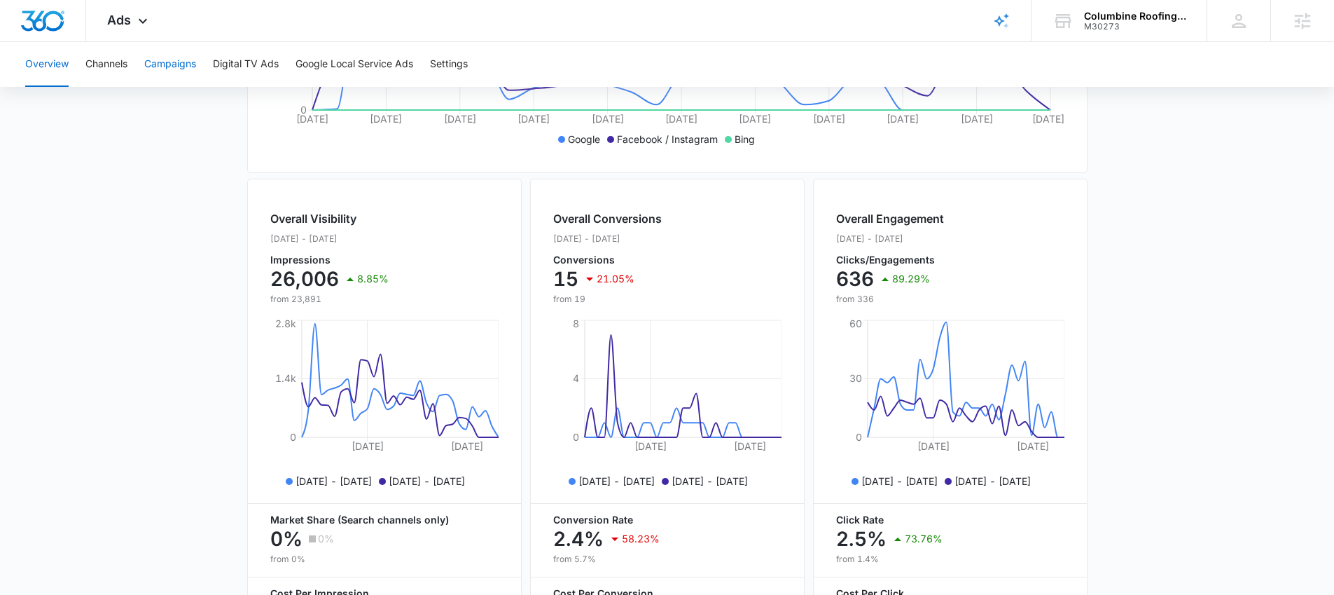
click at [165, 56] on button "Campaigns" at bounding box center [170, 64] width 52 height 45
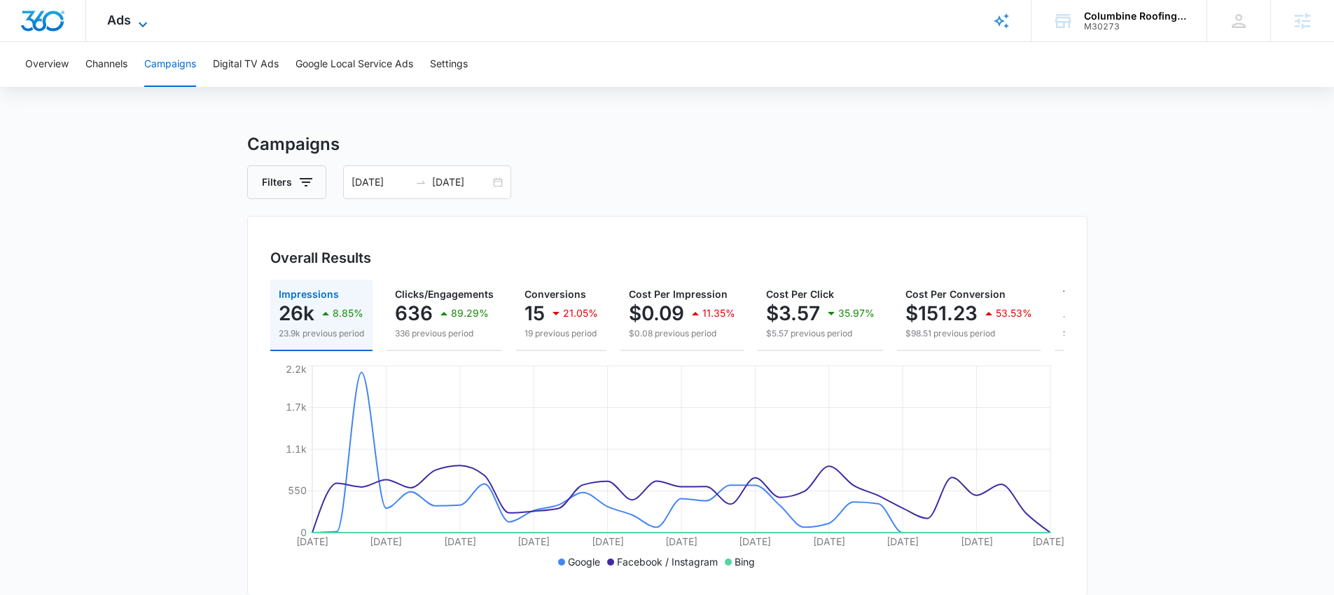
click at [125, 13] on span "Ads" at bounding box center [119, 20] width 24 height 15
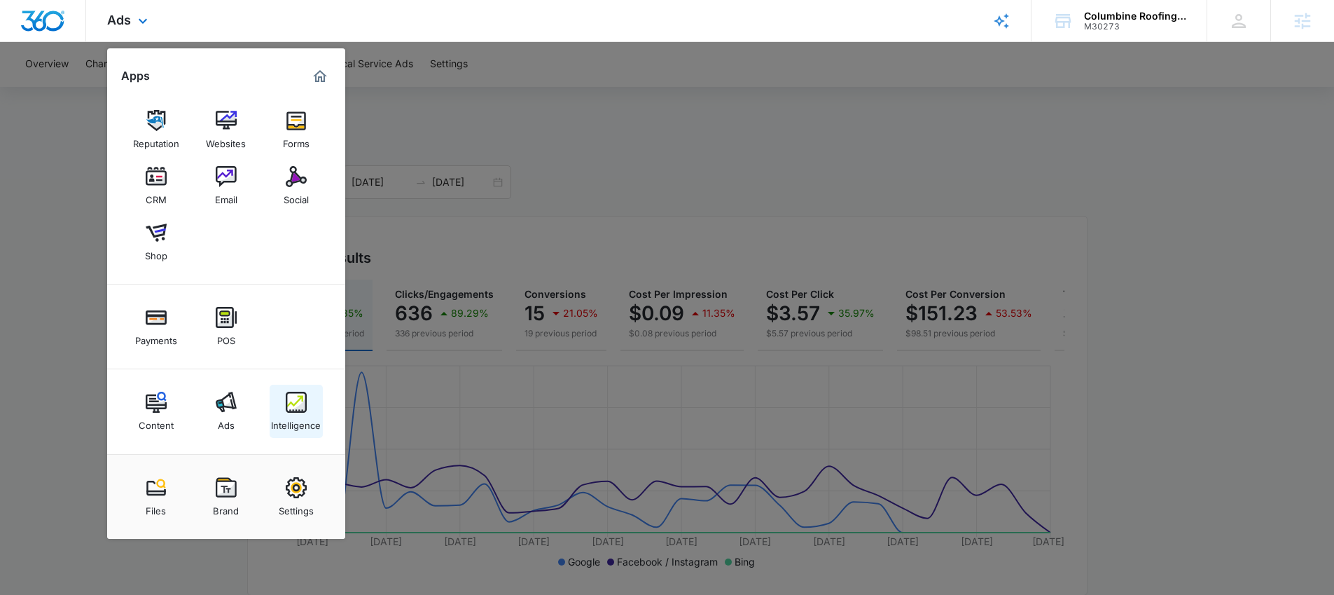
click at [288, 415] on div "Intelligence" at bounding box center [296, 421] width 50 height 18
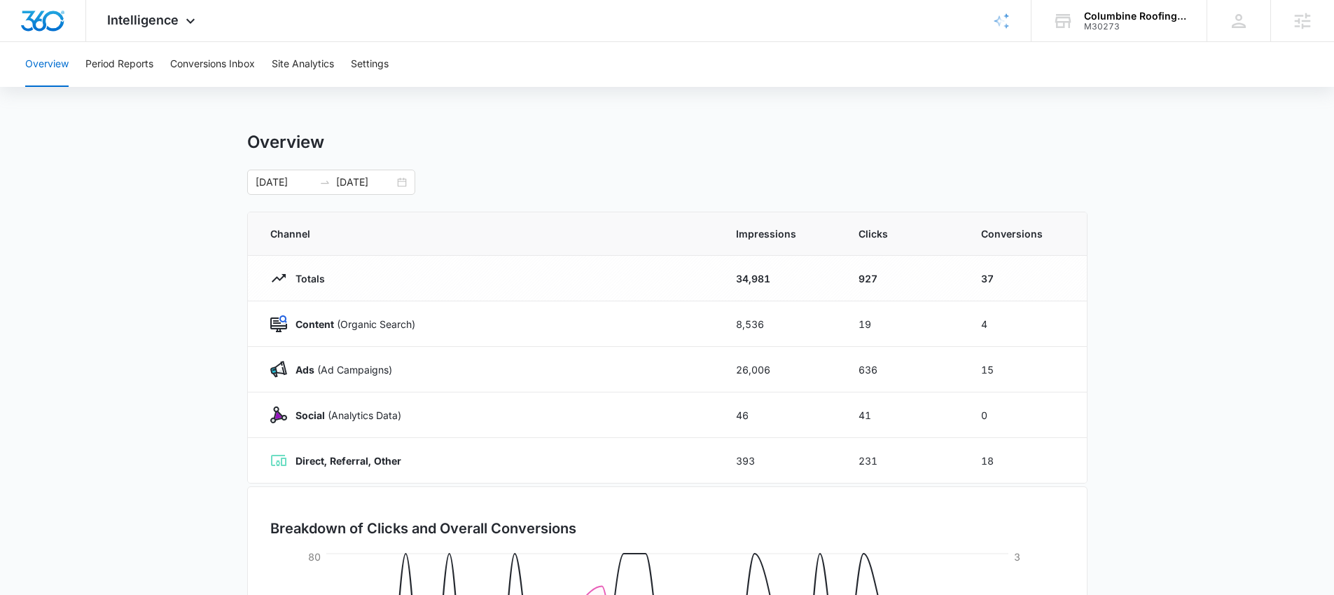
click at [190, 246] on main "Overview [DATE] [DATE] Channel Impressions Clicks Conversions Totals 34,981 927…" at bounding box center [667, 499] width 1334 height 735
click at [110, 253] on main "Overview [DATE] [DATE] Channel Impressions Clicks Conversions Totals 34,981 927…" at bounding box center [667, 499] width 1334 height 735
